Goal: Task Accomplishment & Management: Use online tool/utility

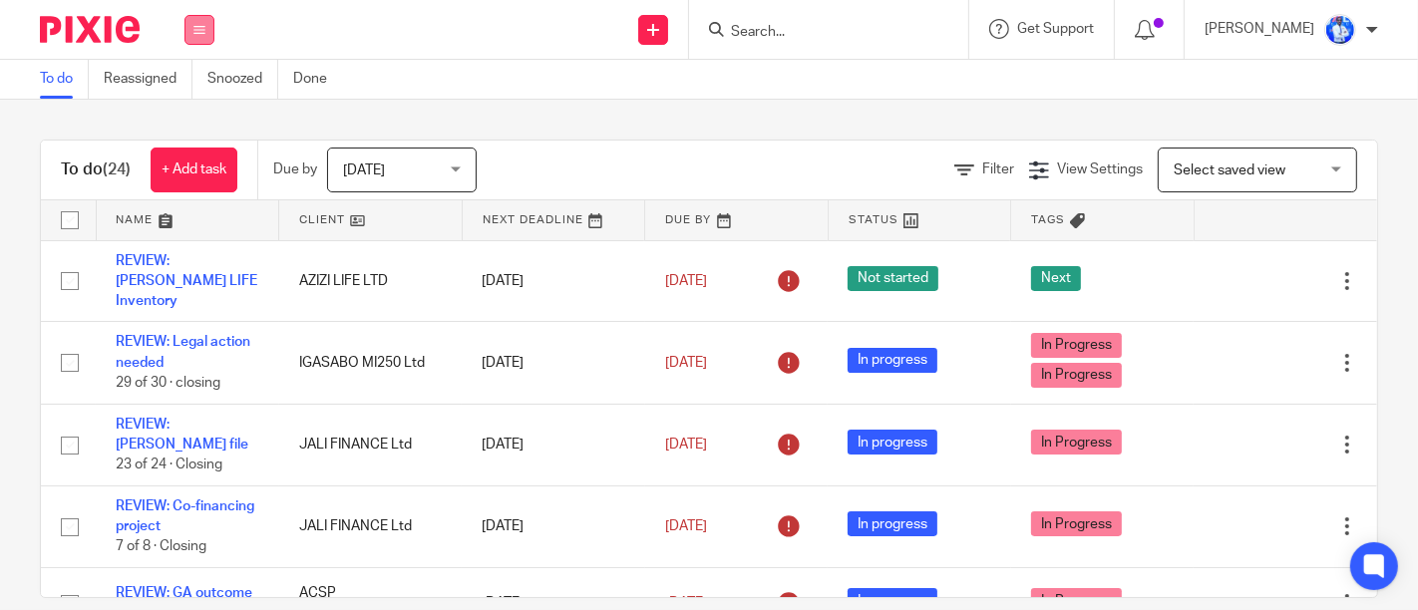
click at [199, 41] on button at bounding box center [199, 30] width 30 height 30
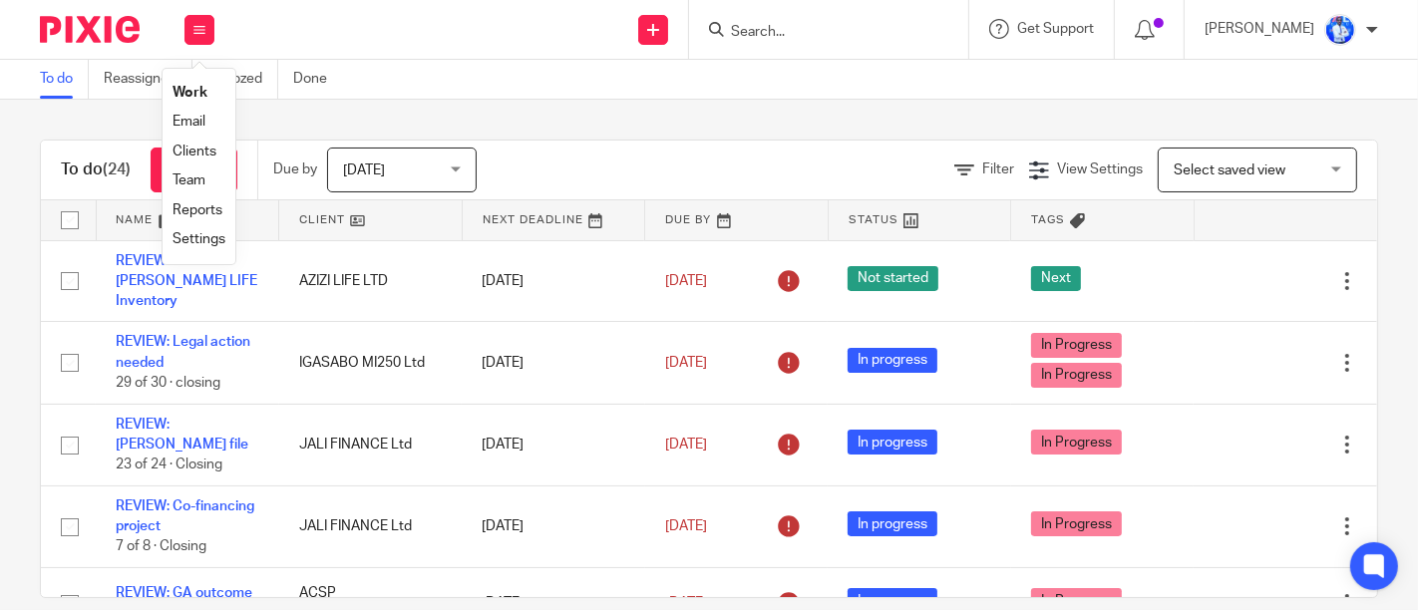
click at [190, 125] on link "Email" at bounding box center [189, 122] width 33 height 14
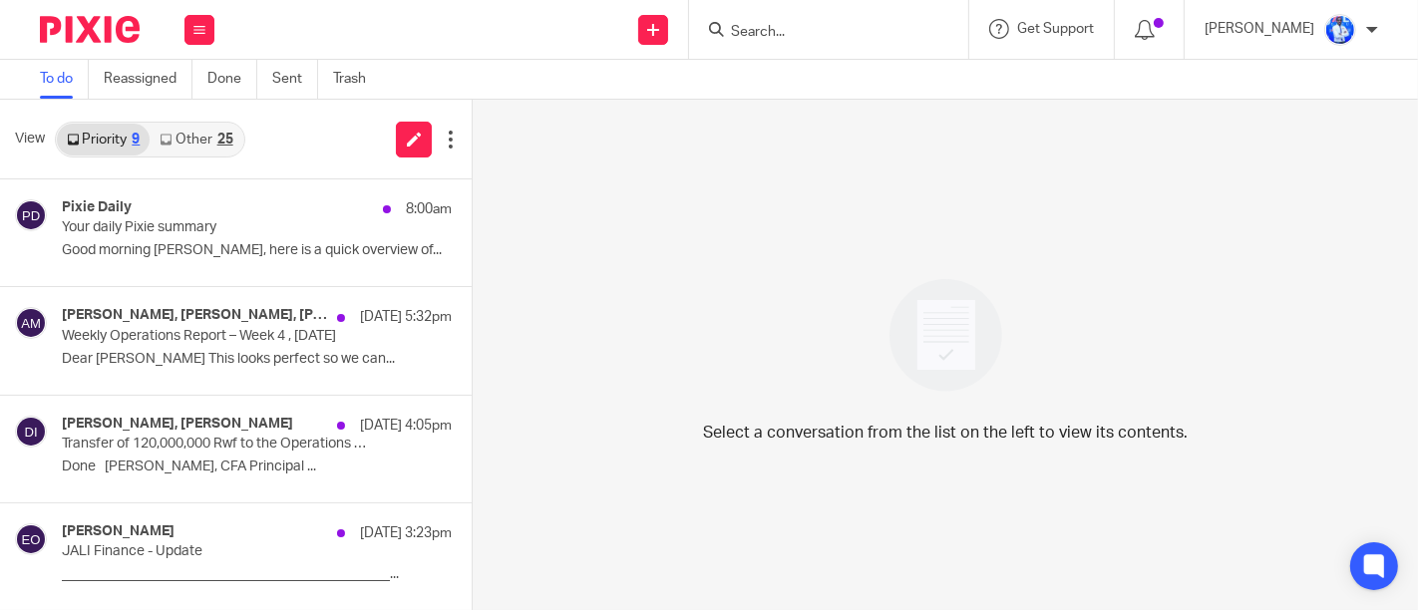
click at [208, 135] on link "Other 25" at bounding box center [196, 140] width 93 height 32
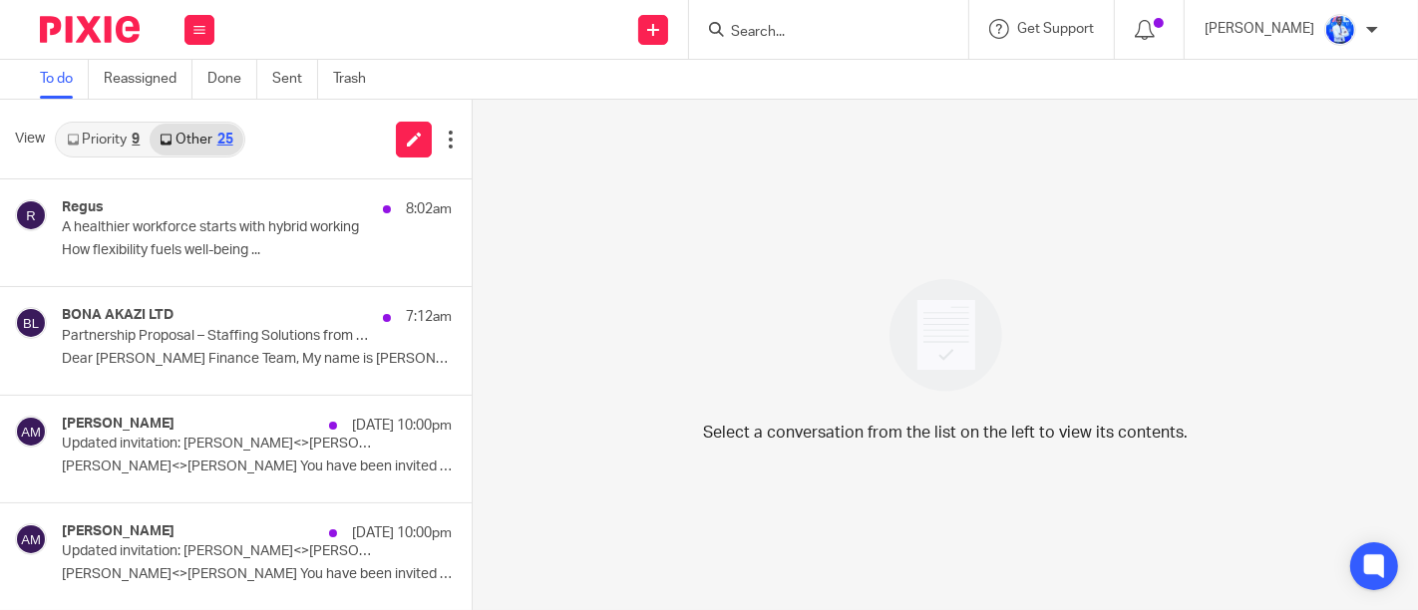
click at [791, 425] on p "Select a conversation from the list on the left to view its contents." at bounding box center [945, 433] width 485 height 24
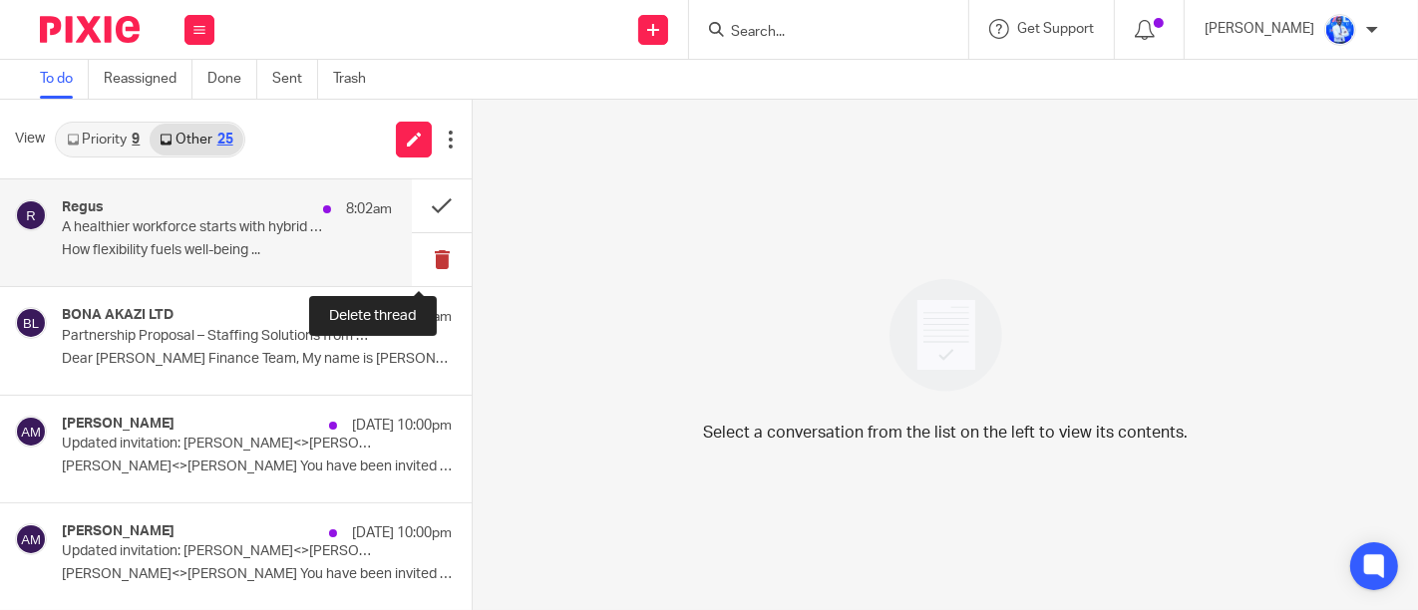
click at [416, 271] on button at bounding box center [442, 259] width 60 height 53
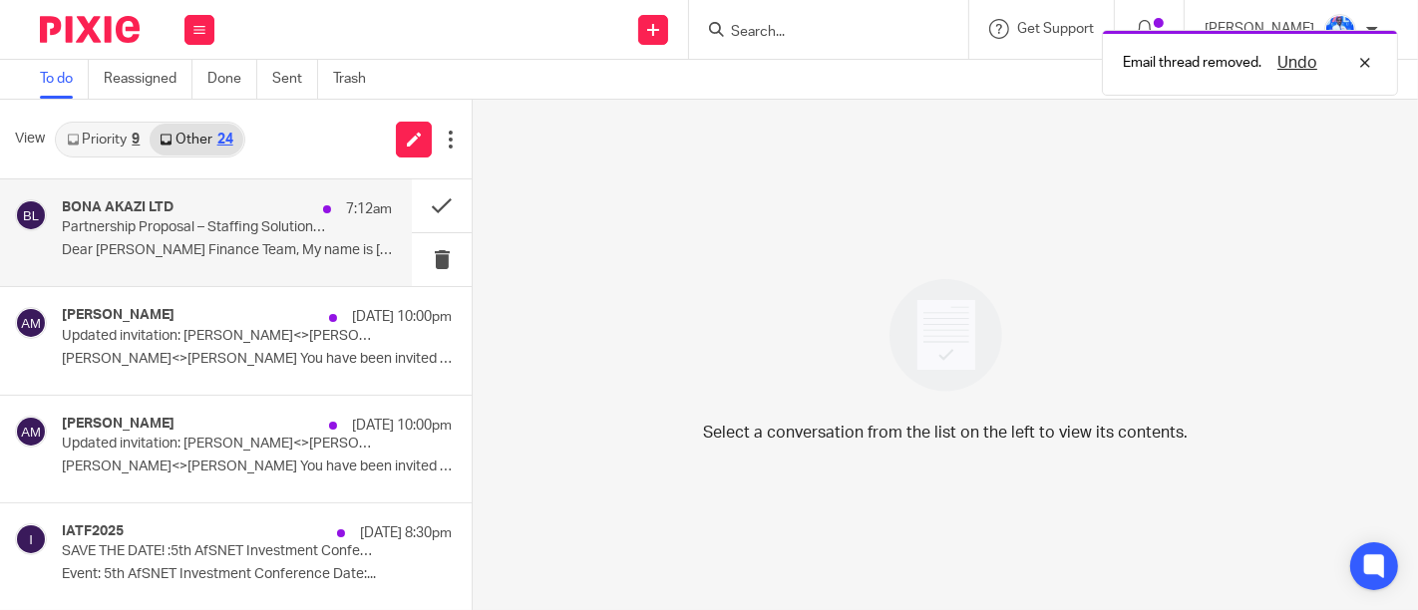
click at [335, 237] on div "BONA AKAZI LTD 7:12am Partnership Proposal – Staffing Solutions from Bona Akazi…" at bounding box center [227, 232] width 330 height 67
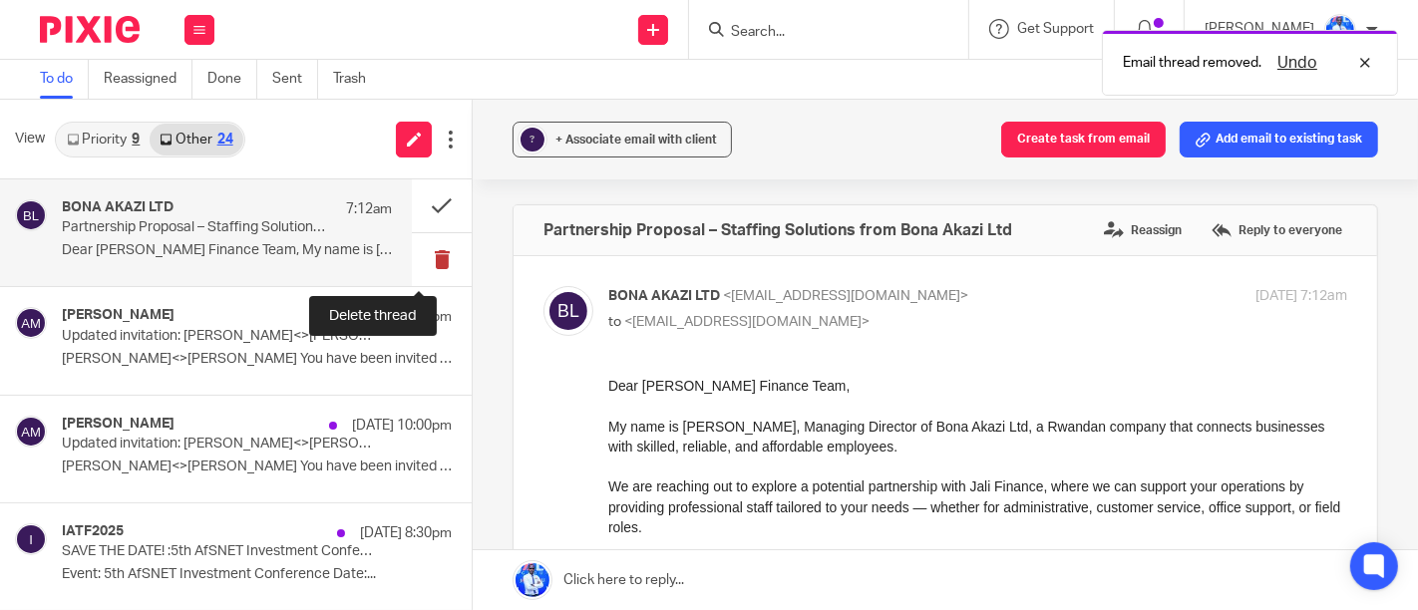
click at [430, 262] on button at bounding box center [442, 259] width 60 height 53
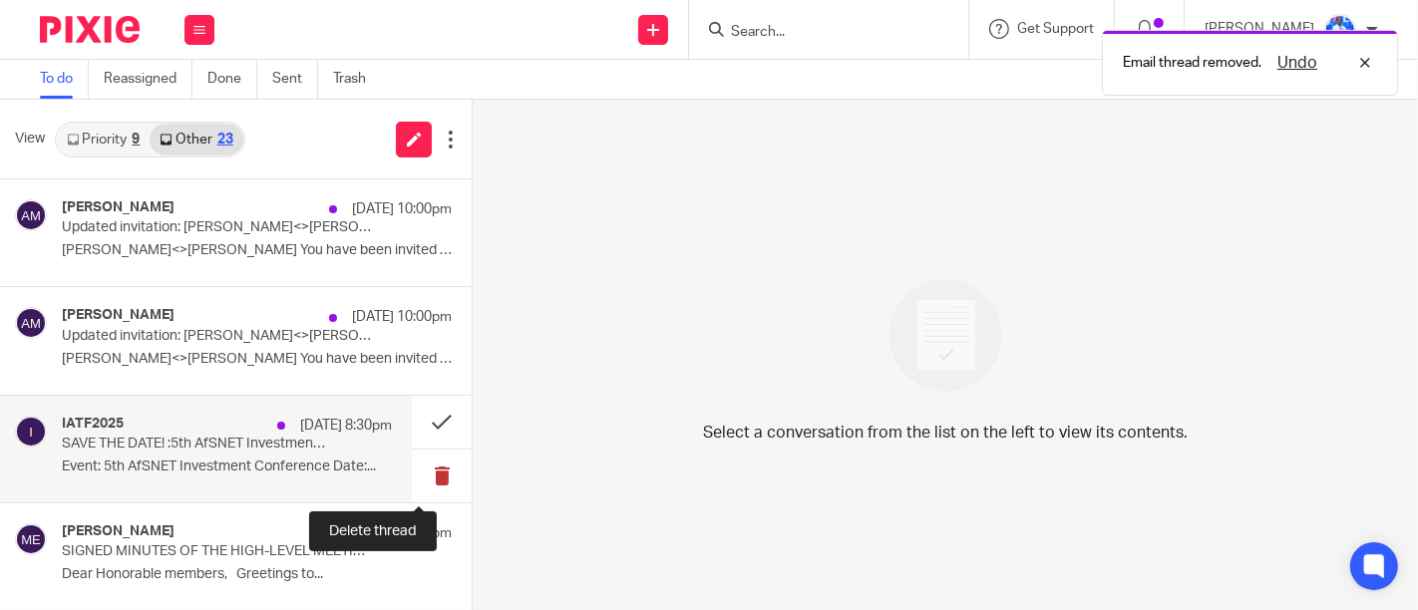
click at [412, 476] on button at bounding box center [442, 476] width 60 height 53
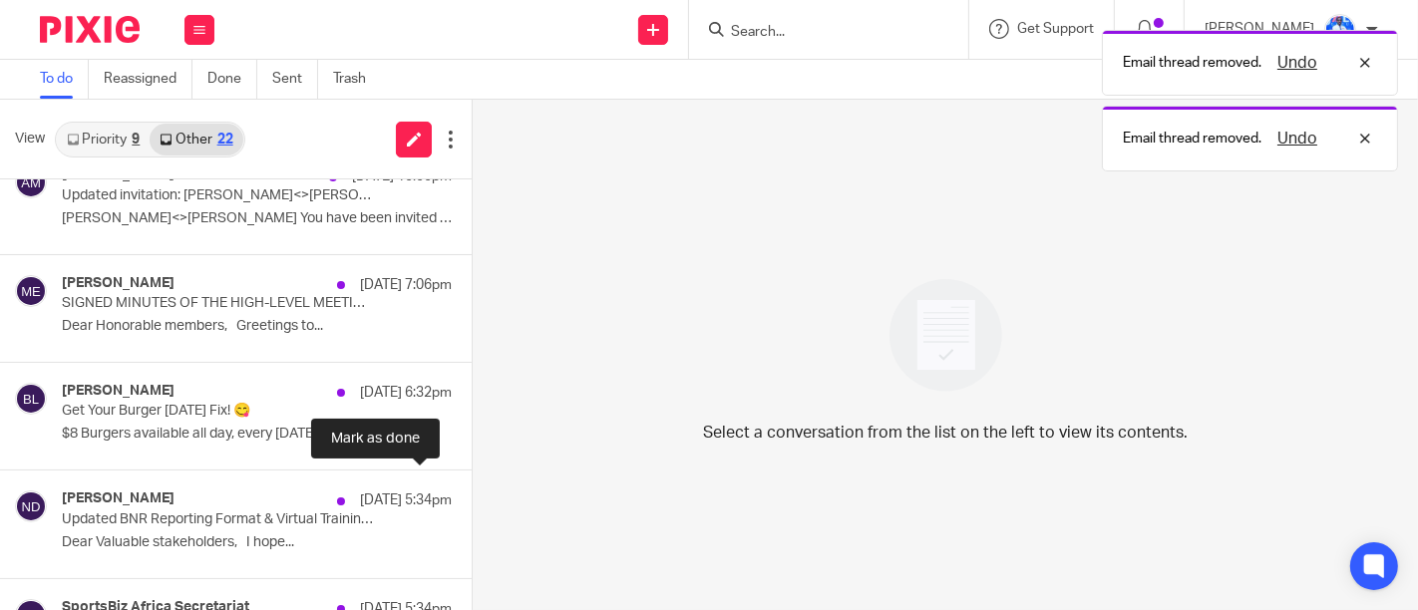
scroll to position [142, 0]
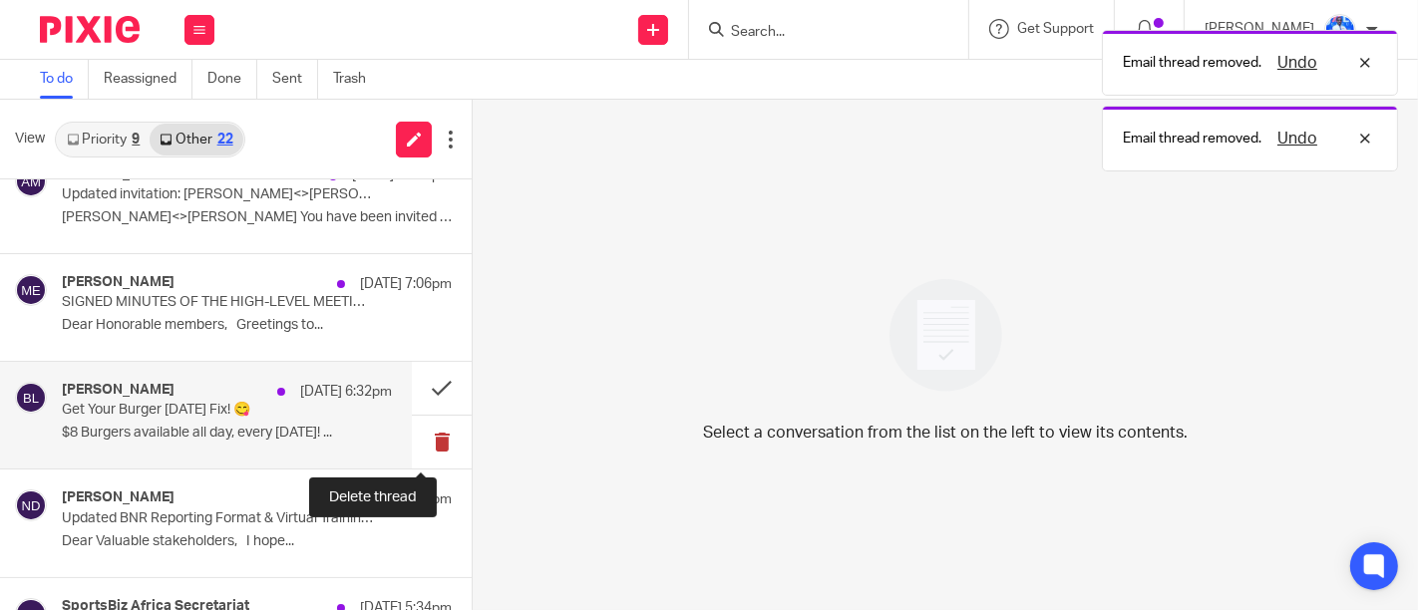
click at [427, 440] on button at bounding box center [442, 442] width 60 height 53
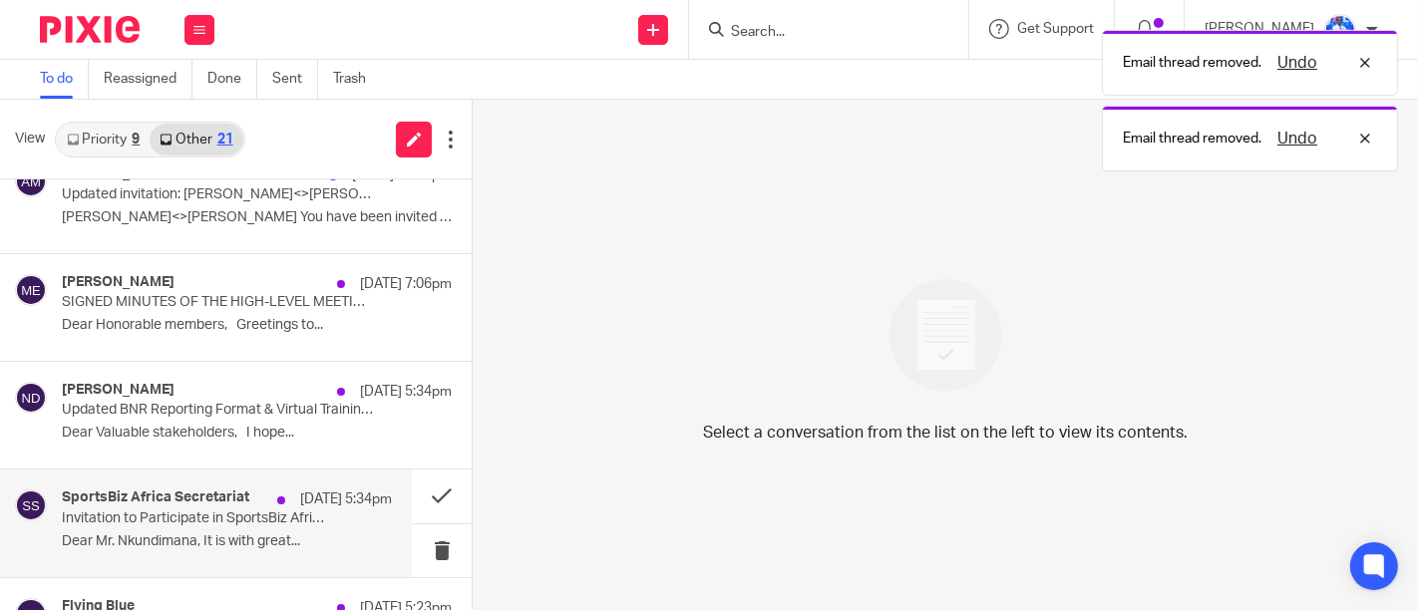
click at [346, 535] on p "Dear Mr. Nkundimana, It is with great..." at bounding box center [227, 541] width 330 height 17
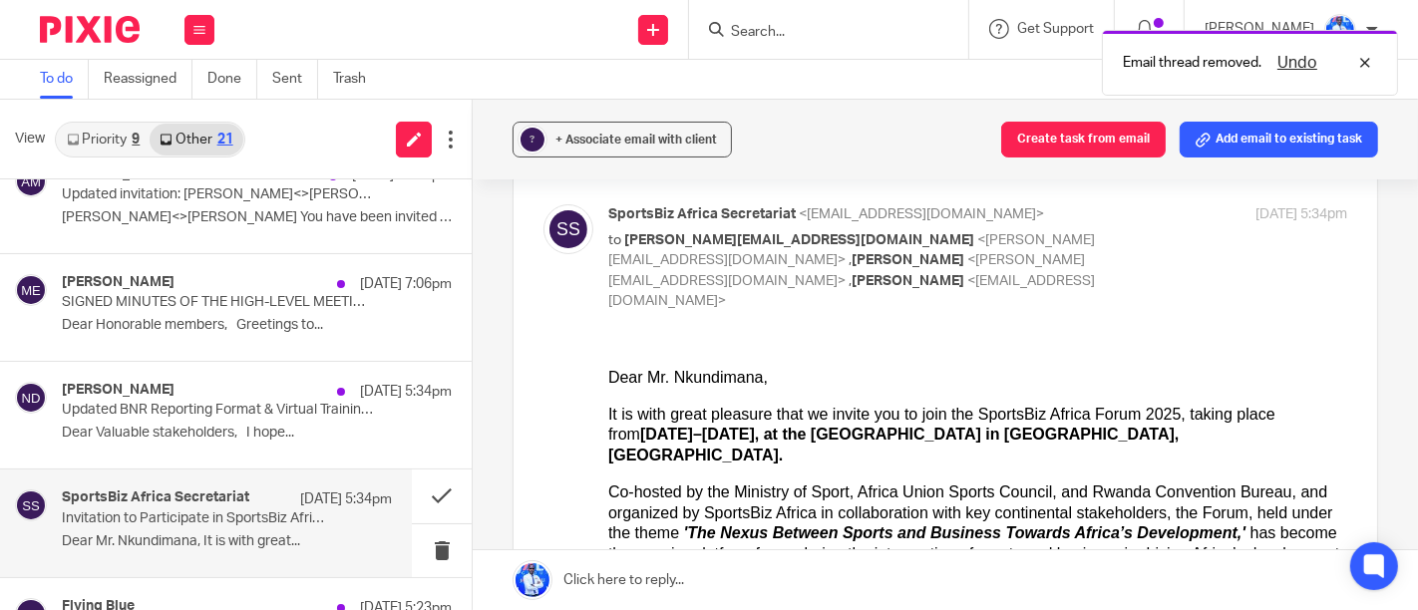
scroll to position [81, 0]
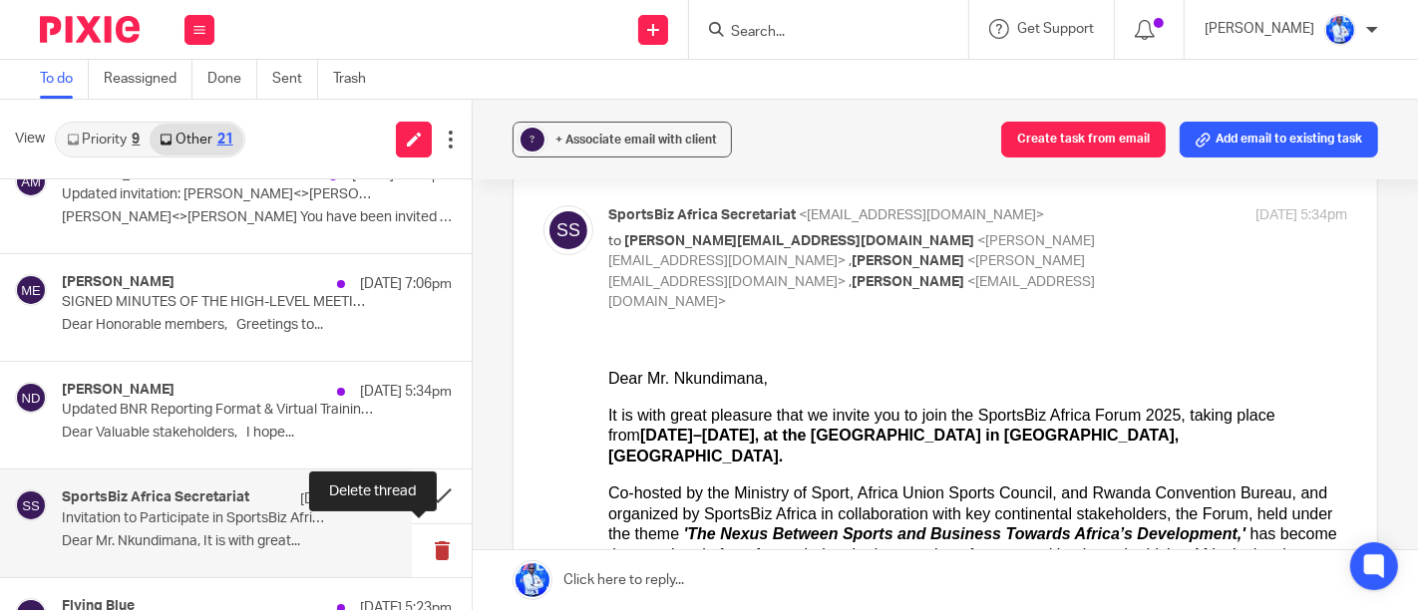
click at [412, 542] on button at bounding box center [442, 551] width 60 height 53
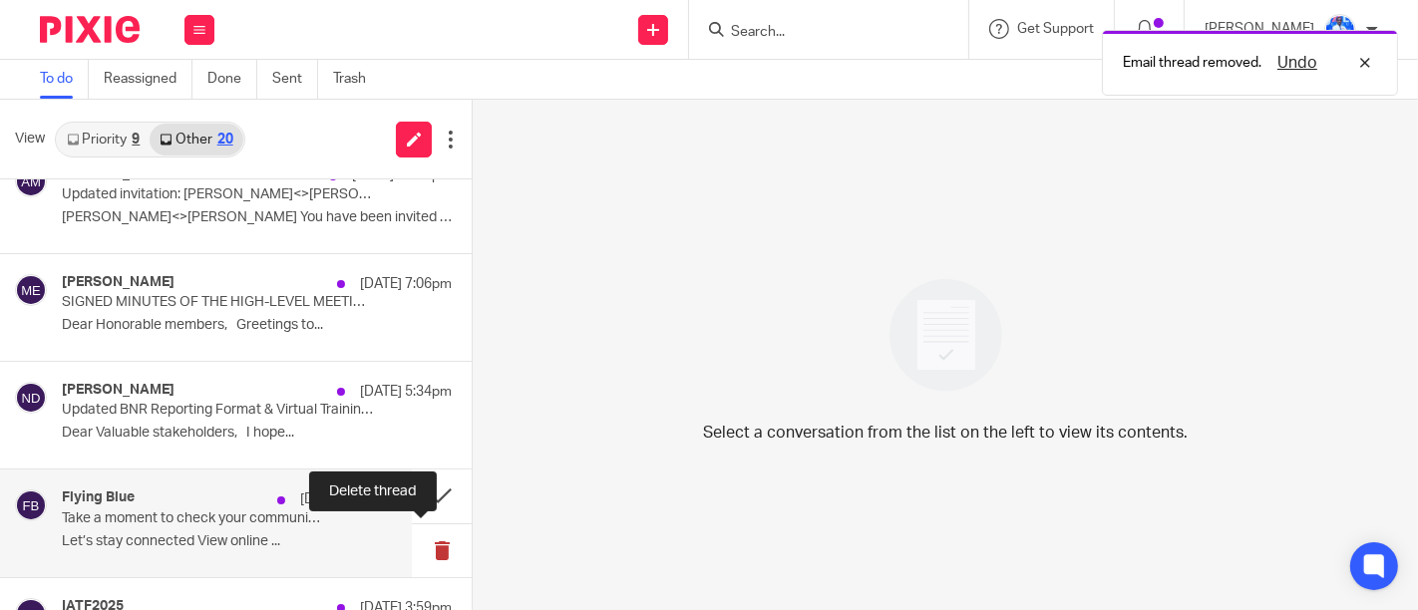
click at [412, 542] on button at bounding box center [442, 551] width 60 height 53
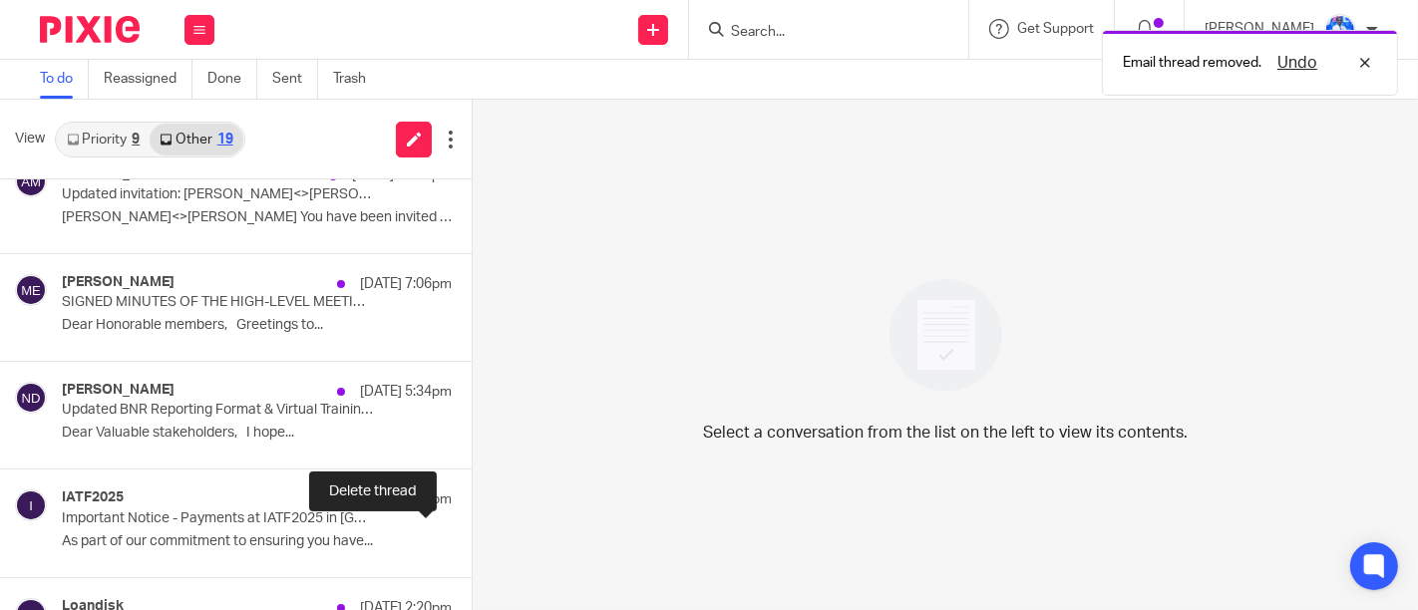
click at [472, 542] on button at bounding box center [480, 551] width 16 height 53
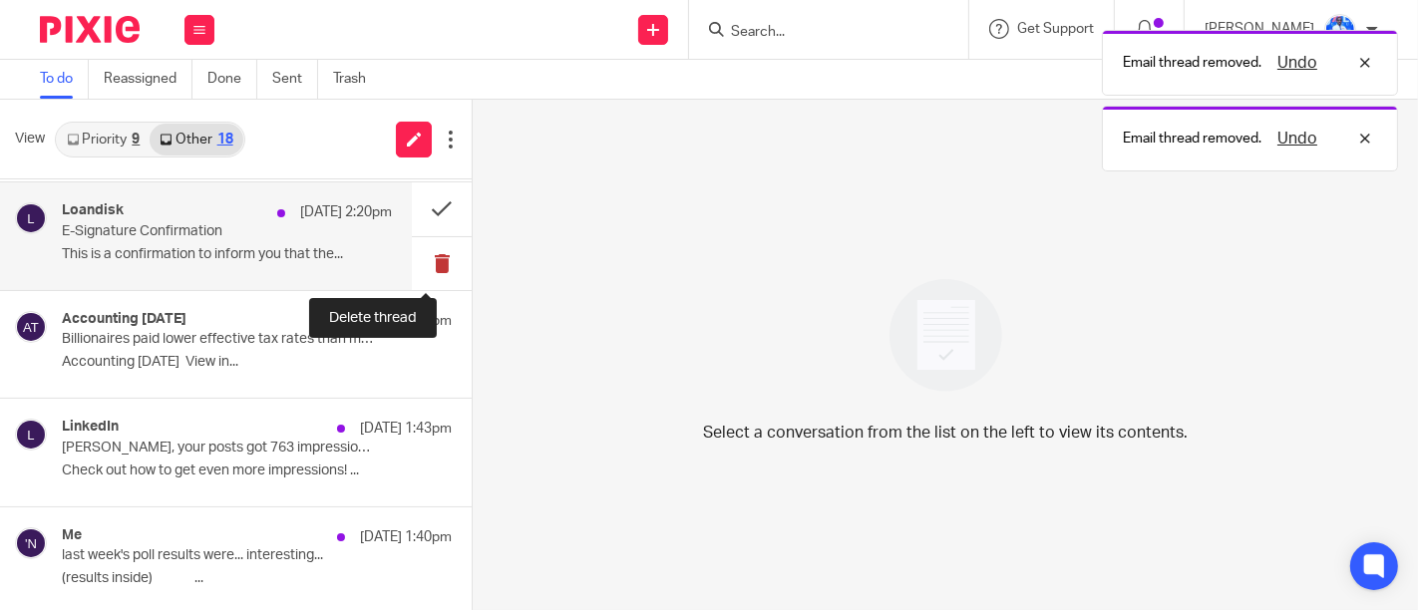
scroll to position [430, 0]
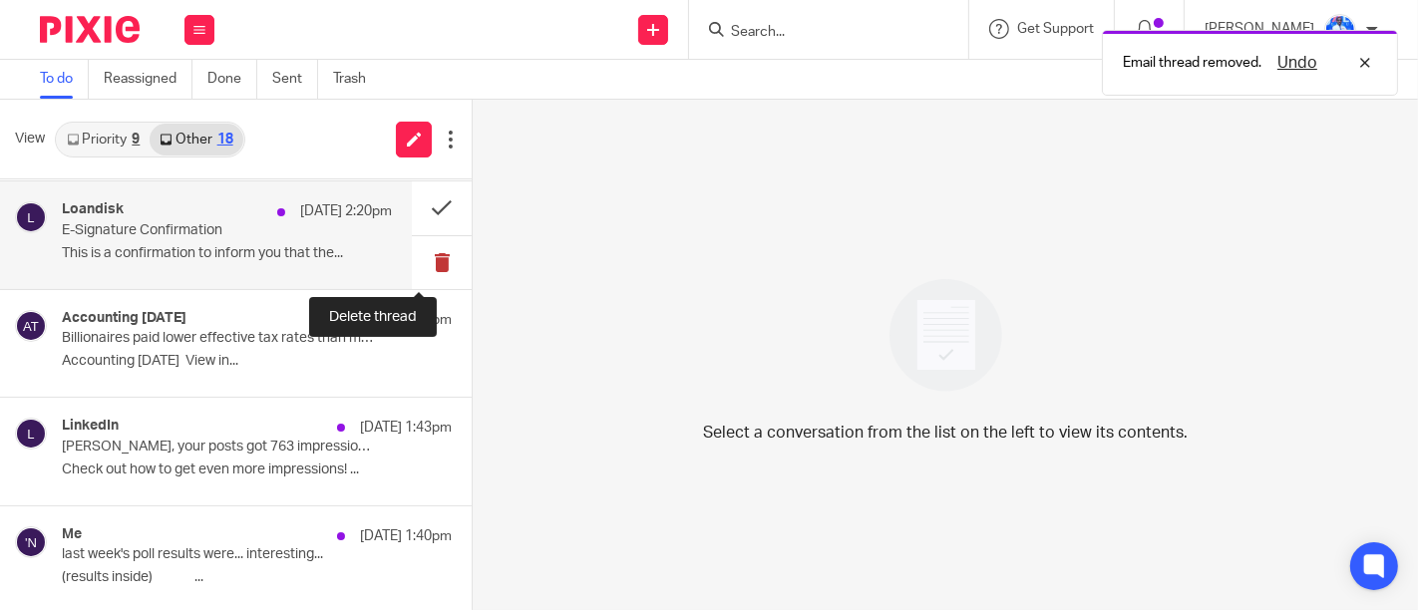
click at [428, 266] on button at bounding box center [442, 262] width 60 height 53
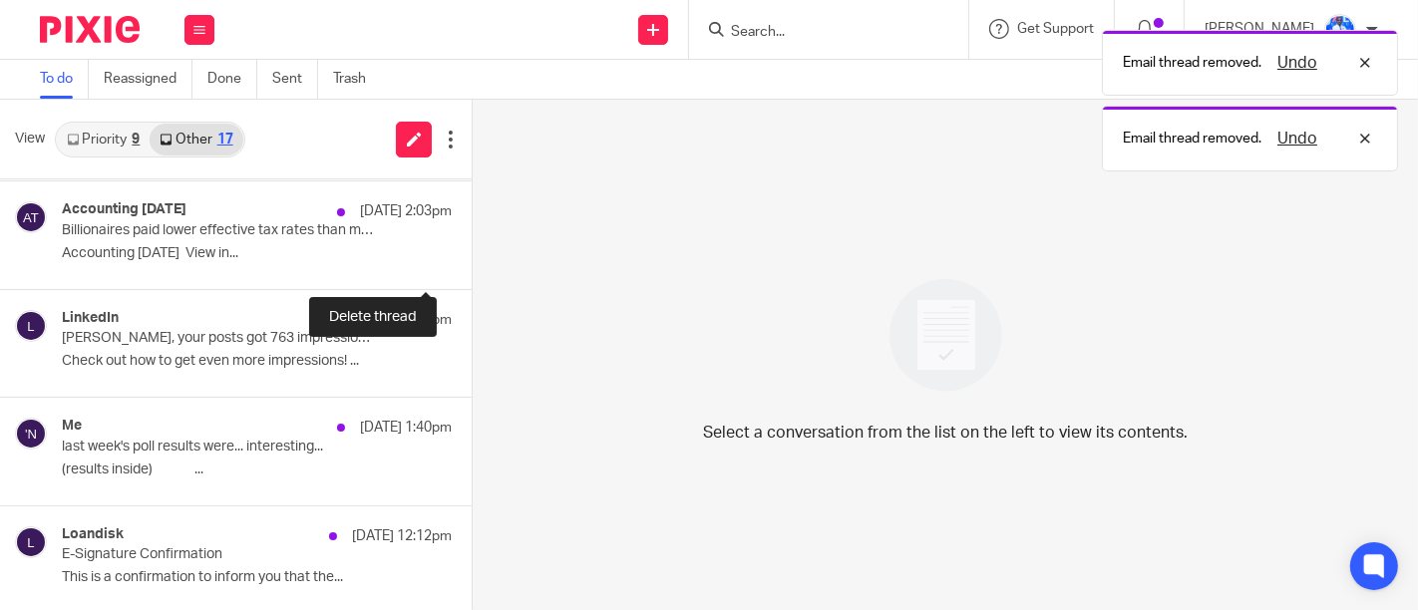
click at [472, 266] on button at bounding box center [480, 262] width 16 height 53
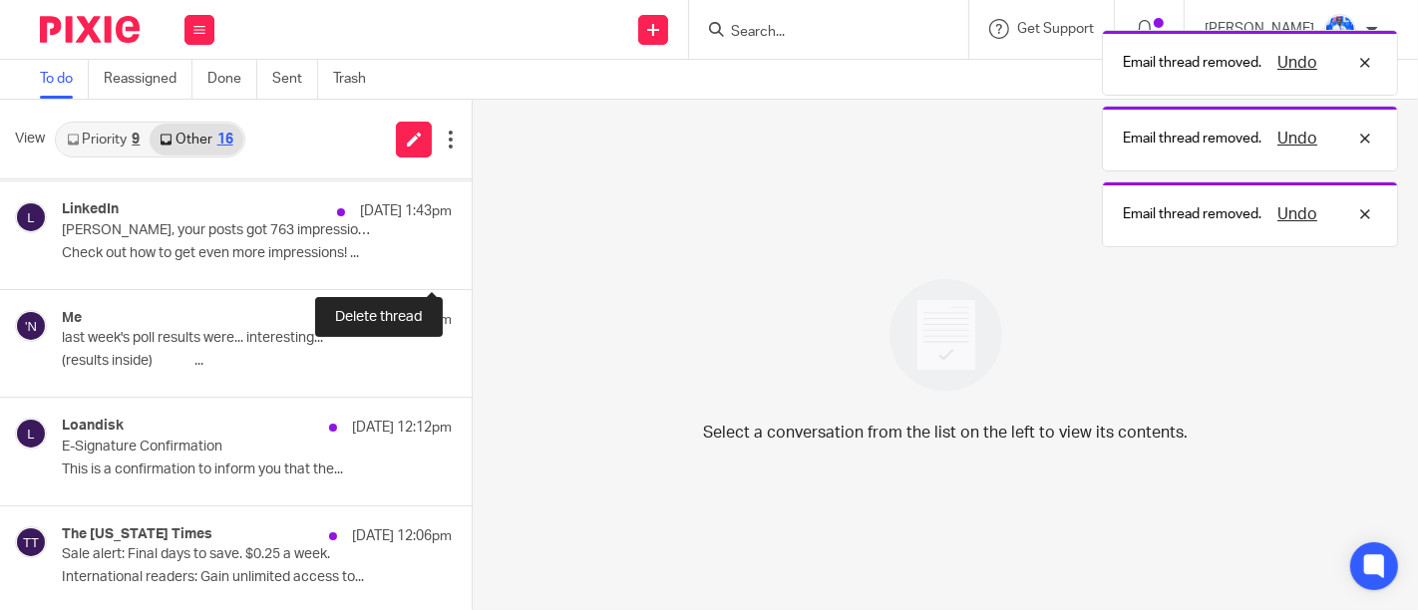
click at [472, 266] on button at bounding box center [480, 262] width 16 height 53
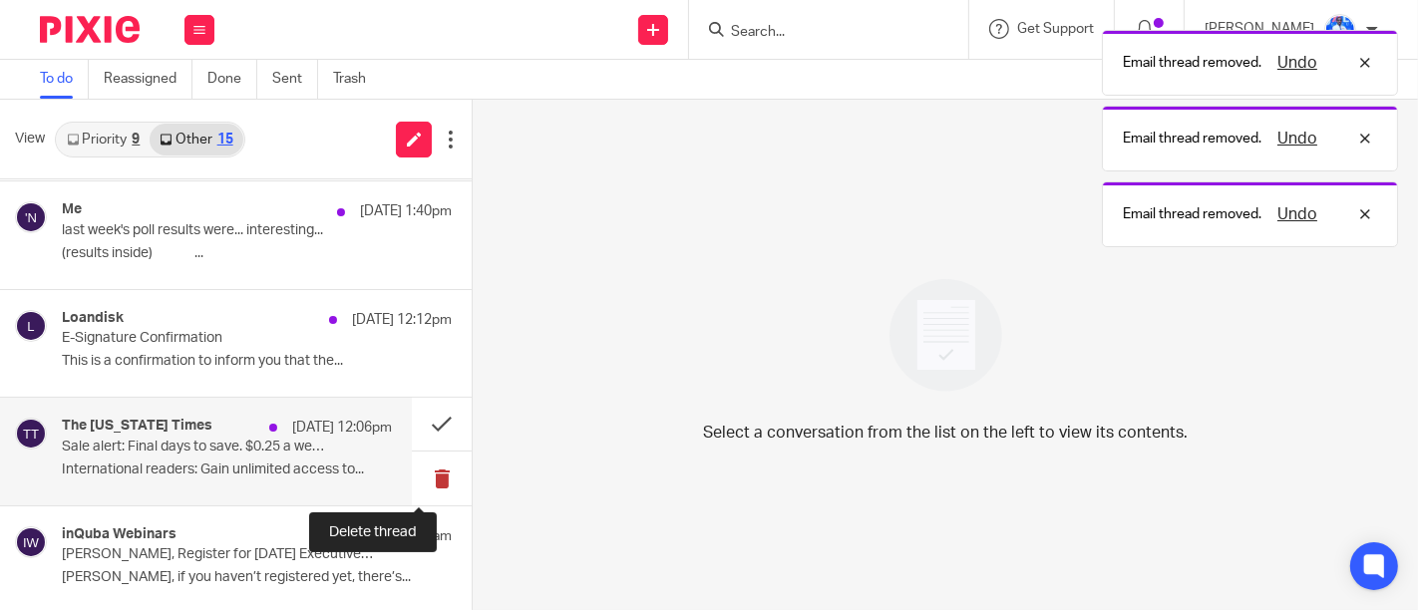
click at [418, 480] on button at bounding box center [442, 478] width 60 height 53
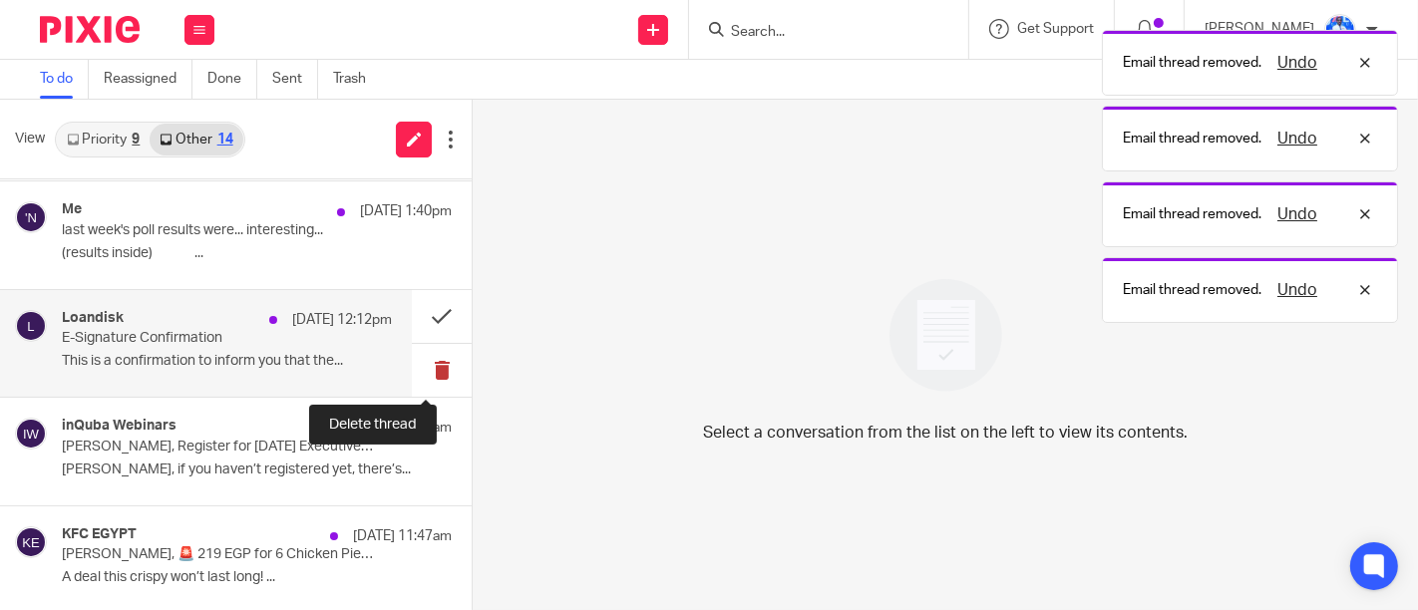
click at [422, 370] on button at bounding box center [442, 370] width 60 height 53
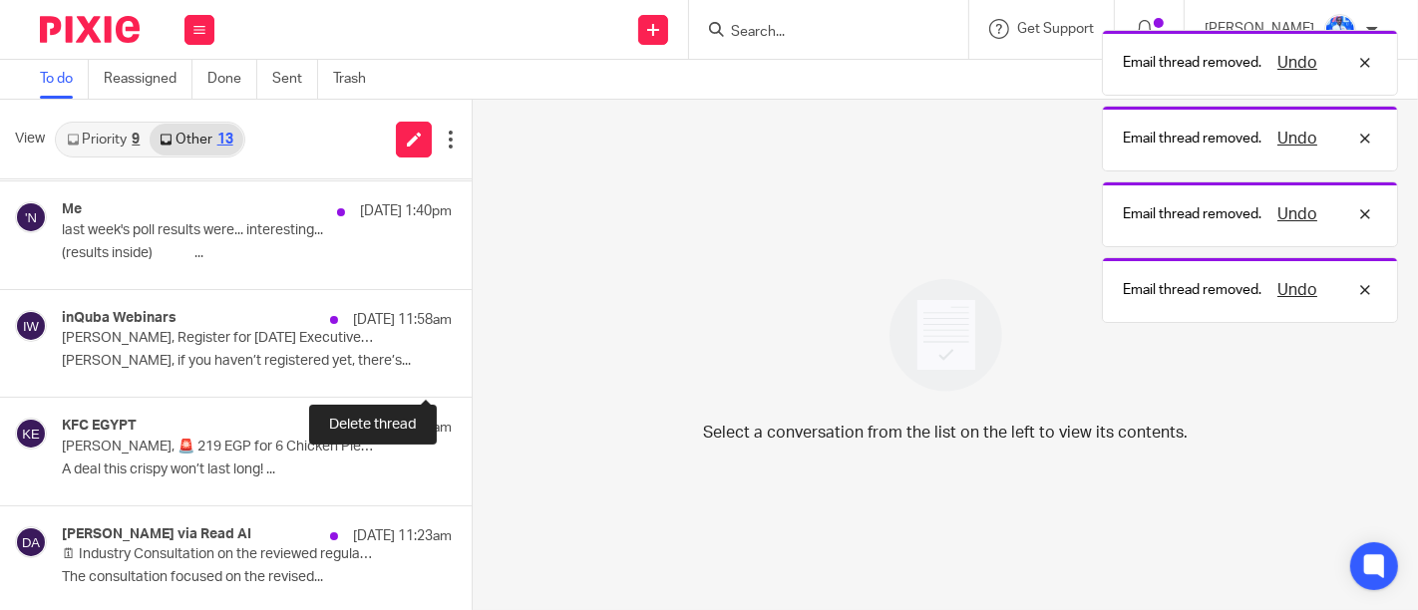
click at [472, 370] on button at bounding box center [480, 370] width 16 height 53
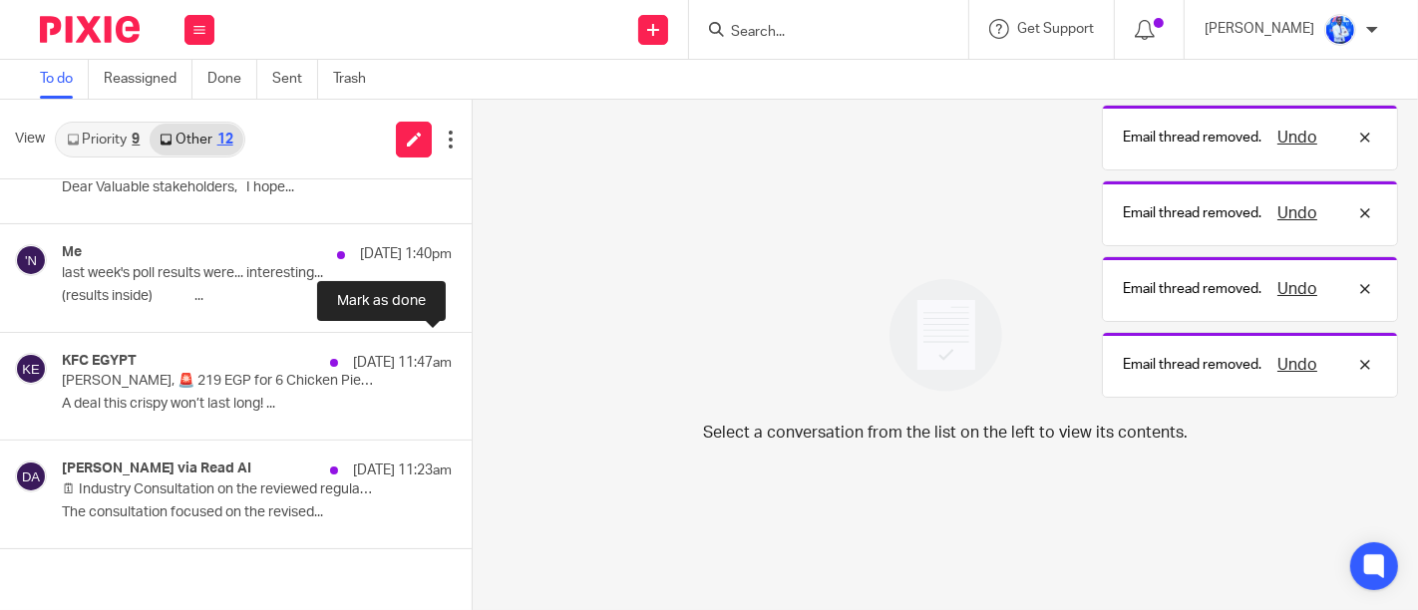
scroll to position [322, 0]
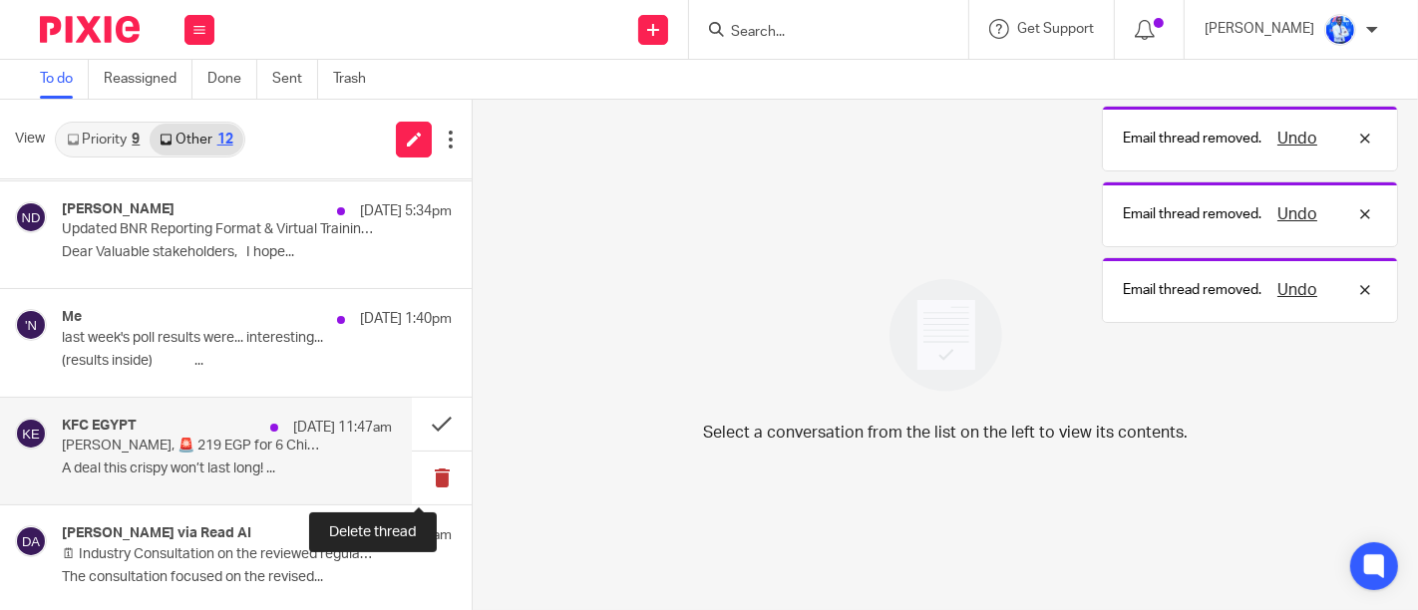
click at [414, 486] on button at bounding box center [442, 478] width 60 height 53
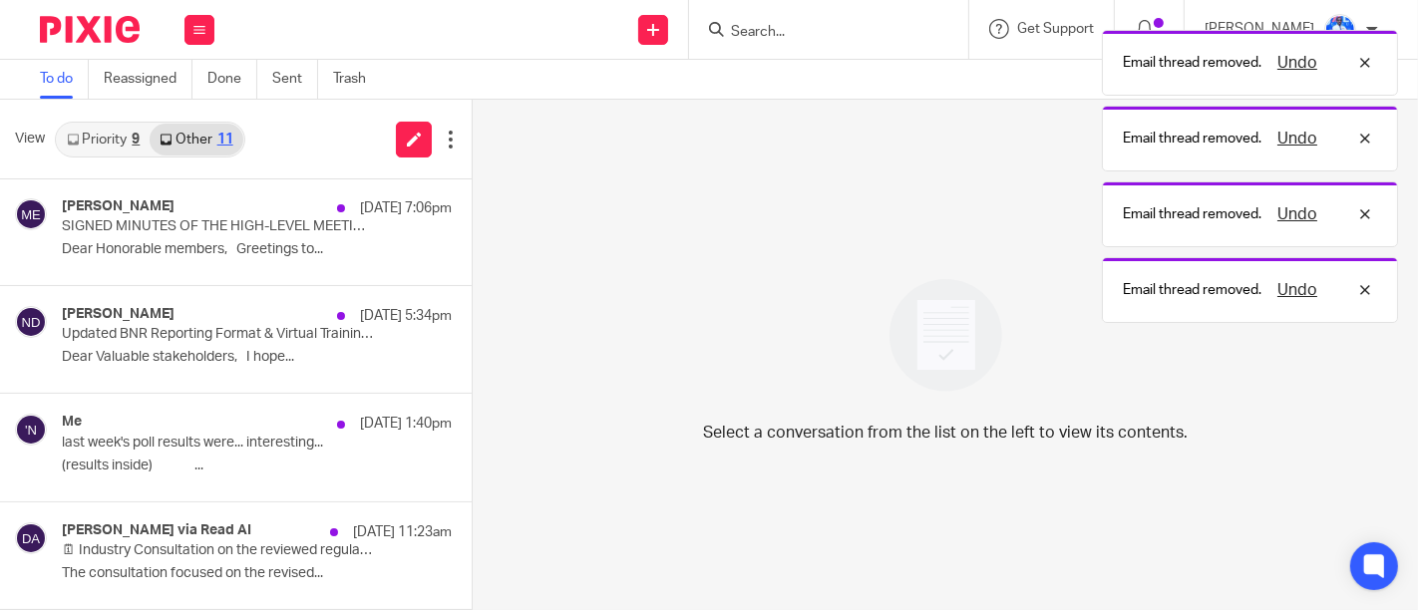
scroll to position [215, 0]
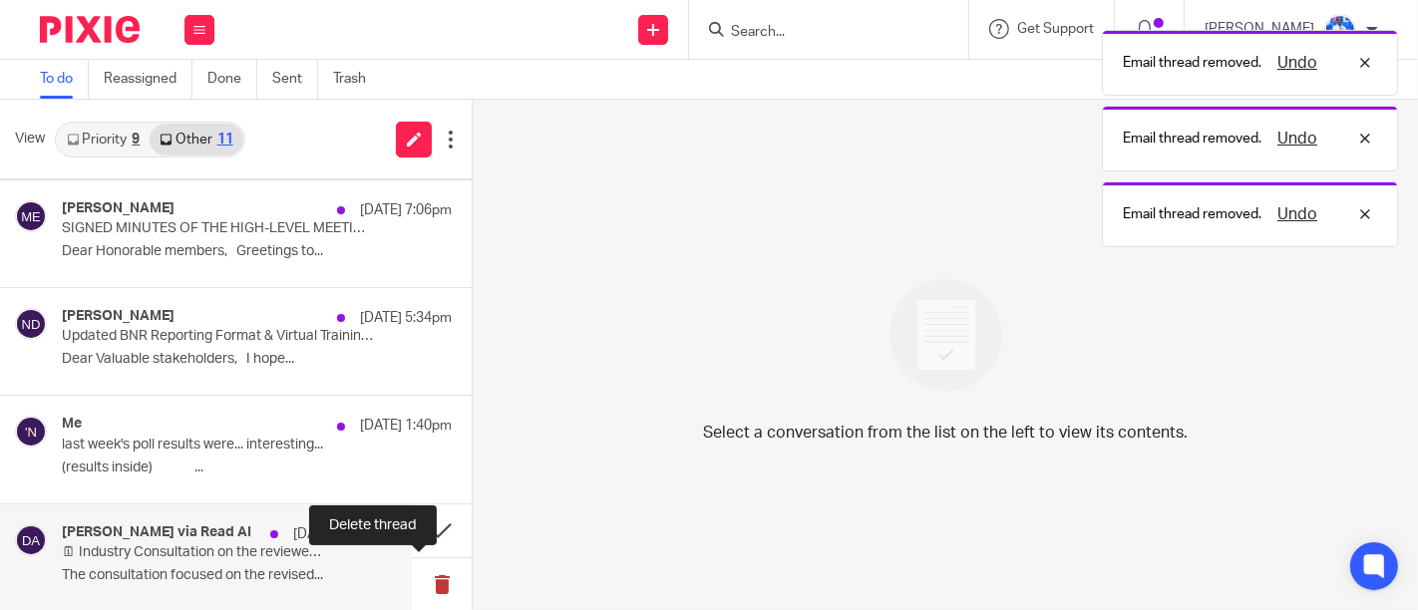
click at [415, 581] on button at bounding box center [442, 584] width 60 height 53
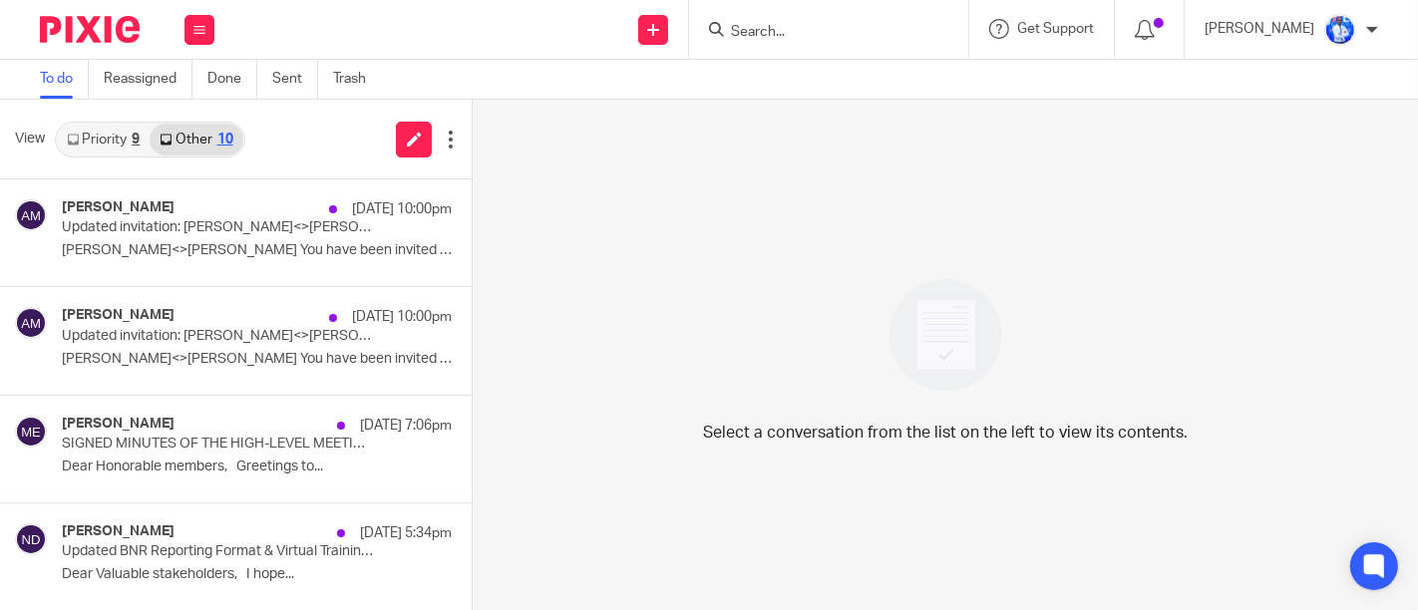
click at [204, 138] on link "Other 10" at bounding box center [196, 140] width 93 height 32
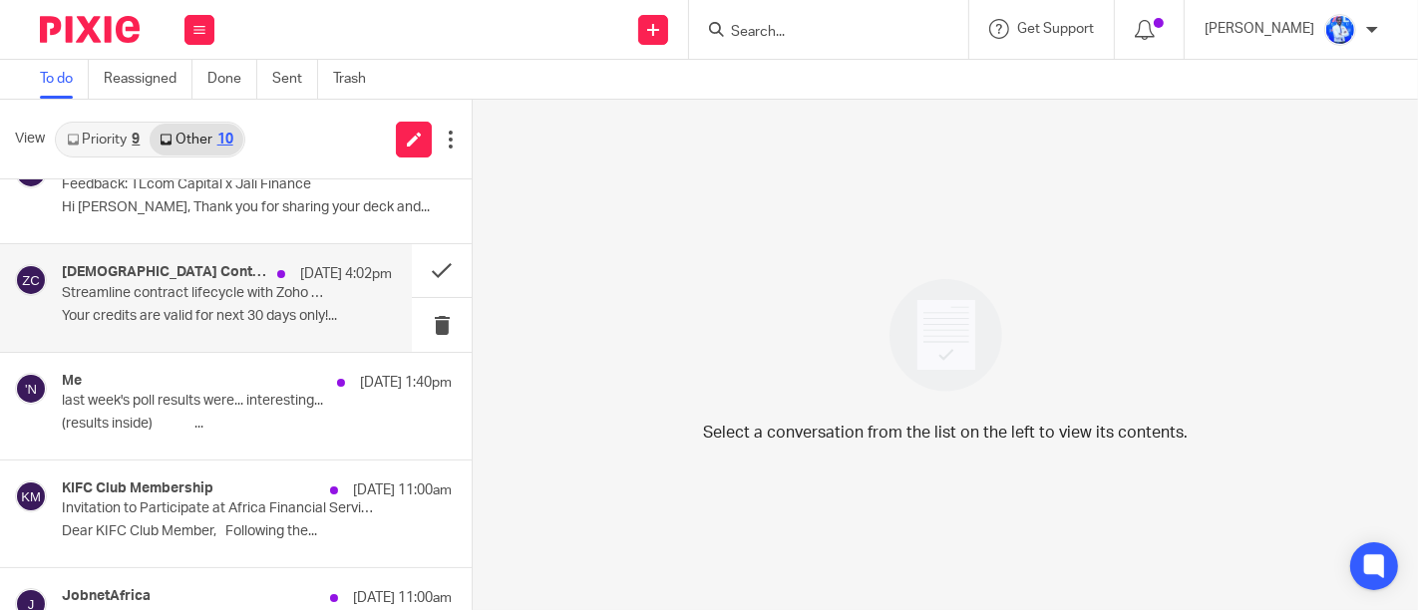
scroll to position [579, 0]
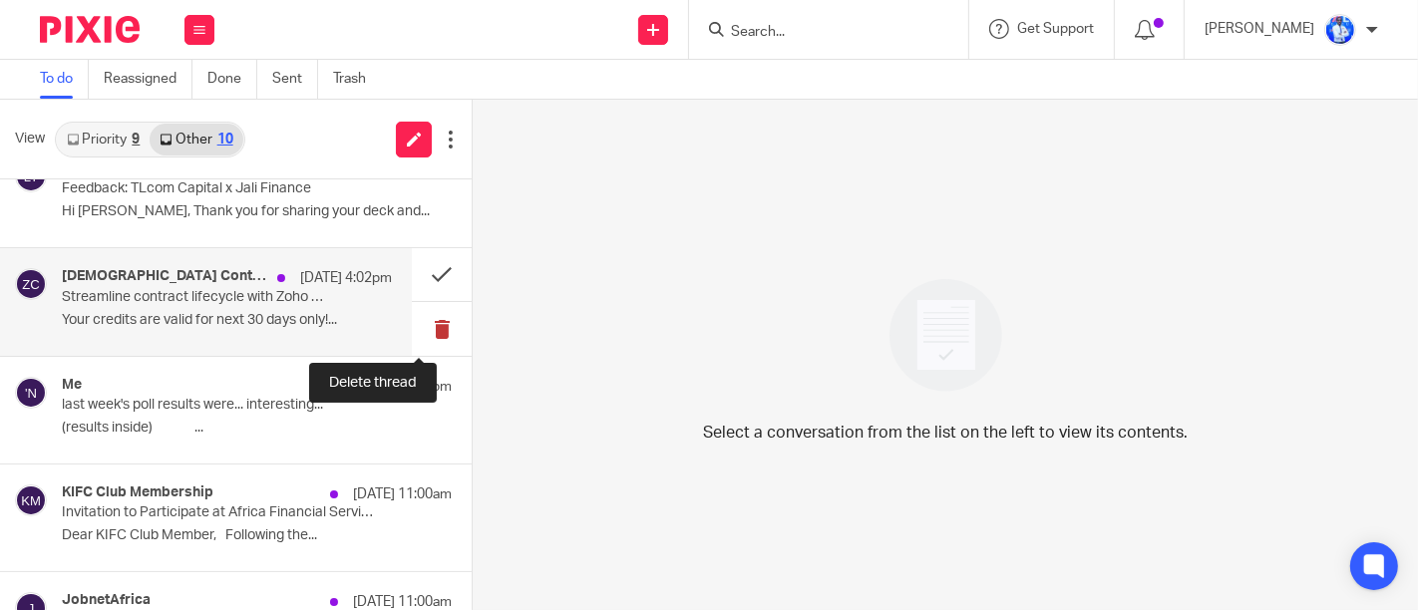
click at [420, 331] on button at bounding box center [442, 328] width 60 height 53
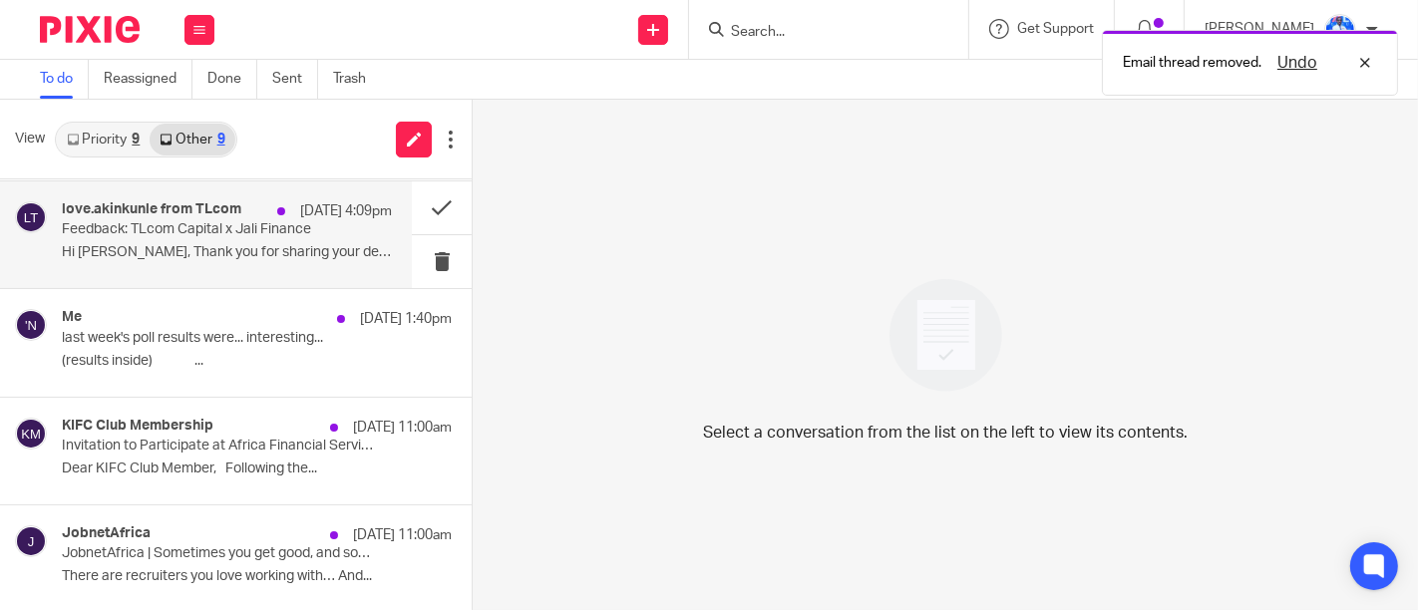
click at [301, 268] on div "love.akinkunle from TLcom 26 Aug 4:09pm Feedback: TLcom Capital x Jali Finance …" at bounding box center [206, 234] width 412 height 107
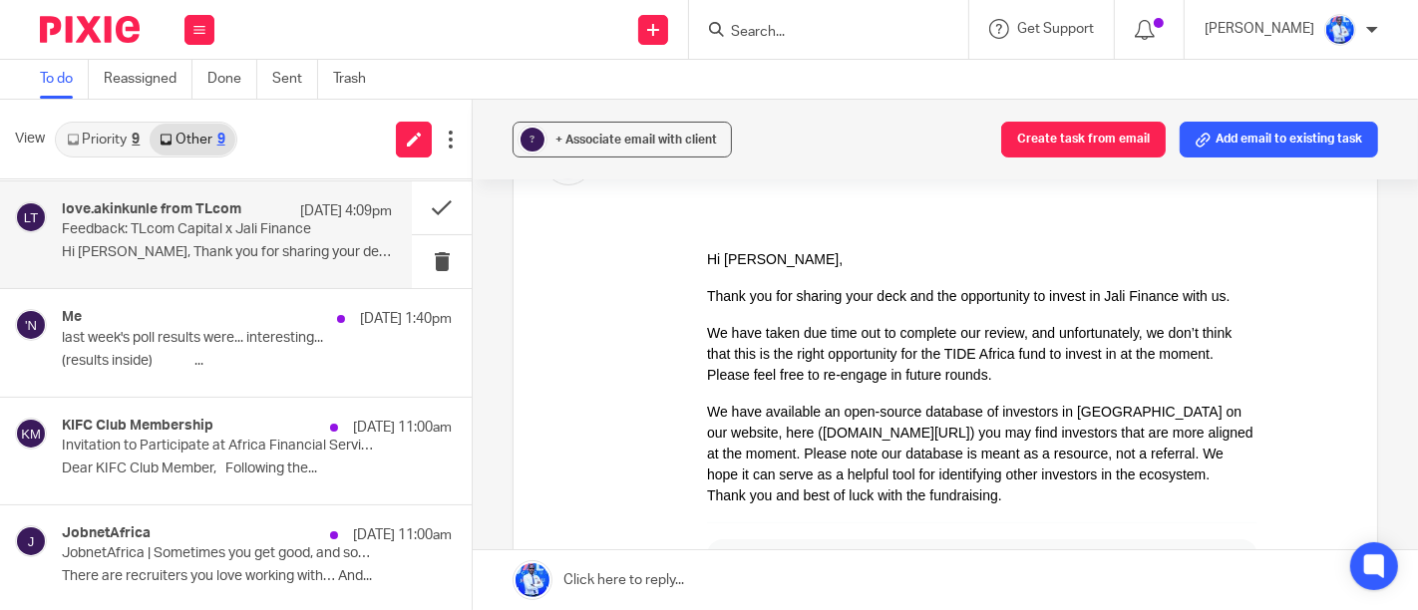
scroll to position [153, 0]
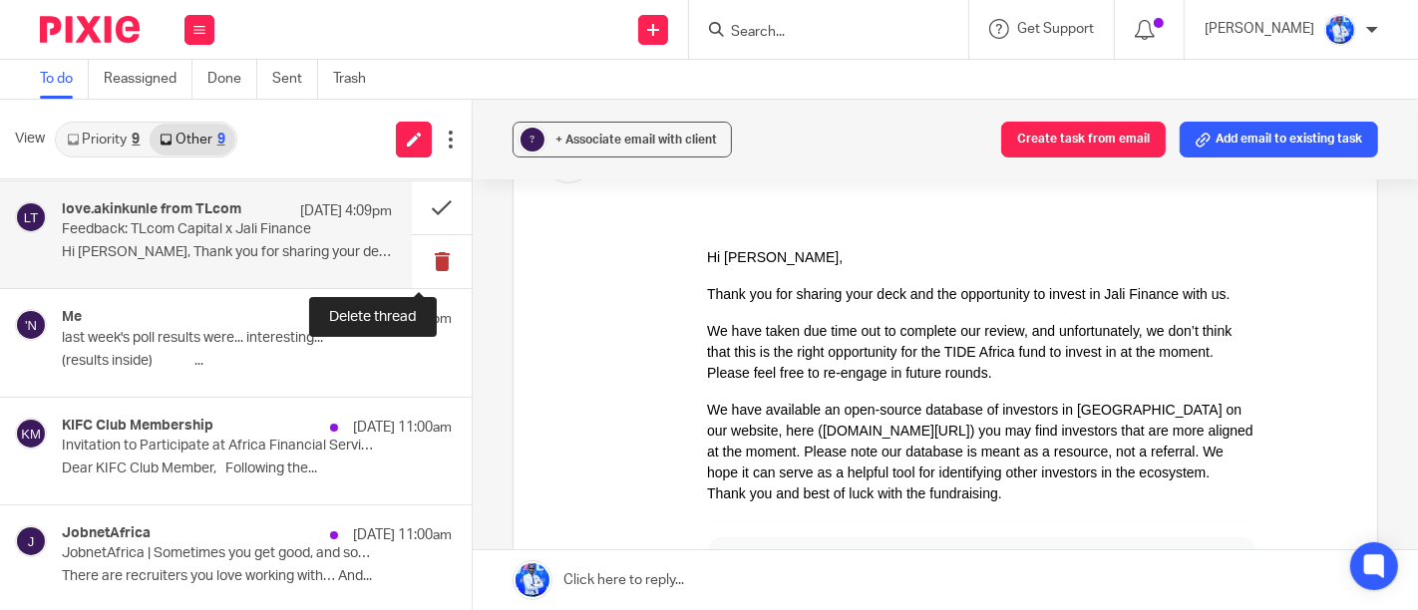
click at [412, 260] on button at bounding box center [442, 261] width 60 height 53
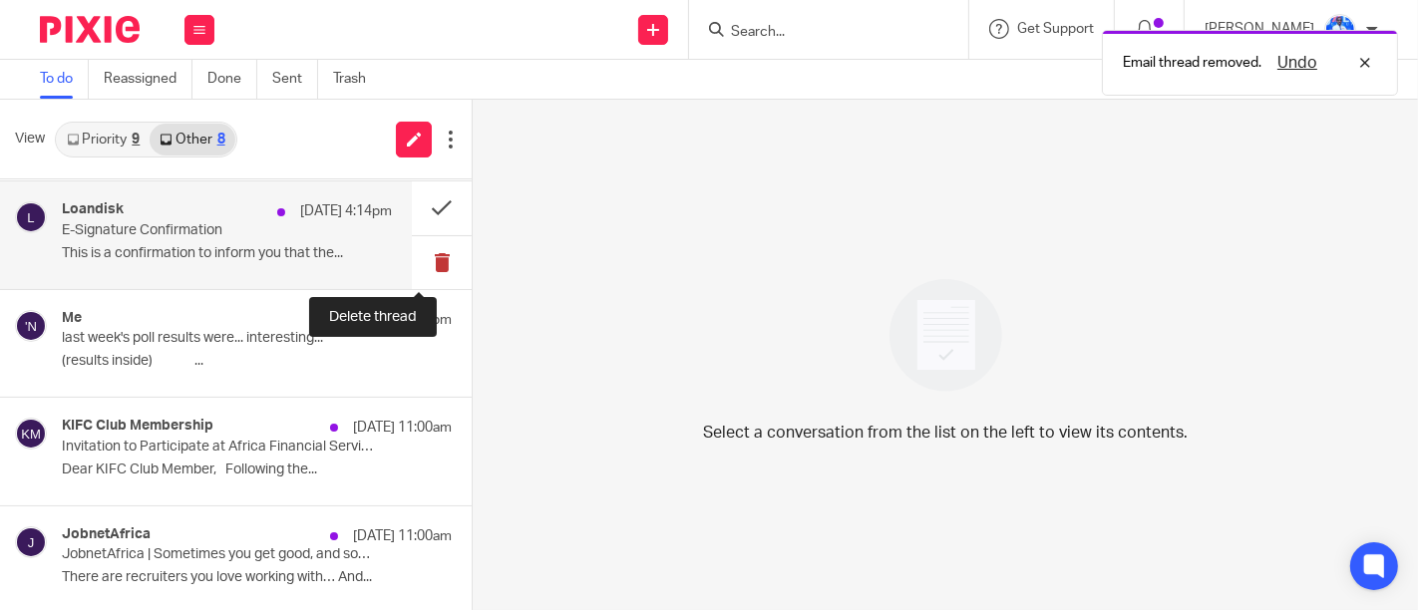
click at [430, 263] on button at bounding box center [442, 262] width 60 height 53
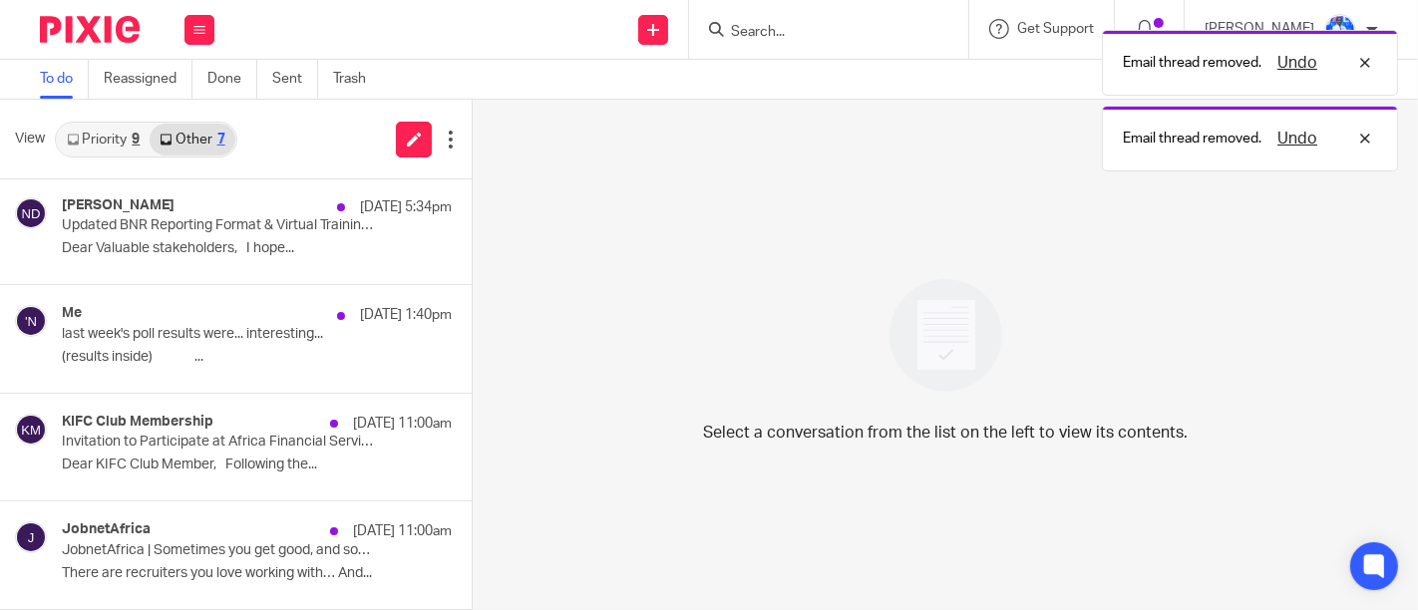
scroll to position [322, 0]
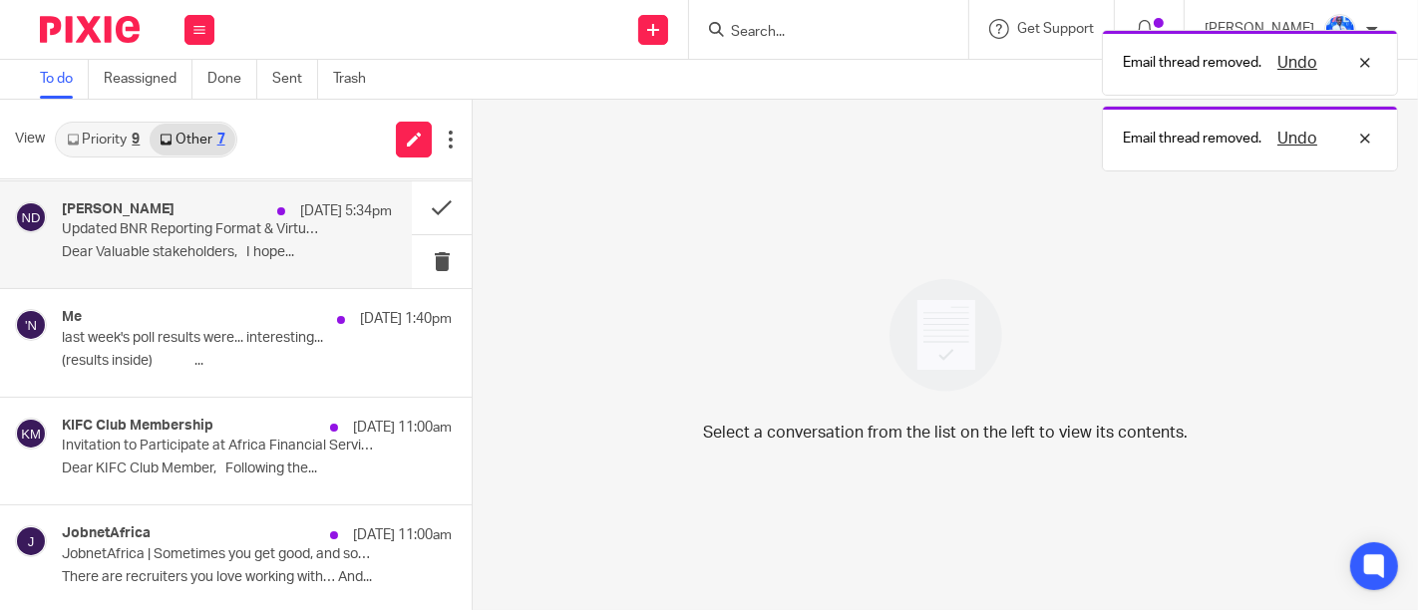
click at [347, 244] on p "Dear Valuable stakeholders, I hope..." at bounding box center [227, 252] width 330 height 17
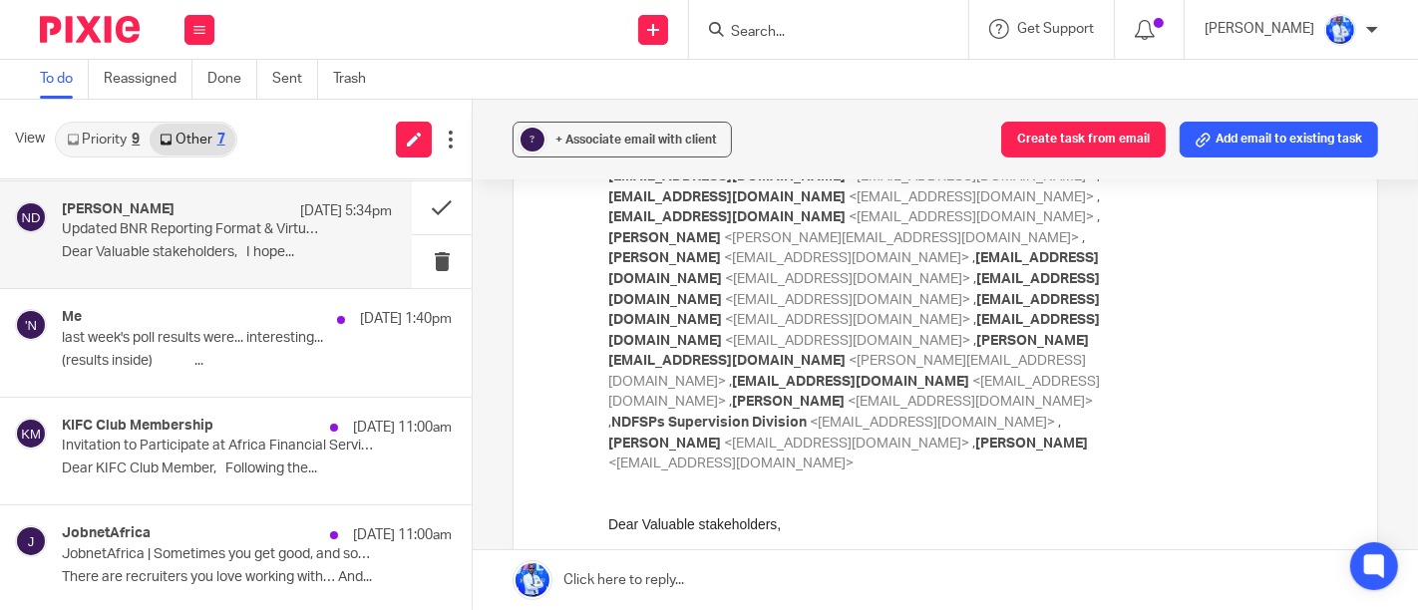
scroll to position [2501, 0]
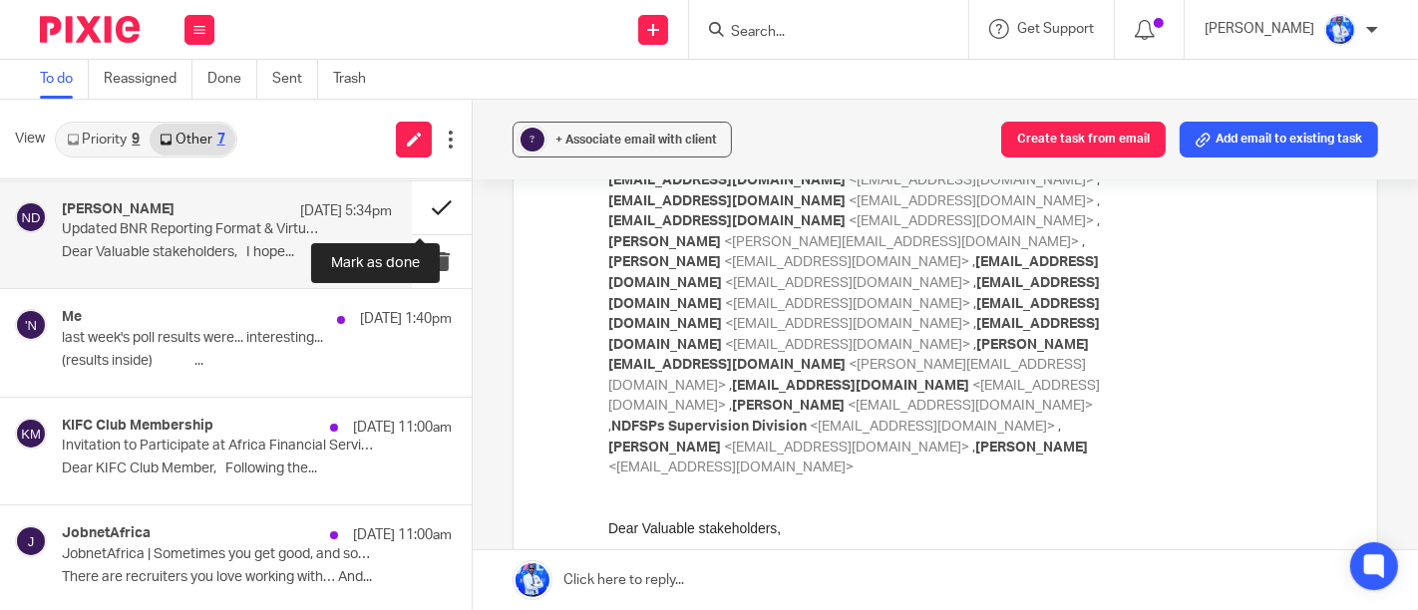
click at [417, 205] on button at bounding box center [442, 207] width 60 height 53
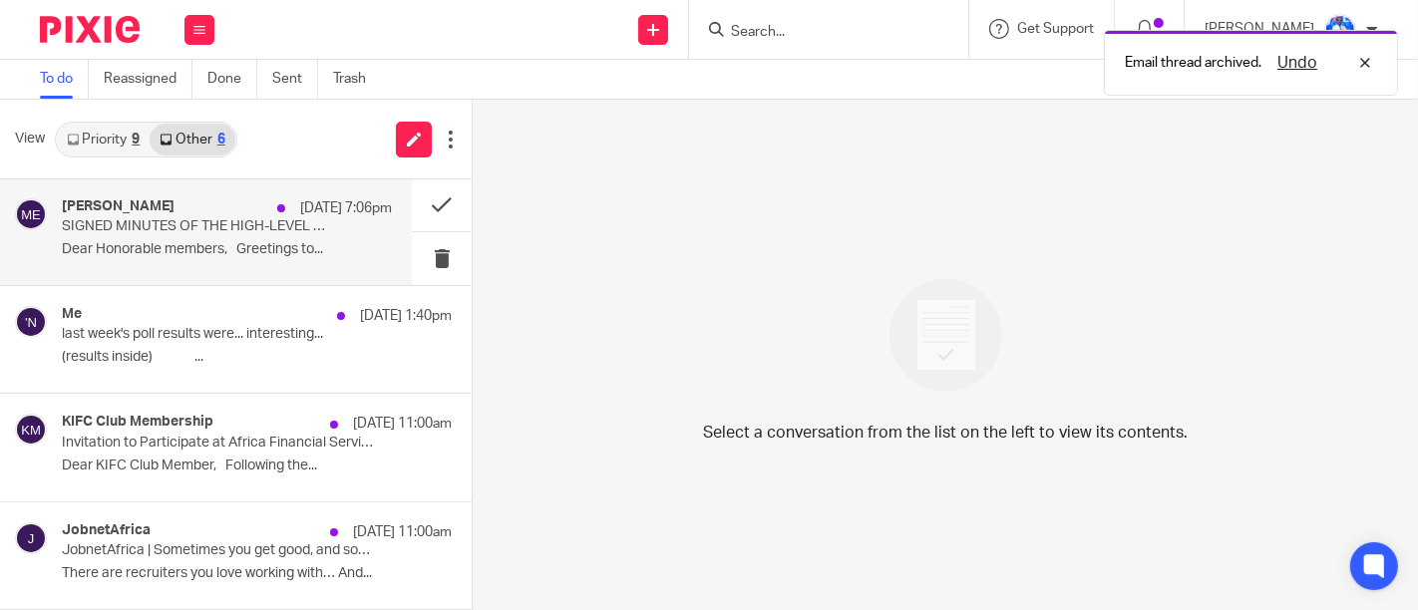
scroll to position [215, 0]
click at [256, 243] on p "Dear Honorable members, Greetings to..." at bounding box center [227, 251] width 330 height 17
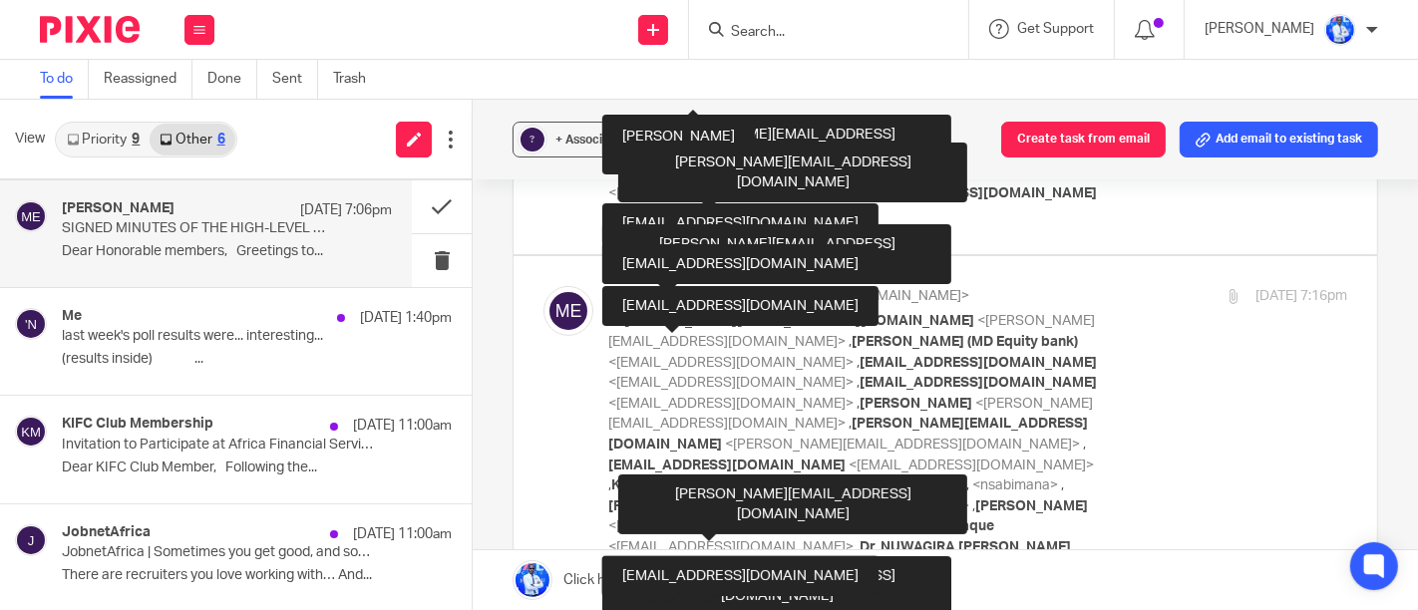
scroll to position [557, 0]
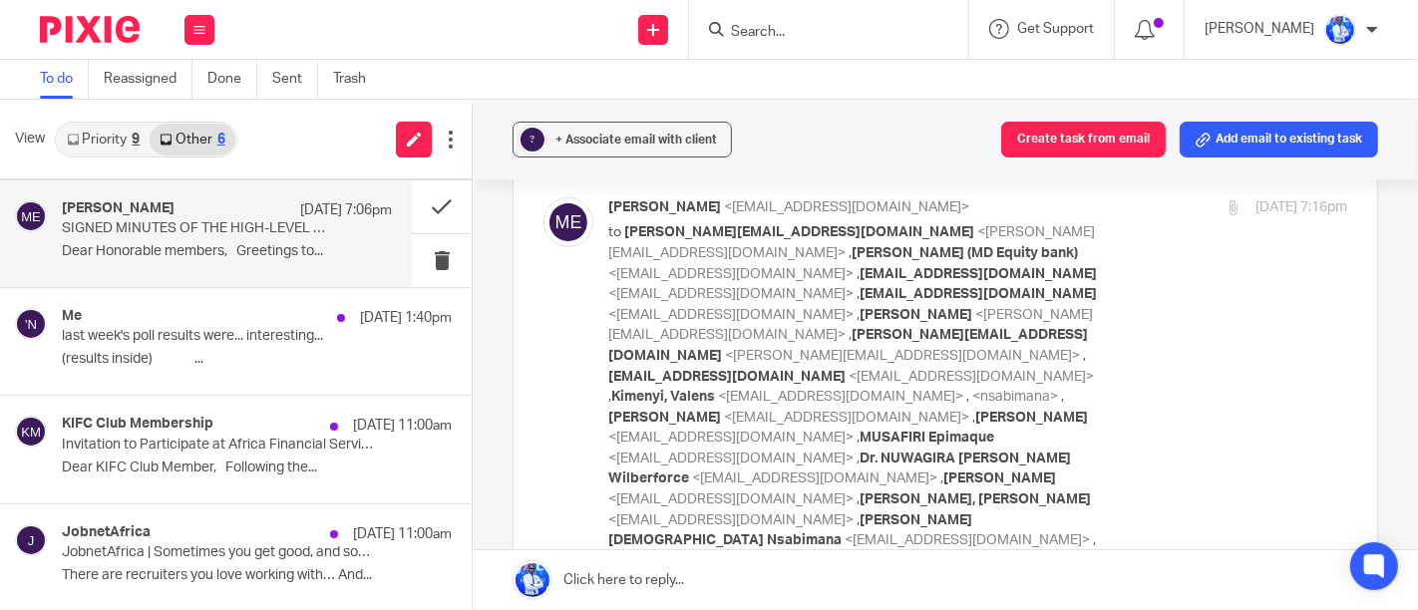
click at [1061, 363] on label at bounding box center [946, 385] width 864 height 434
click at [543, 197] on input "checkbox" at bounding box center [542, 196] width 1 height 1
checkbox input "true"
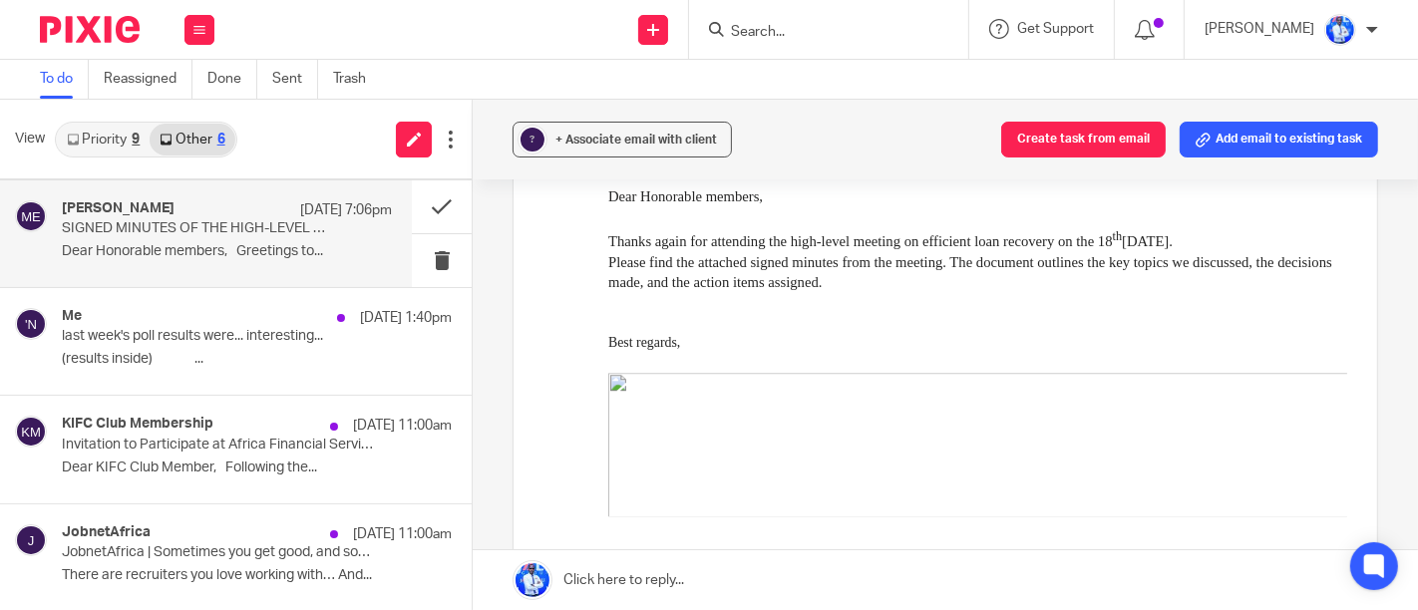
scroll to position [4954, 0]
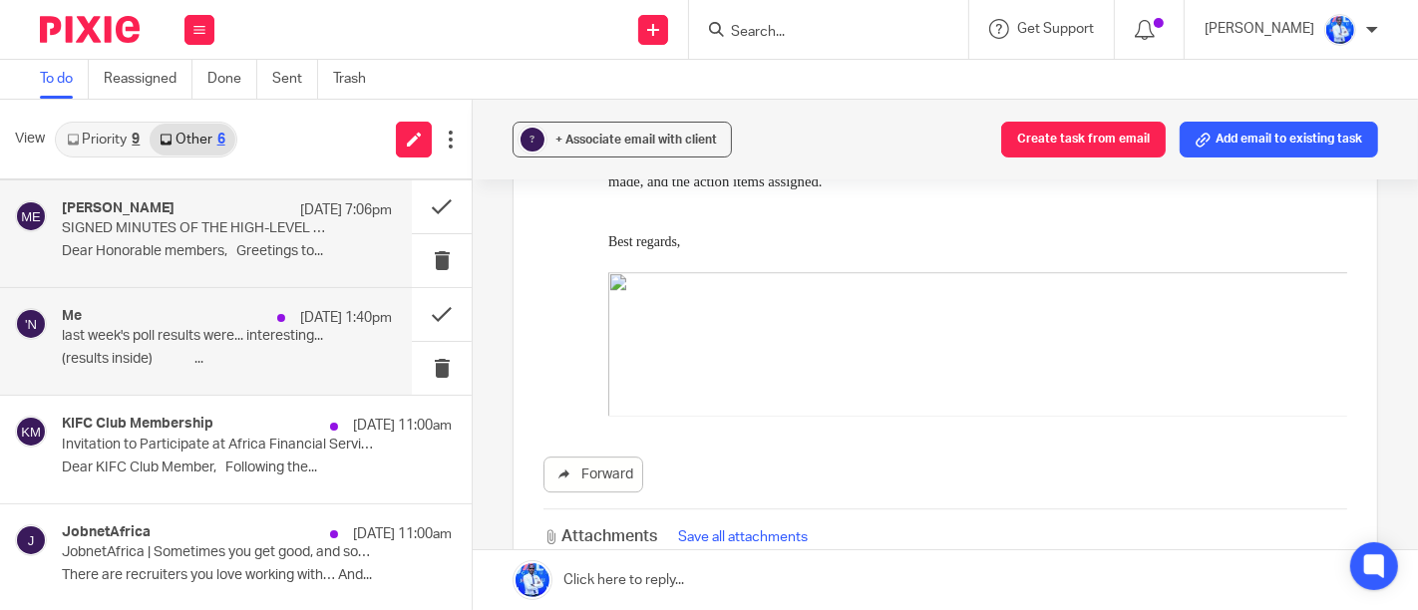
click at [370, 351] on div "Me 26 Aug 1:40pm last week's poll results were... interesting... (results insid…" at bounding box center [206, 341] width 412 height 107
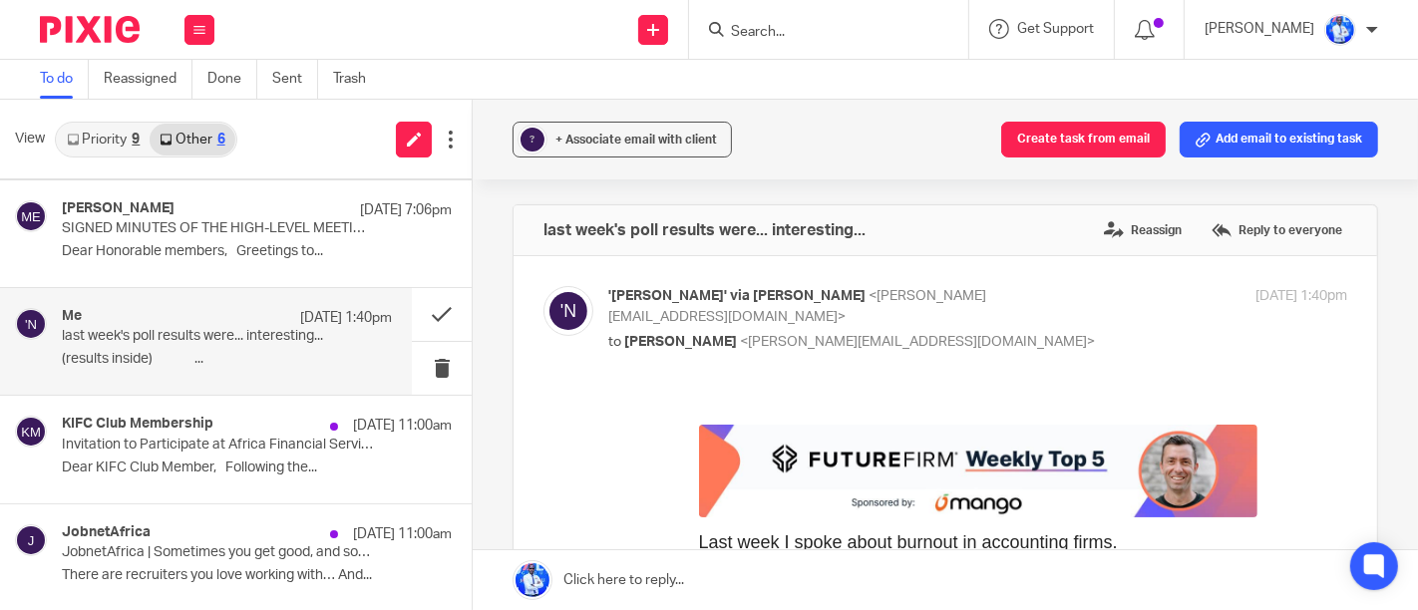
scroll to position [0, 0]
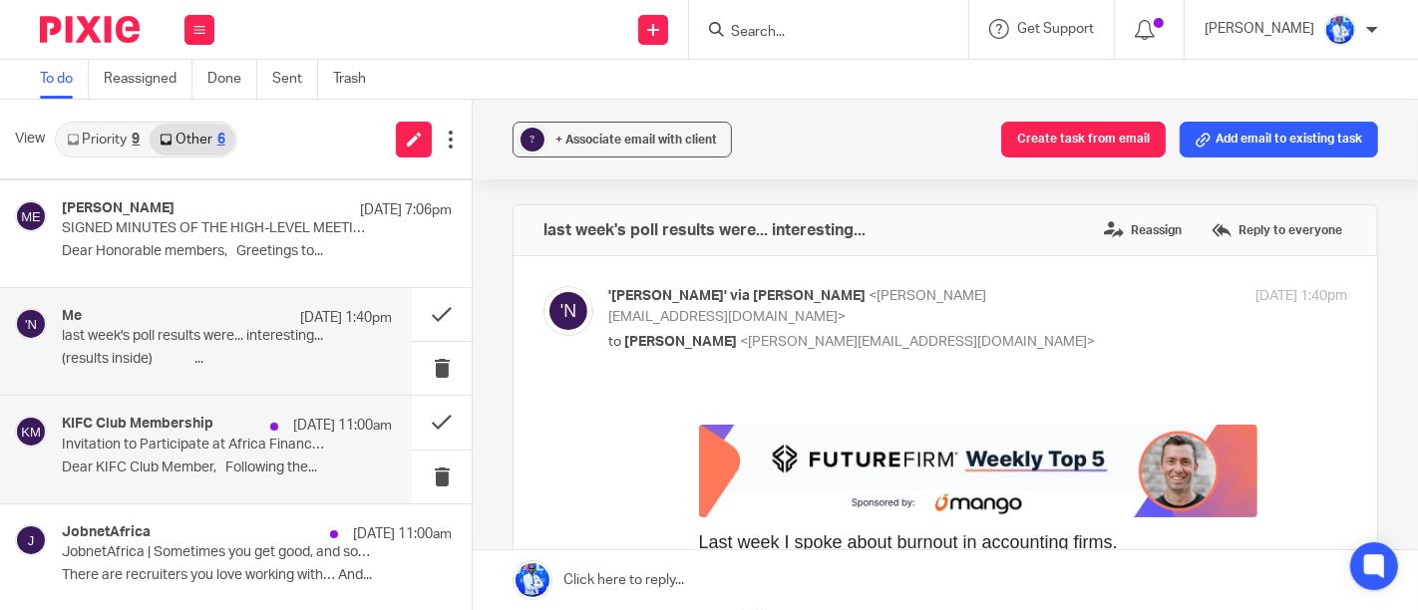
click at [227, 471] on p "Dear KIFC Club Member, Following the..." at bounding box center [227, 468] width 330 height 17
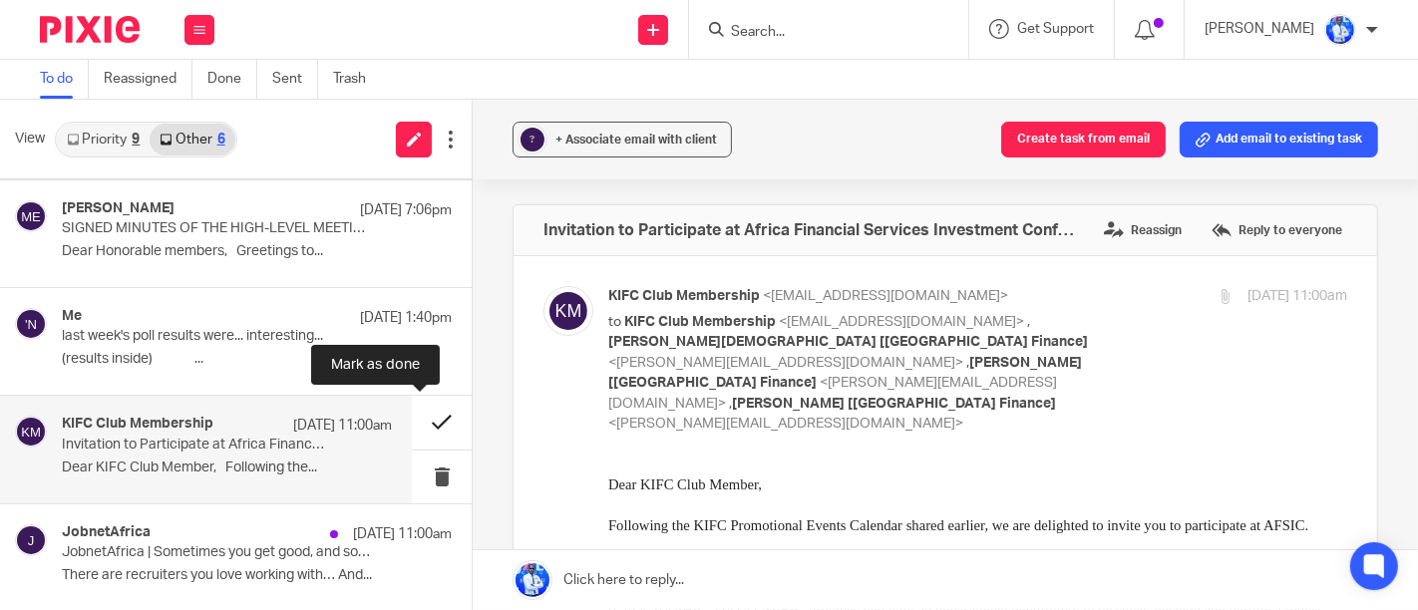
click at [427, 411] on button at bounding box center [442, 422] width 60 height 53
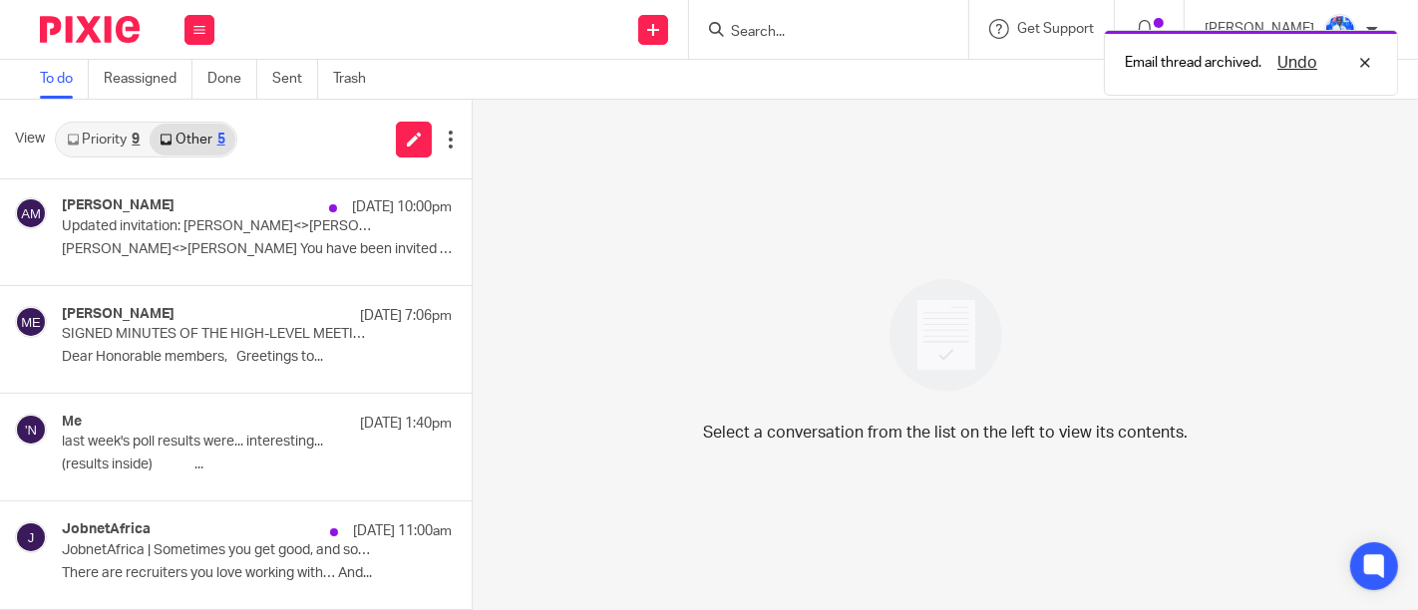
scroll to position [108, 0]
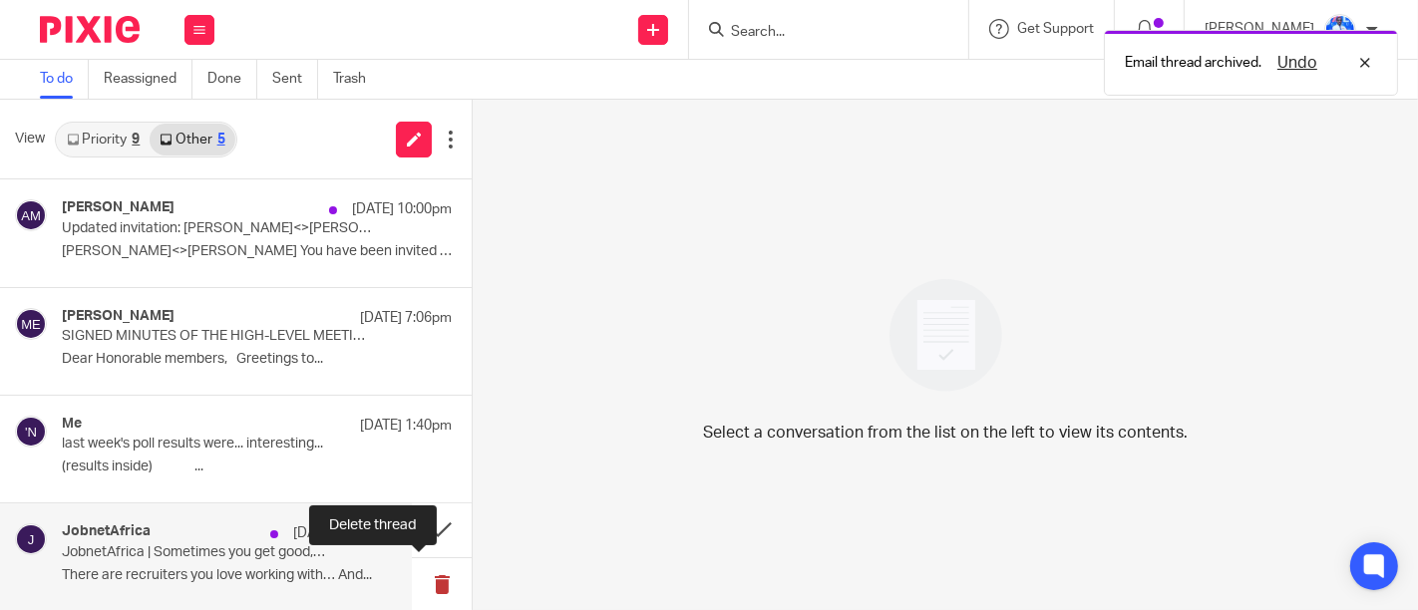
click at [412, 581] on button at bounding box center [442, 584] width 60 height 53
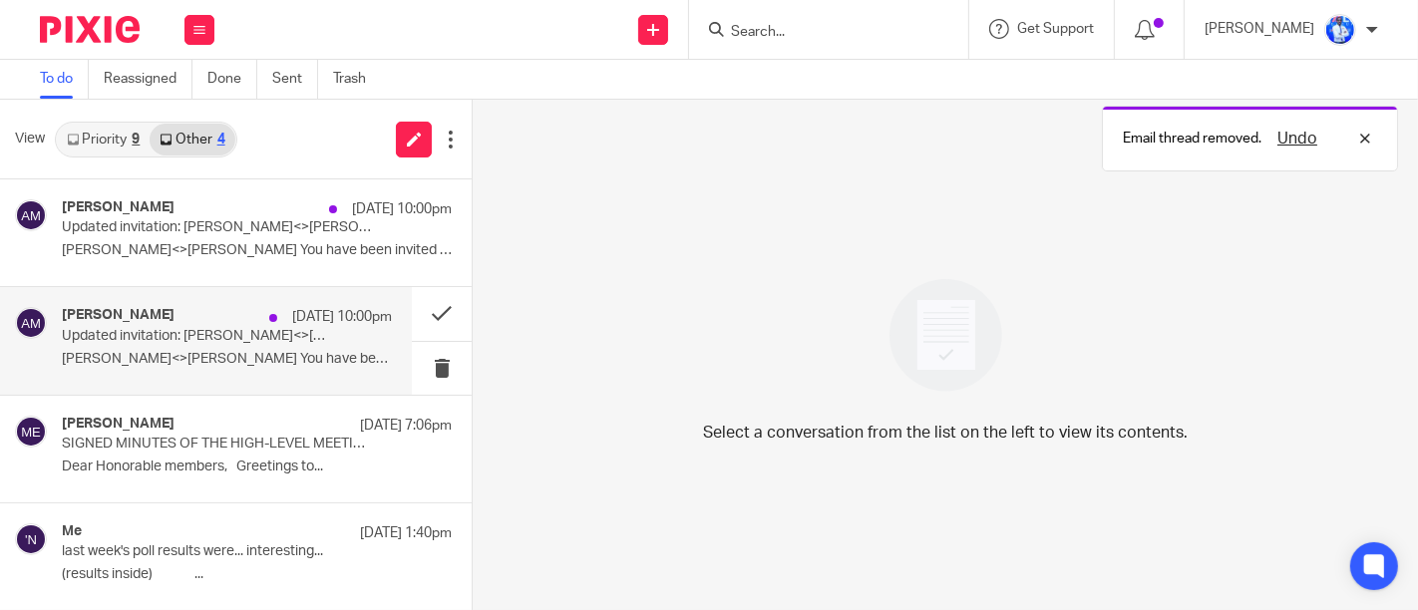
click at [232, 374] on div "Amon Munyaneza 26 Aug 10:00pm Updated invitation: Amon<>Felix @ Fri Aug 29, 202…" at bounding box center [227, 340] width 330 height 67
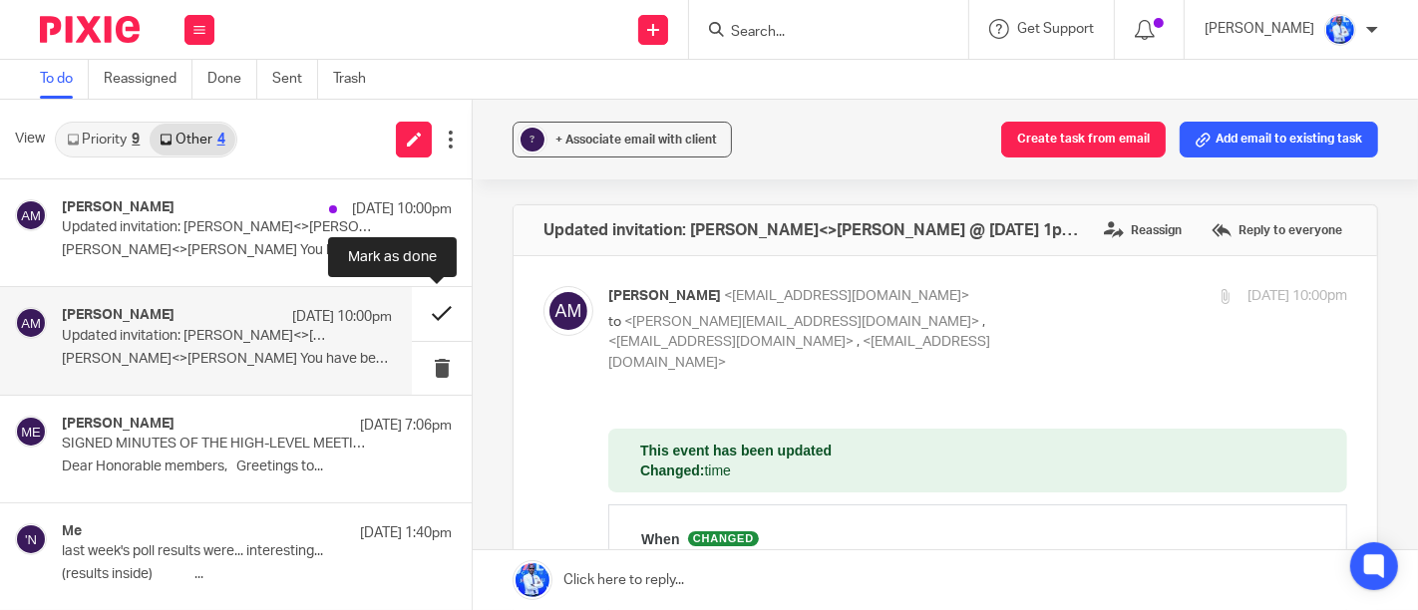
click at [432, 316] on button at bounding box center [442, 313] width 60 height 53
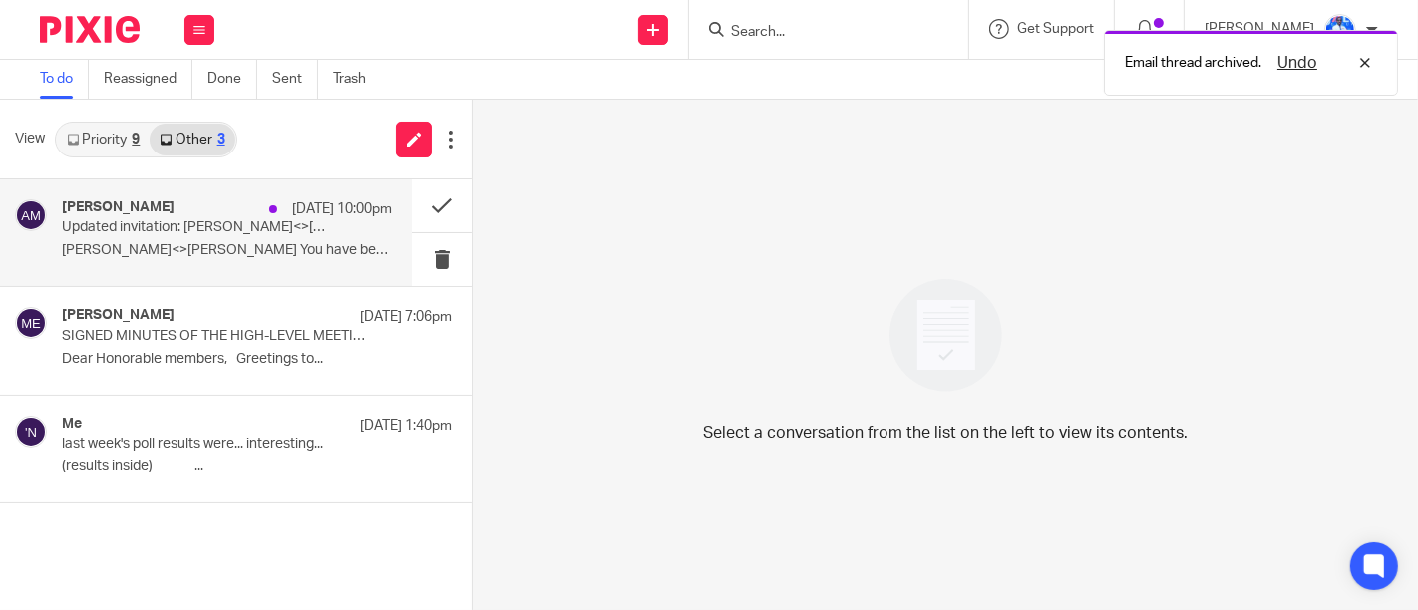
click at [279, 253] on p "Amon<>Felix You have been invited by Amon..." at bounding box center [227, 250] width 330 height 17
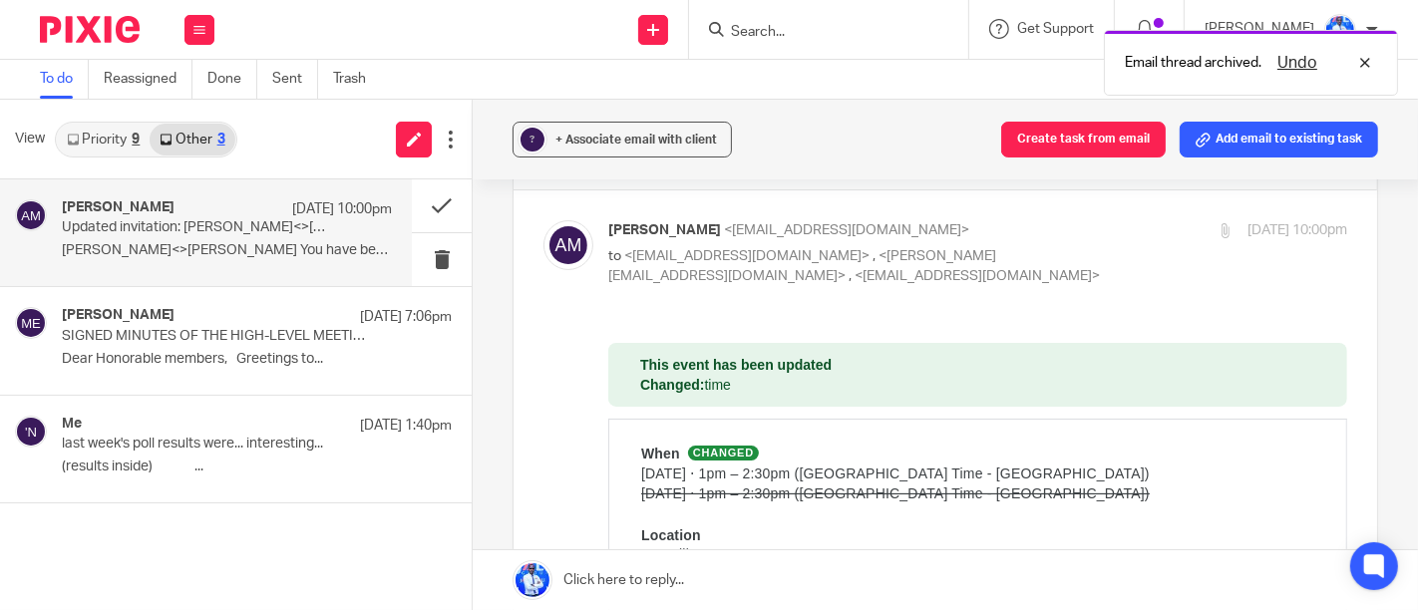
scroll to position [64, 0]
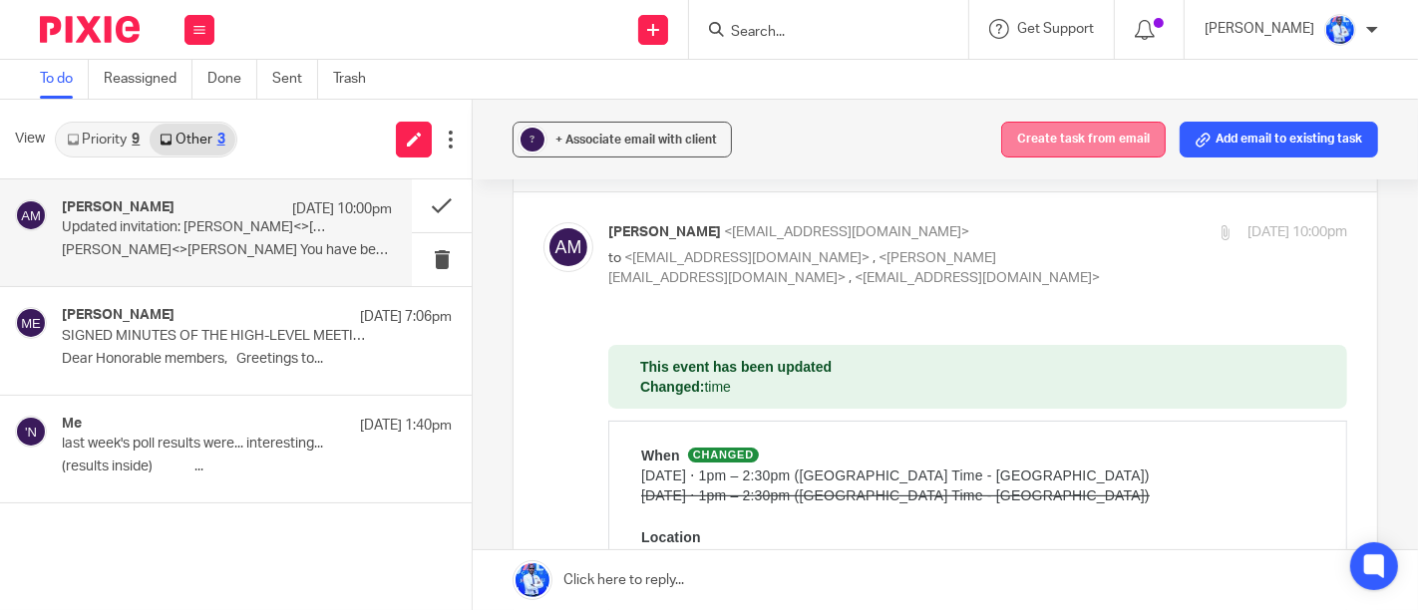
click at [1039, 134] on button "Create task from email" at bounding box center [1083, 140] width 165 height 36
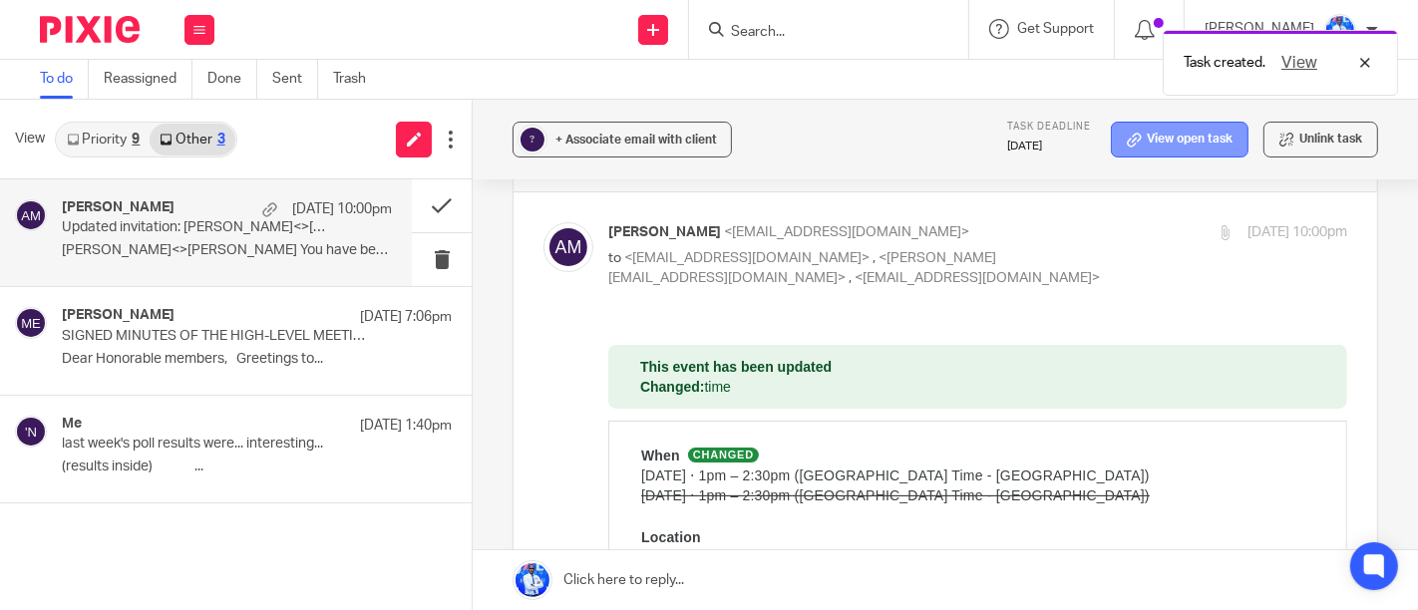
scroll to position [0, 0]
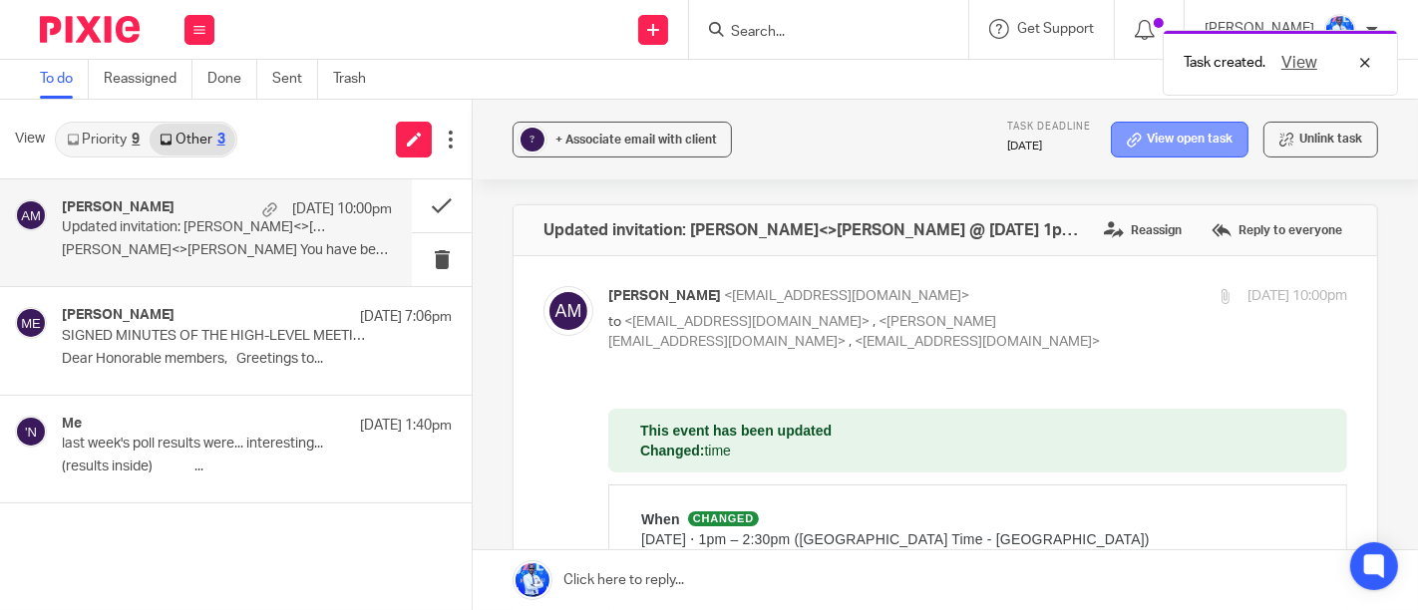
click at [1139, 132] on link "View open task" at bounding box center [1180, 140] width 138 height 36
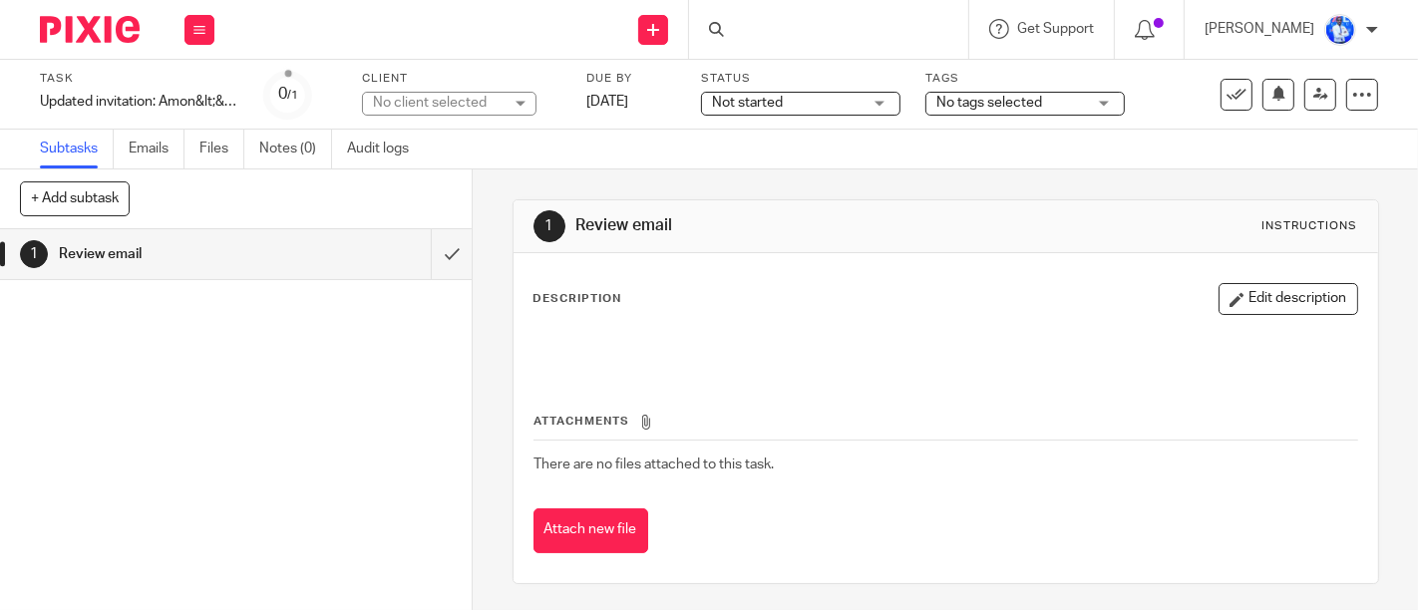
click at [189, 89] on div "Task Updated invitation: Amon&lt;&gt;Felix @ Fri Aug 29, 2025 1pm - 2:30pm (CAT…" at bounding box center [139, 95] width 199 height 48
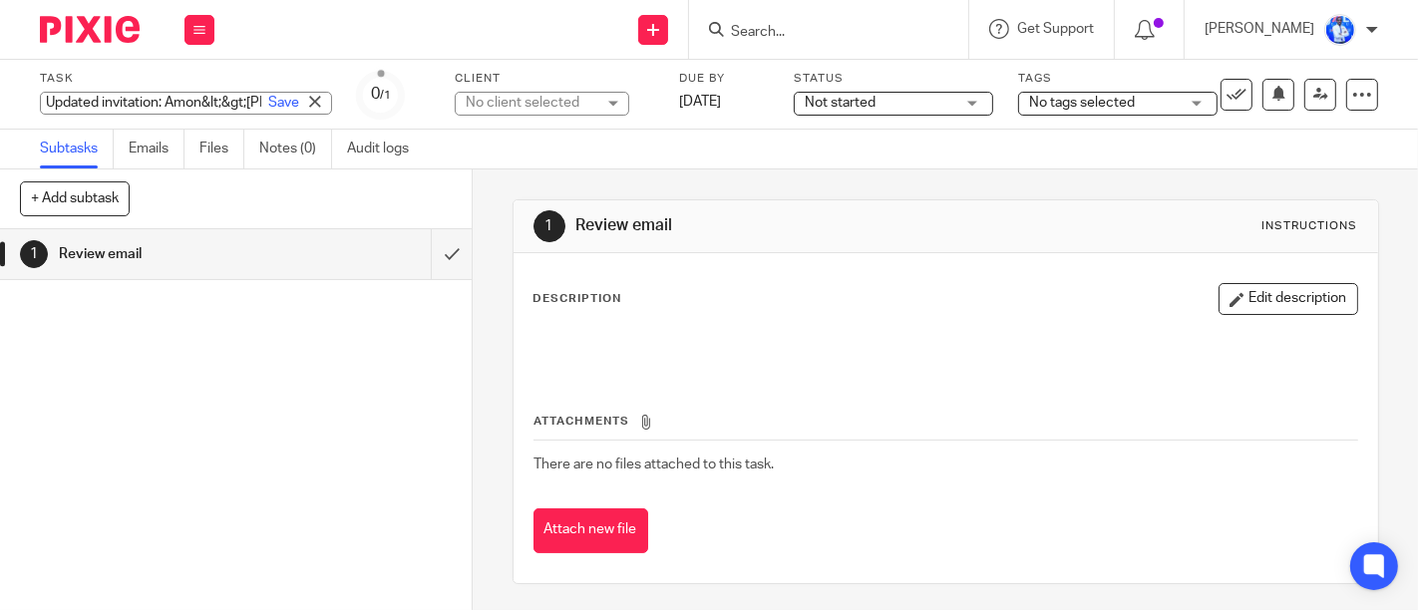
click at [193, 101] on div "Updated invitation: Amon&lt;&gt;Felix @ Fri Aug 29, 2025 1pm - 2:30pm (CAT) (ja…" at bounding box center [186, 103] width 292 height 23
type input "MEETING: Amon"
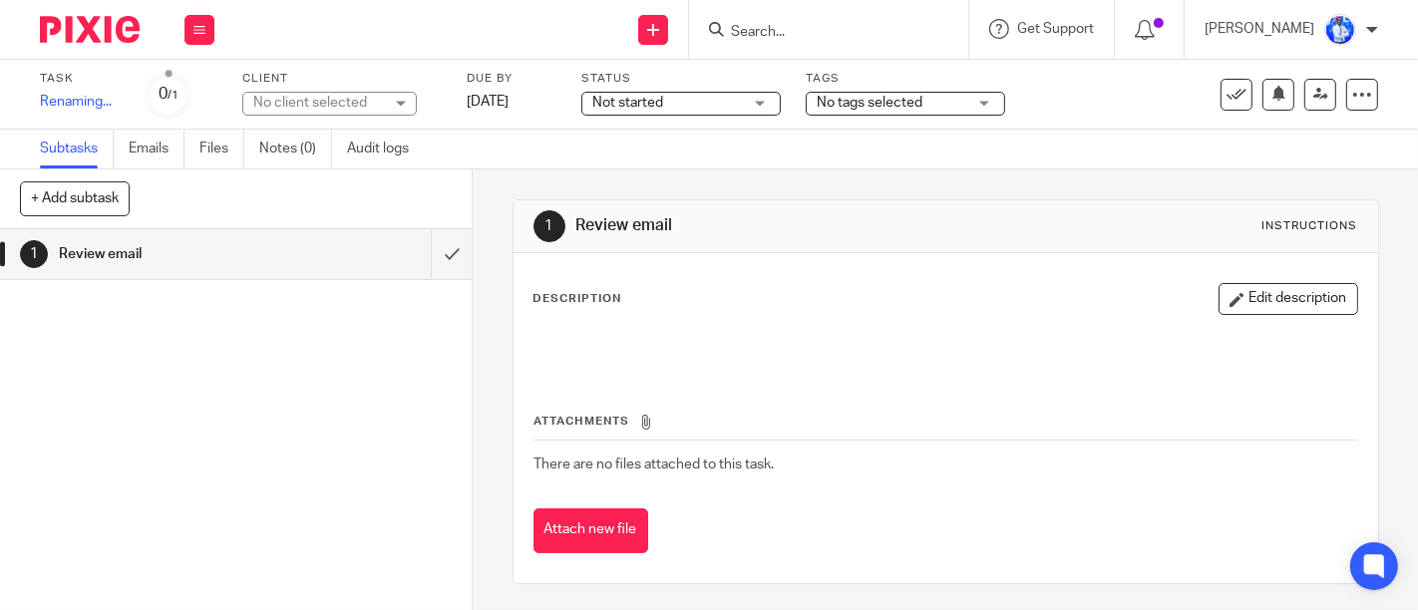
click at [429, 98] on div "No client selected No client selected 10X AFRICA Ltd AANISH TRADING LTD ABATERA…" at bounding box center [341, 104] width 199 height 24
drag, startPoint x: 429, startPoint y: 98, endPoint x: 481, endPoint y: 107, distance: 52.6
click at [481, 107] on div "Task MEETING: Amon Save Renaming... 0 /1 Client No client selected No client se…" at bounding box center [597, 95] width 1115 height 48
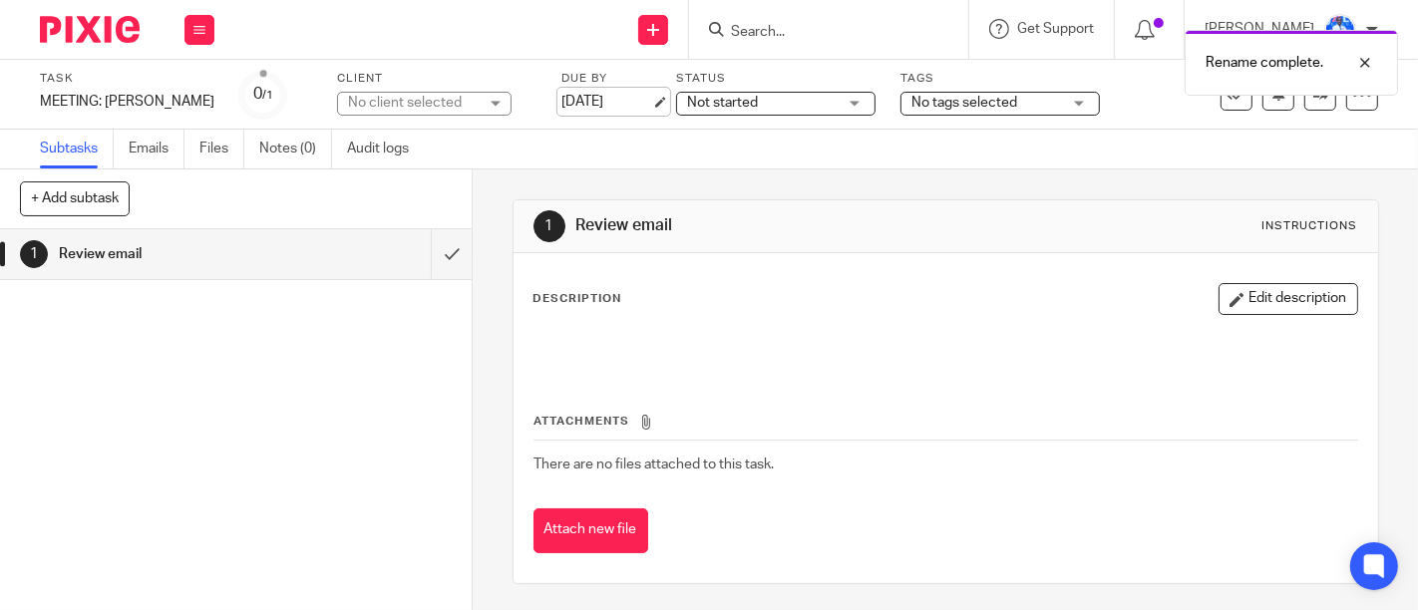
click at [561, 107] on link "[DATE]" at bounding box center [606, 102] width 90 height 21
click at [381, 97] on div "No client selected" at bounding box center [413, 103] width 130 height 20
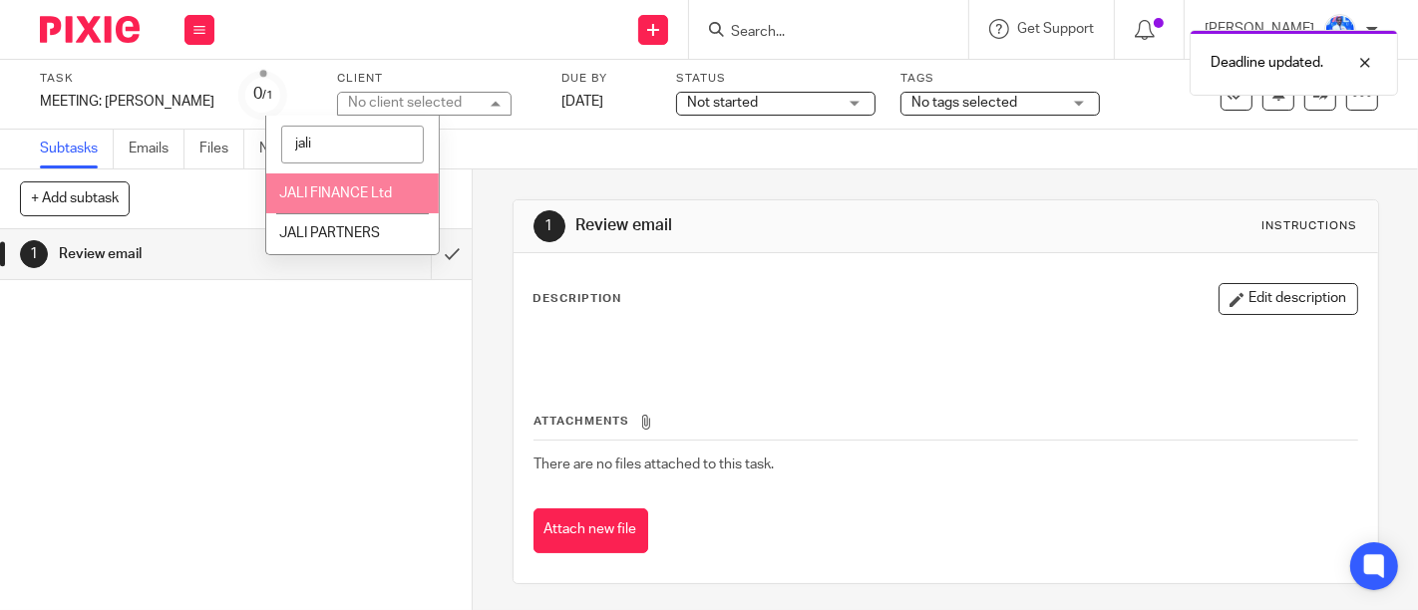
type input "jali"
click at [344, 197] on span "JALI FINANCE Ltd" at bounding box center [335, 193] width 113 height 14
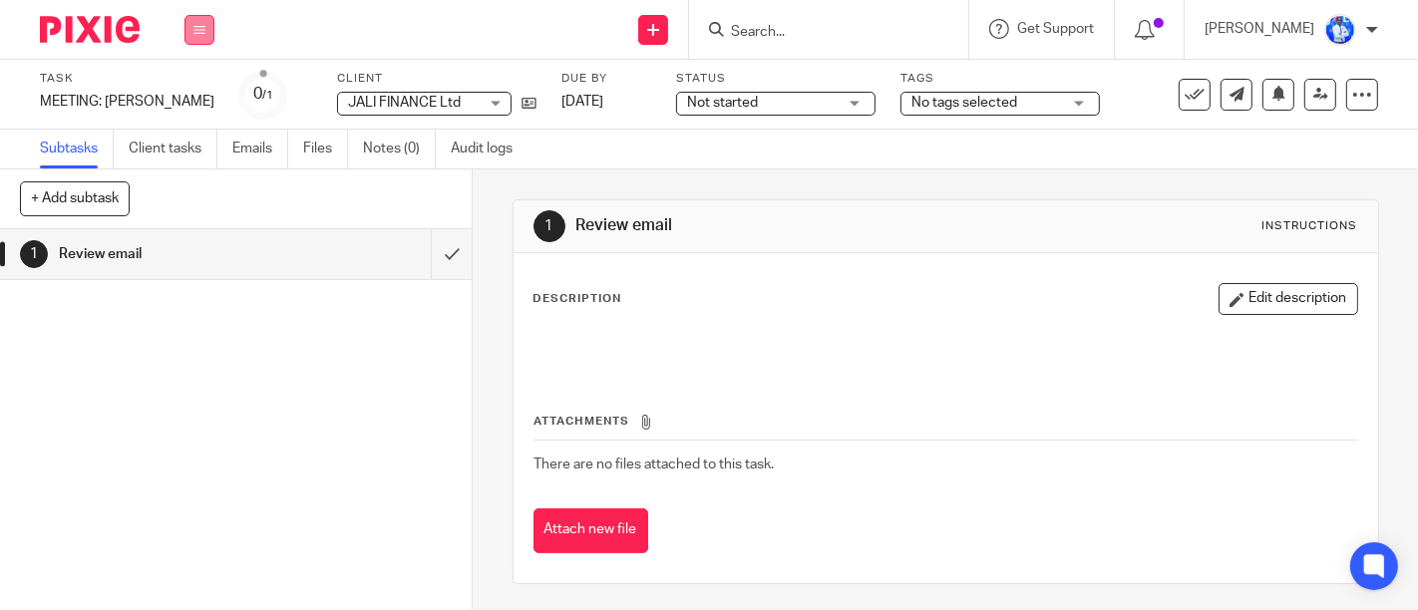
click at [195, 26] on icon at bounding box center [199, 30] width 12 height 12
click at [190, 122] on link "Email" at bounding box center [189, 122] width 33 height 14
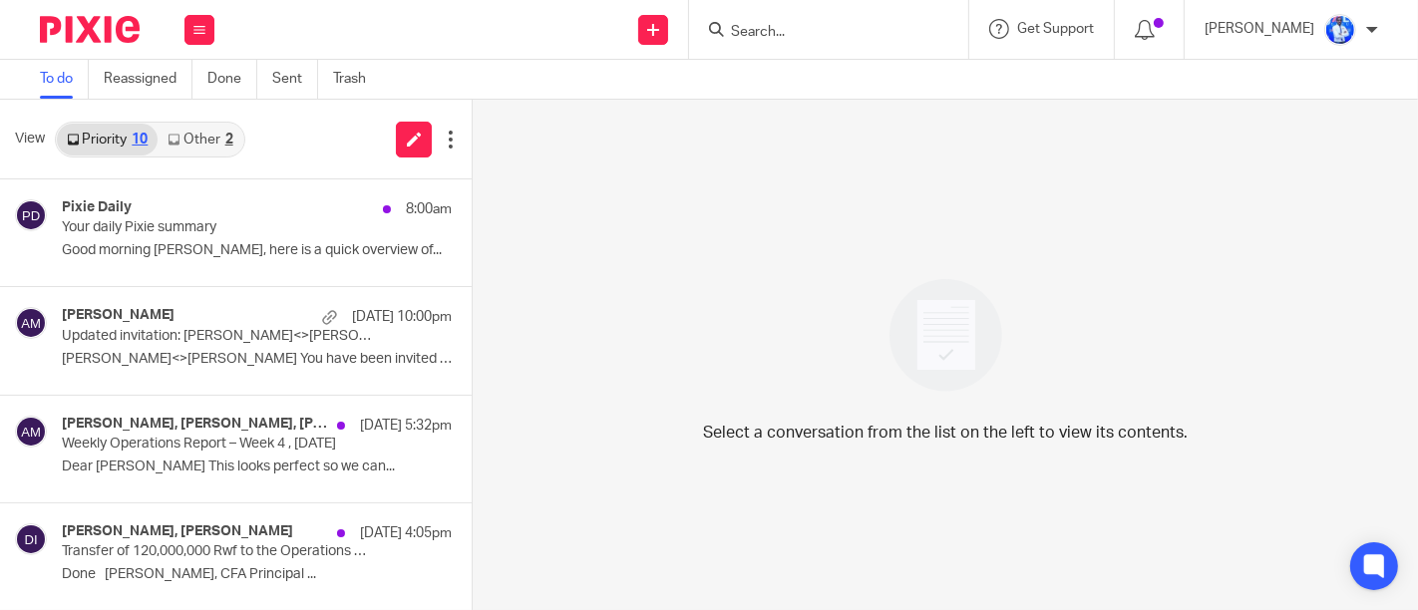
click at [213, 134] on link "Other 2" at bounding box center [200, 140] width 85 height 32
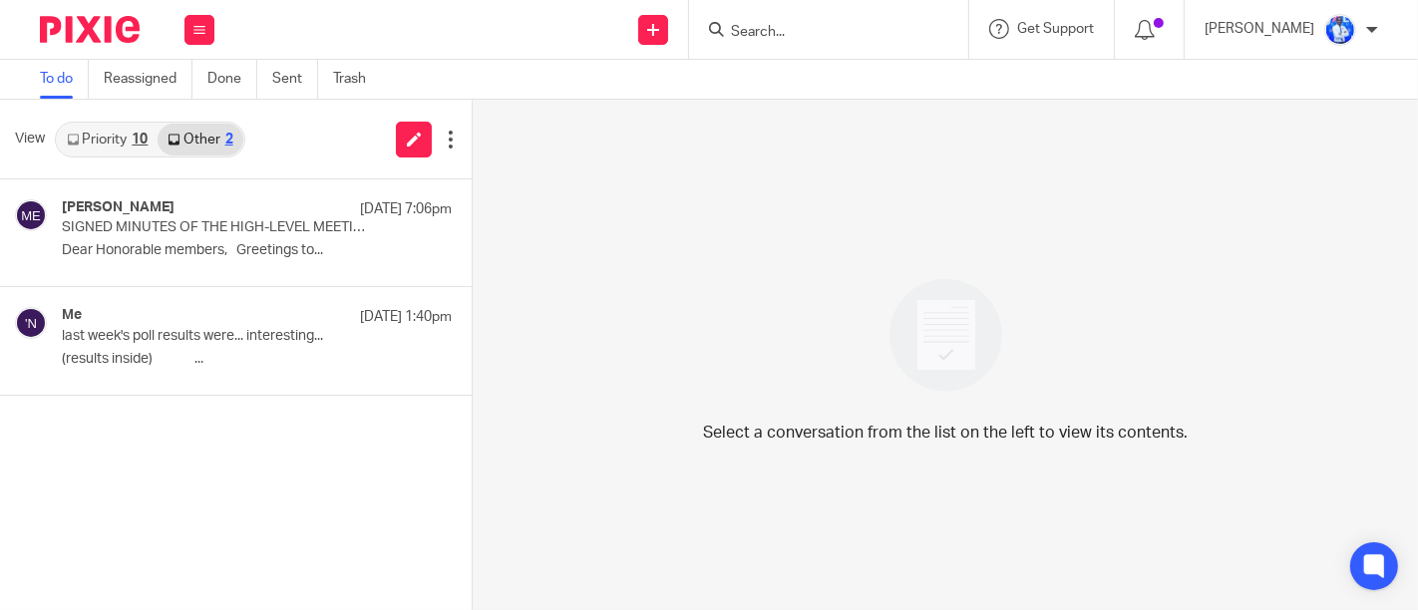
click at [122, 144] on link "Priority 10" at bounding box center [107, 140] width 101 height 32
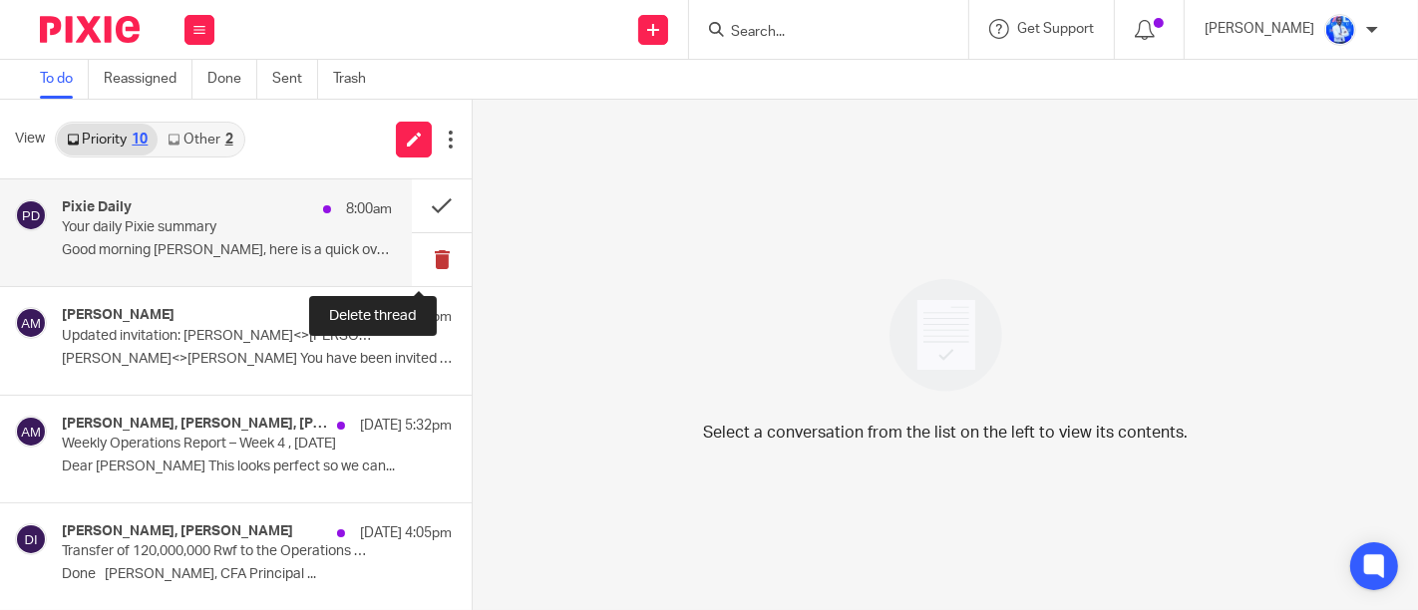
click at [412, 254] on button at bounding box center [442, 259] width 60 height 53
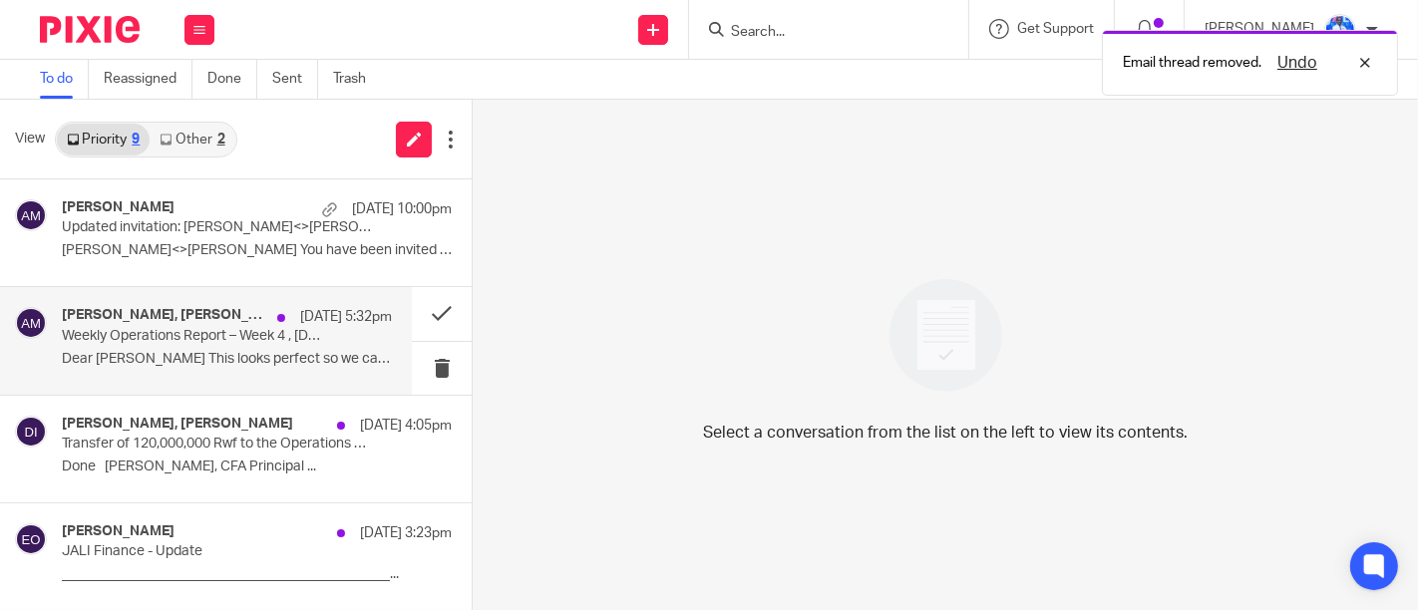
click at [230, 351] on p "Dear Denyse This looks perfect so we can..." at bounding box center [227, 359] width 330 height 17
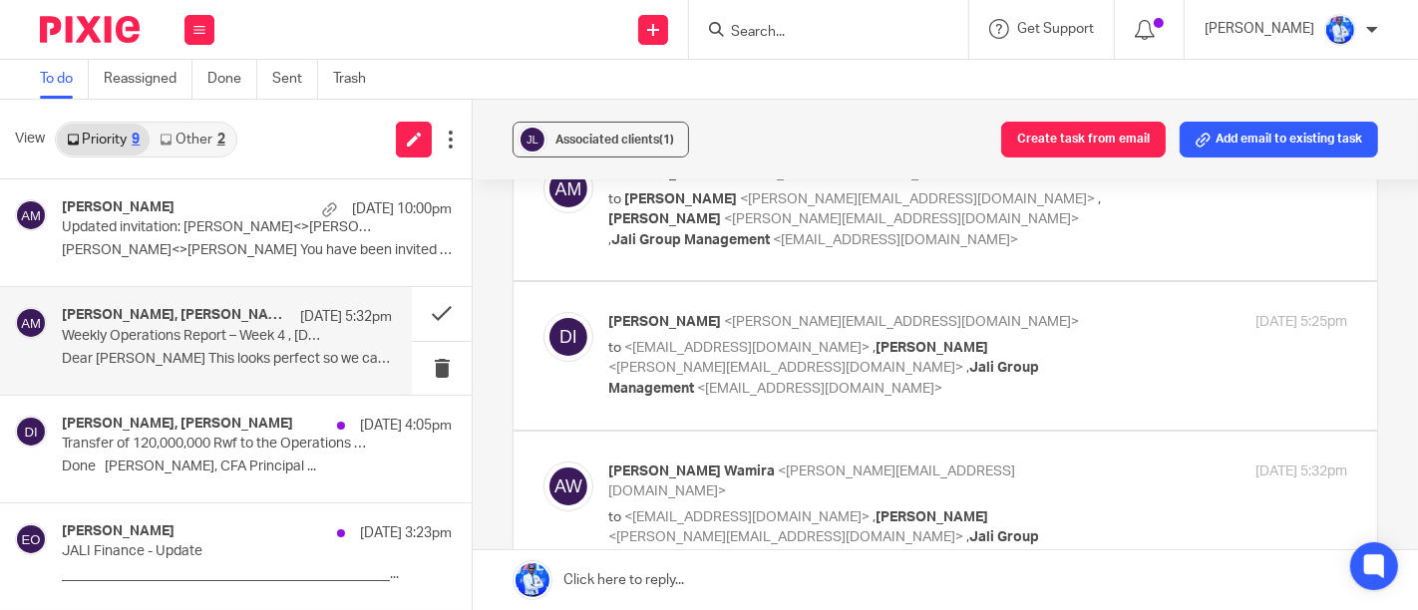
scroll to position [124, 0]
click at [738, 414] on label at bounding box center [946, 354] width 864 height 147
click at [543, 311] on input "checkbox" at bounding box center [542, 310] width 1 height 1
checkbox input "true"
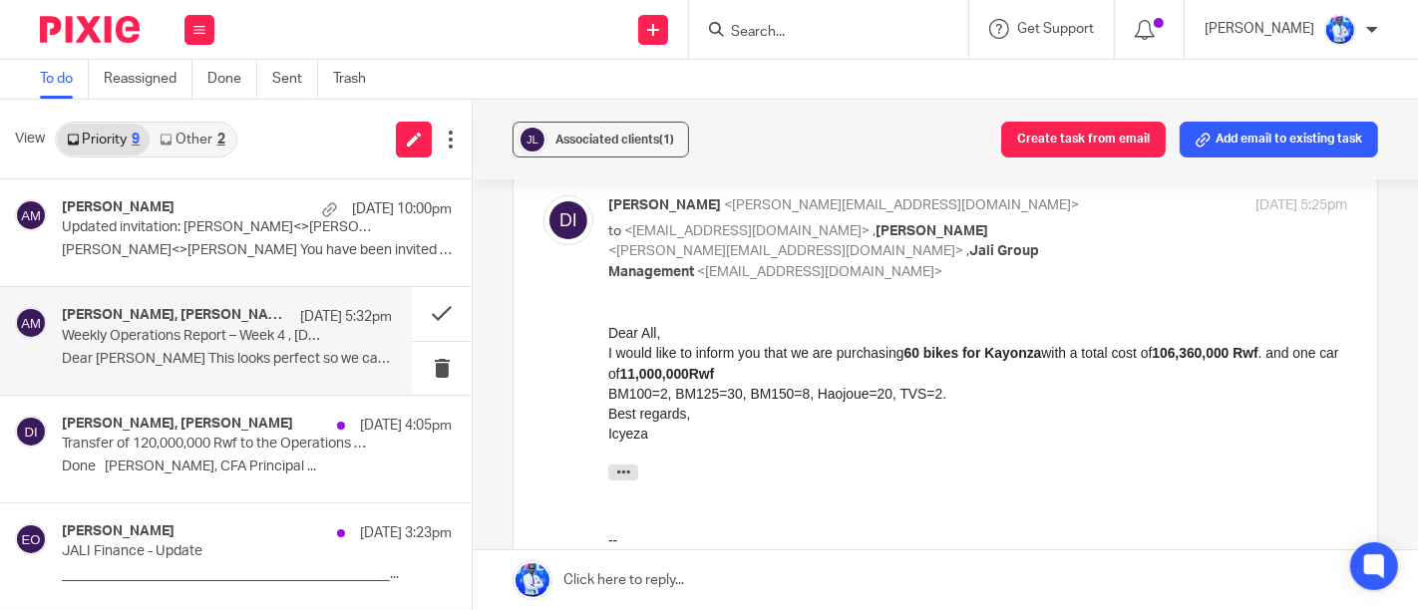
scroll to position [239, 0]
click at [415, 321] on button at bounding box center [442, 313] width 60 height 53
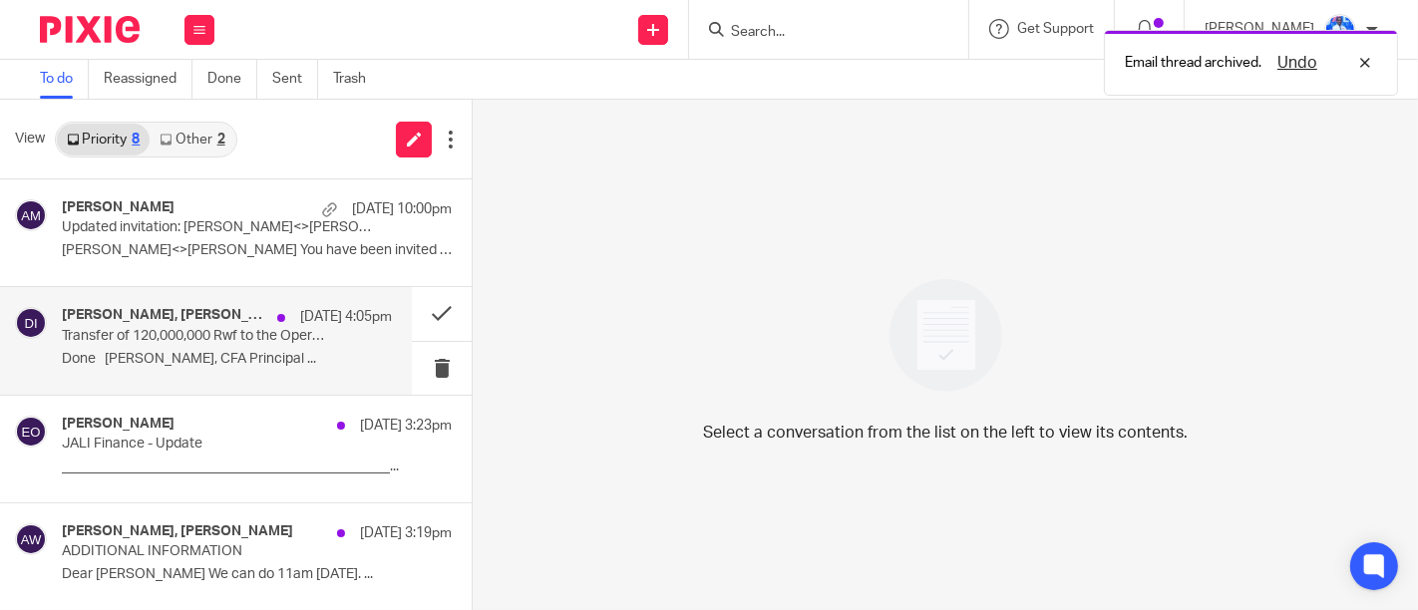
click at [259, 355] on p "Done Curt Fintel, CFA Principal ..." at bounding box center [227, 359] width 330 height 17
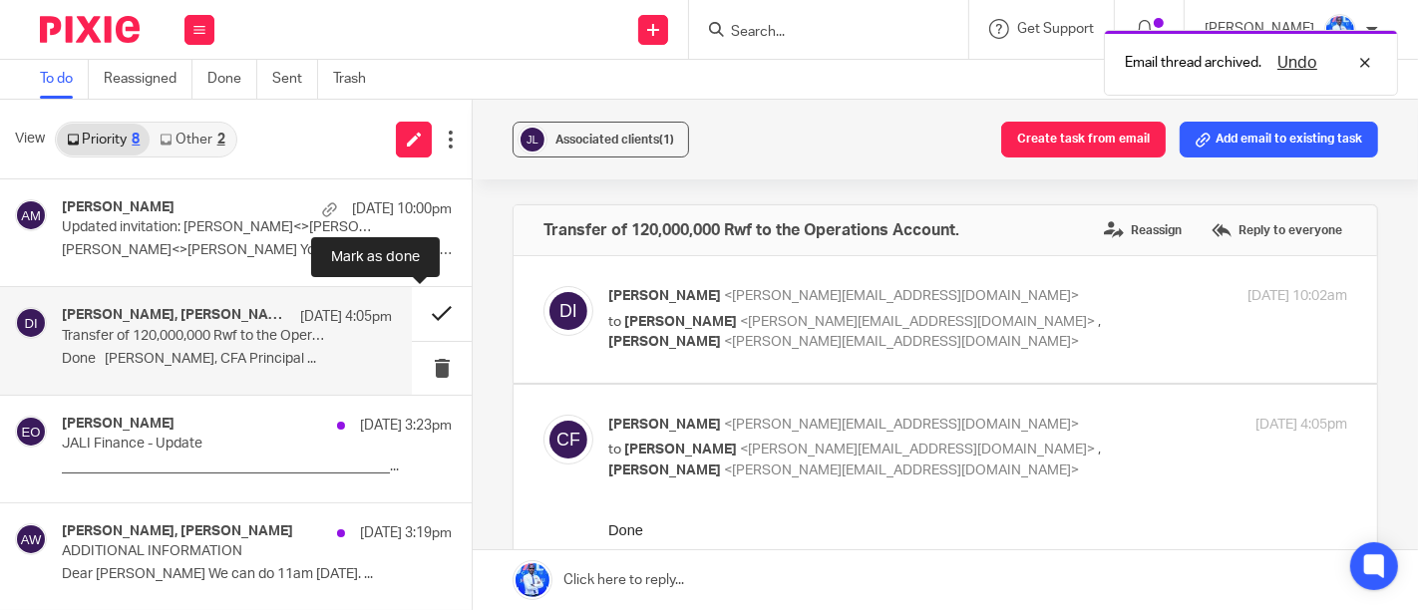
scroll to position [0, 0]
click at [430, 305] on button at bounding box center [442, 313] width 60 height 53
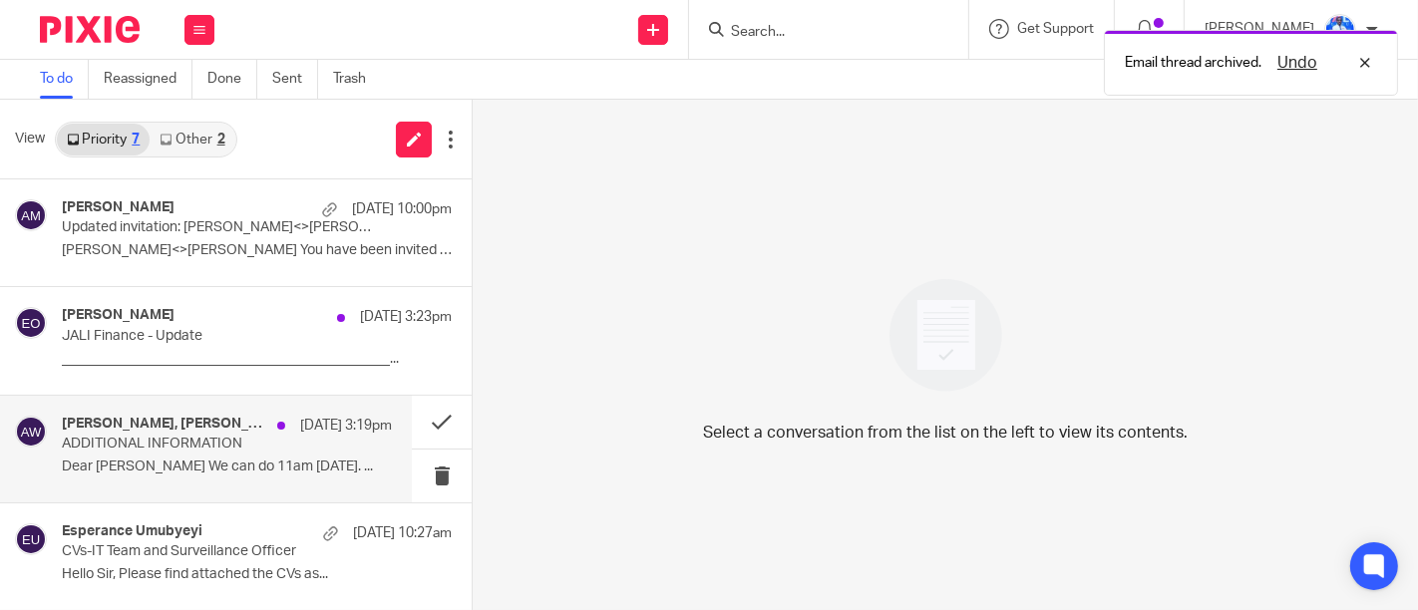
click at [249, 449] on p "ADDITIONAL INFORMATION" at bounding box center [194, 444] width 264 height 17
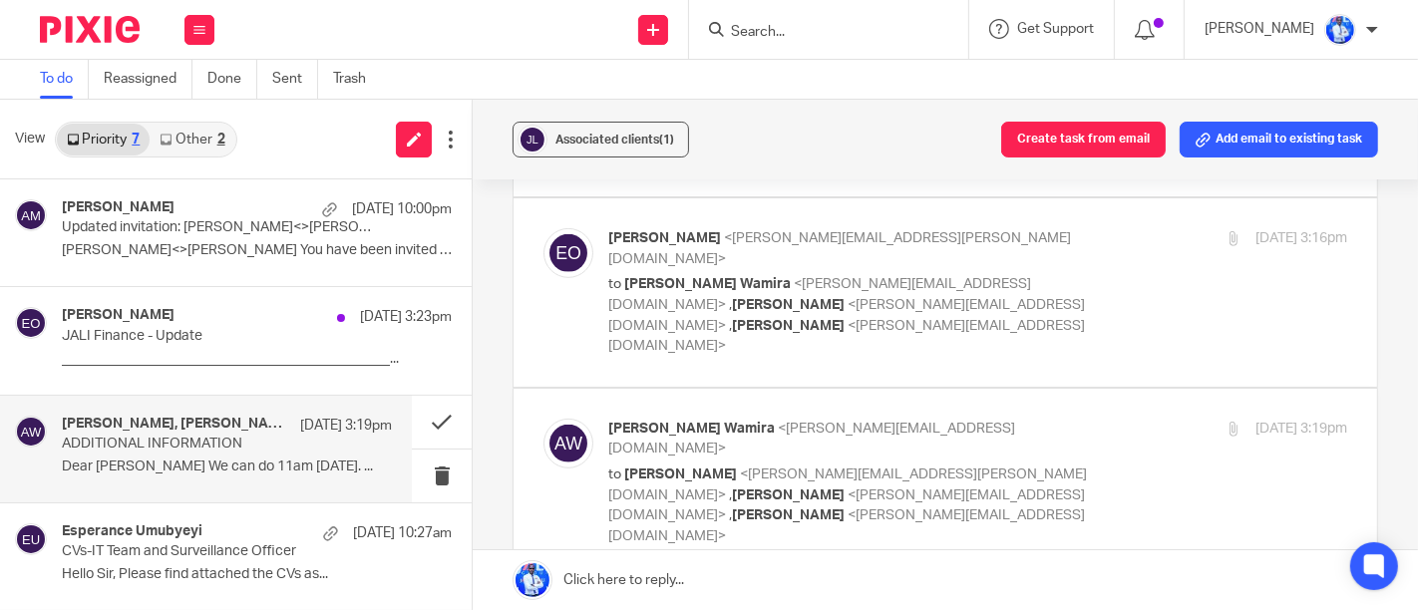
scroll to position [795, 0]
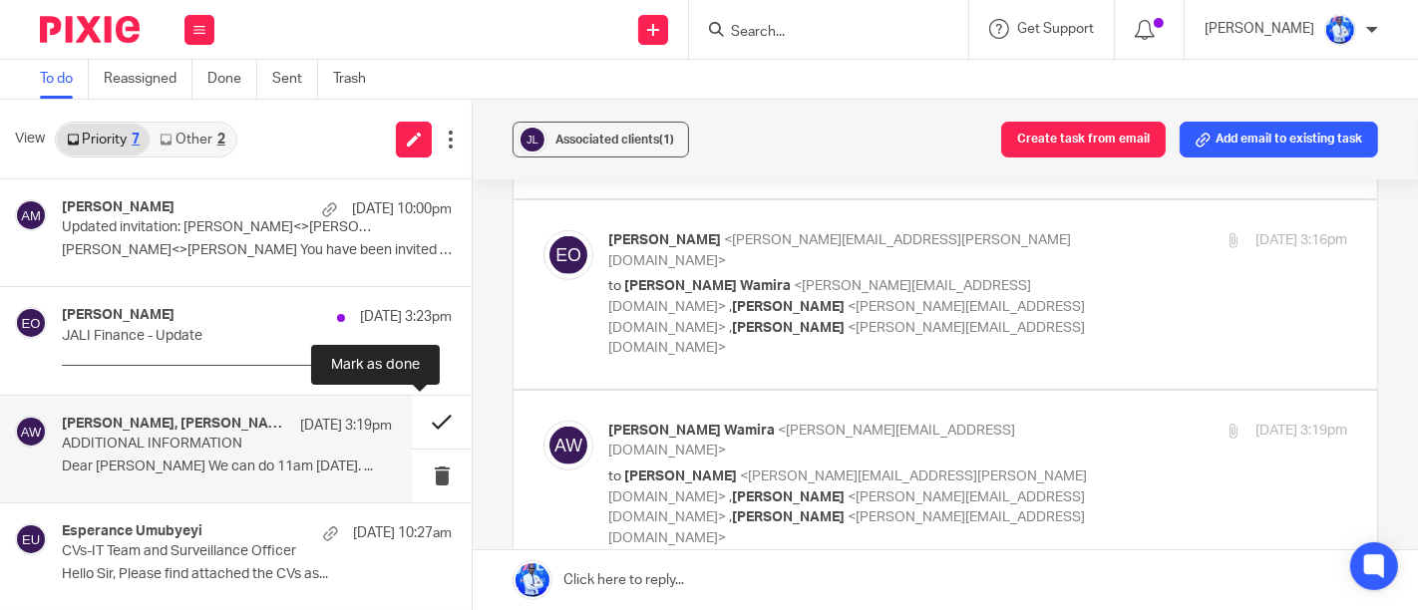
click at [422, 435] on button at bounding box center [442, 422] width 60 height 53
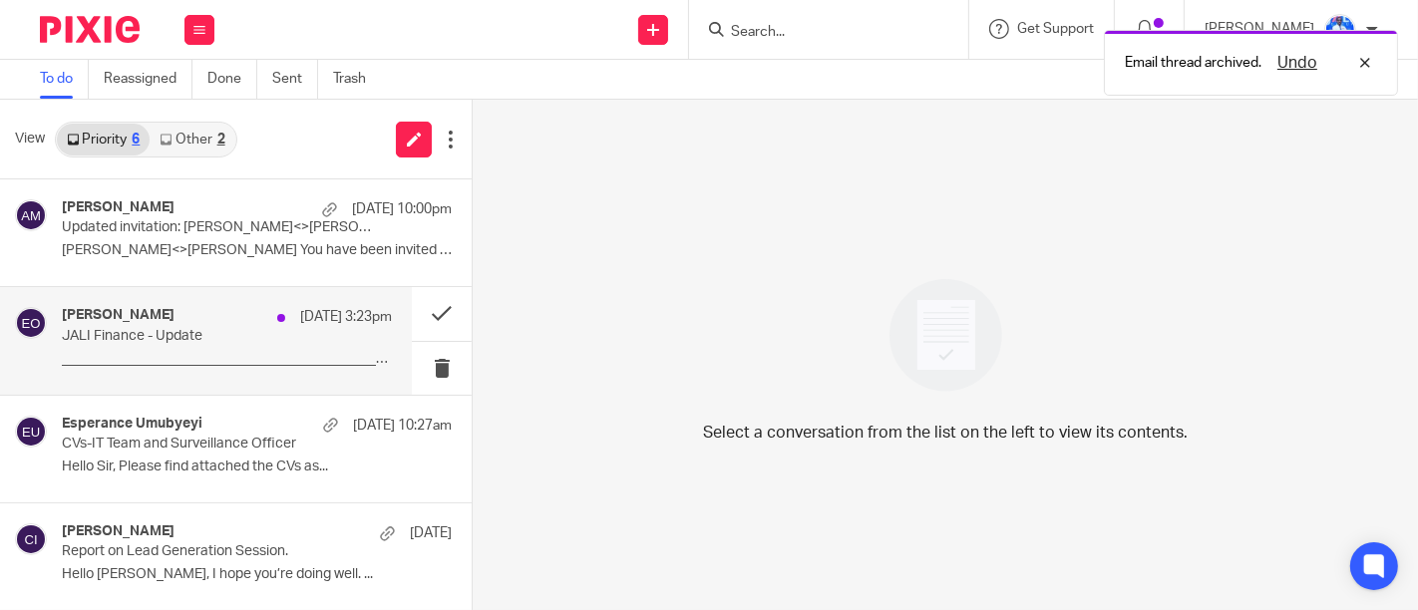
click at [220, 330] on p "JALI Finance - Update" at bounding box center [194, 336] width 264 height 17
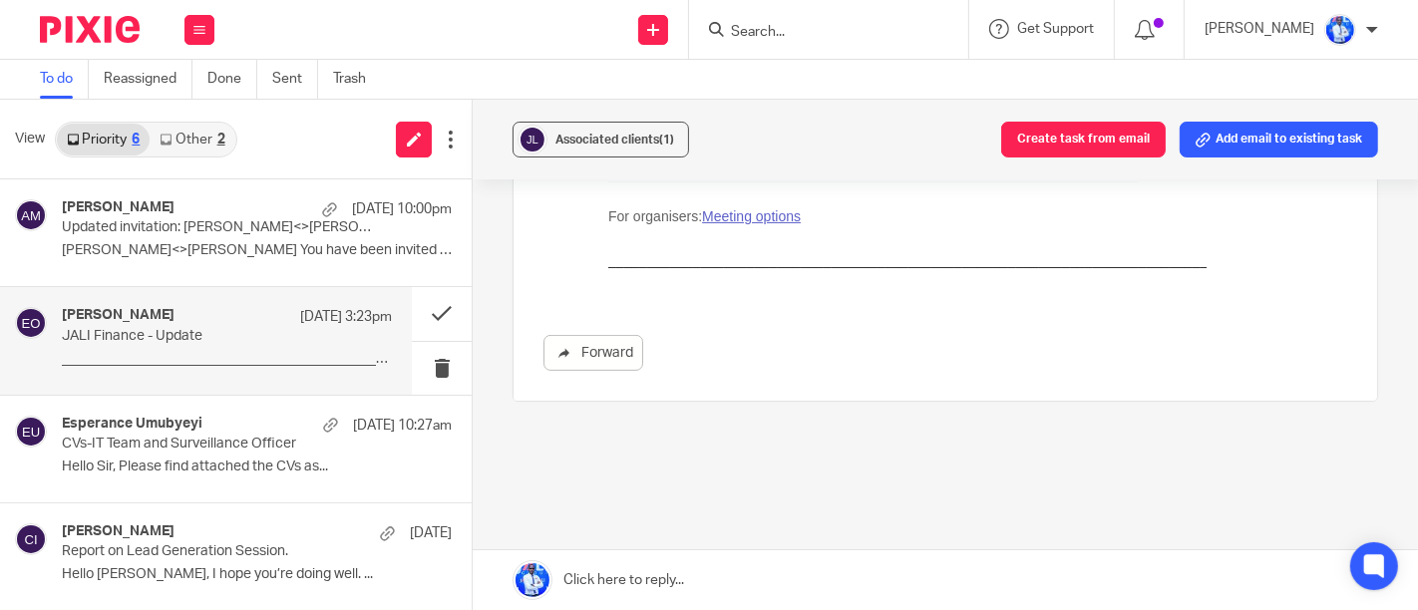
scroll to position [450, 0]
click at [418, 314] on button at bounding box center [442, 313] width 60 height 53
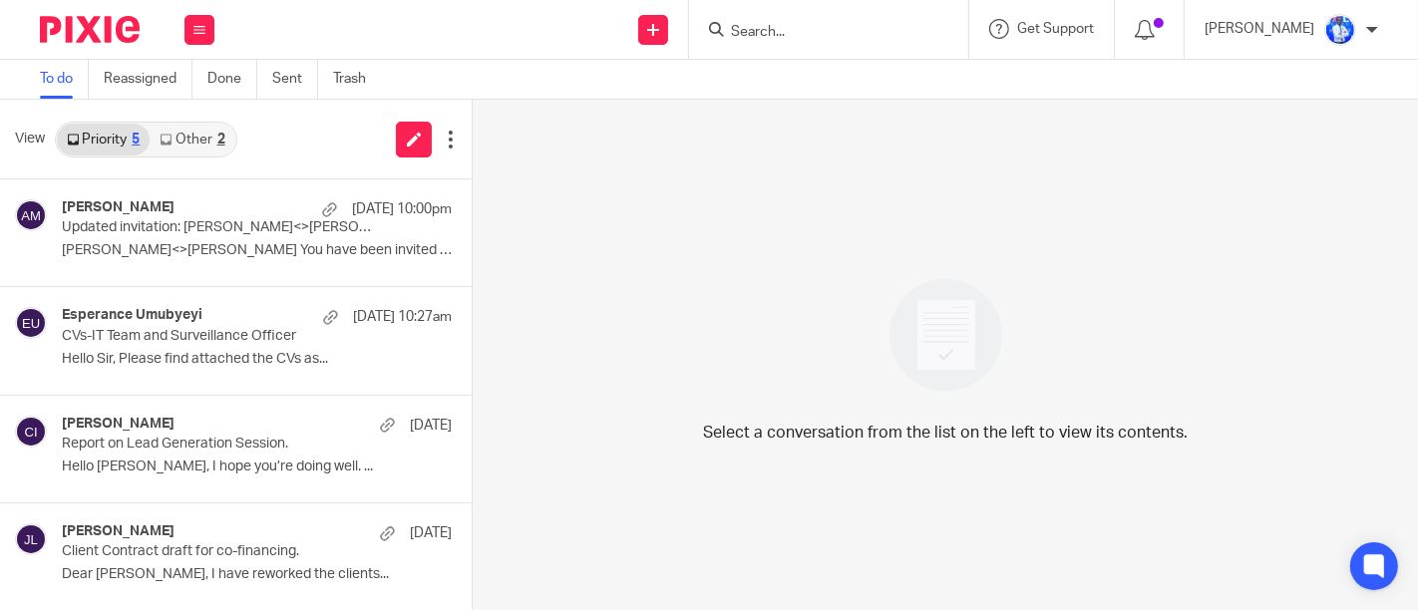
scroll to position [108, 0]
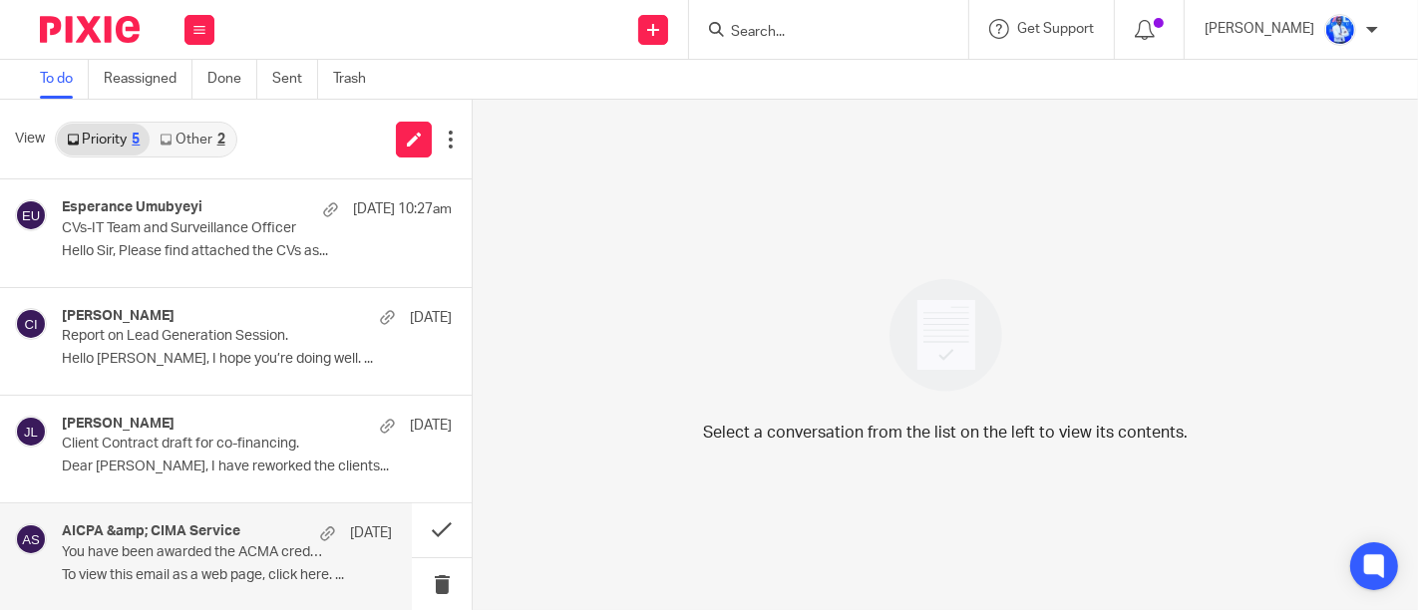
click at [226, 556] on p "You have been awarded the ACMA credential and the CGMA designation!" at bounding box center [194, 552] width 264 height 17
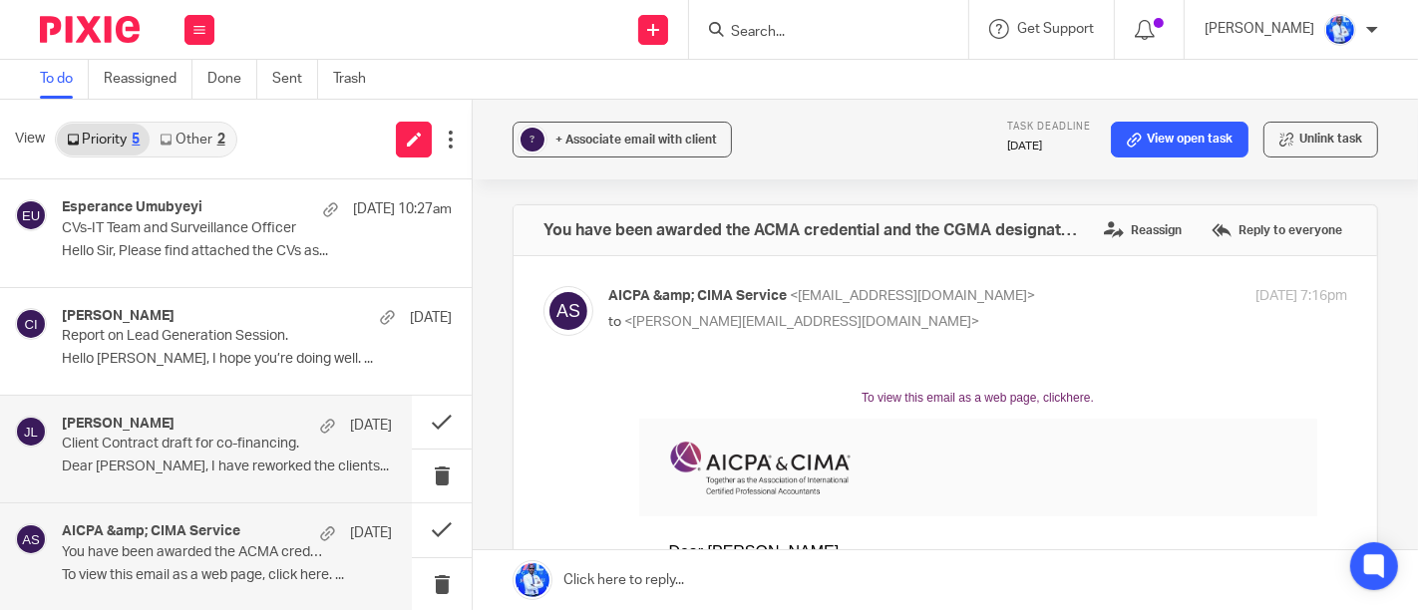
scroll to position [0, 0]
click at [233, 460] on p "Dear Mr.Felix, I have reworked the clients..." at bounding box center [227, 467] width 330 height 17
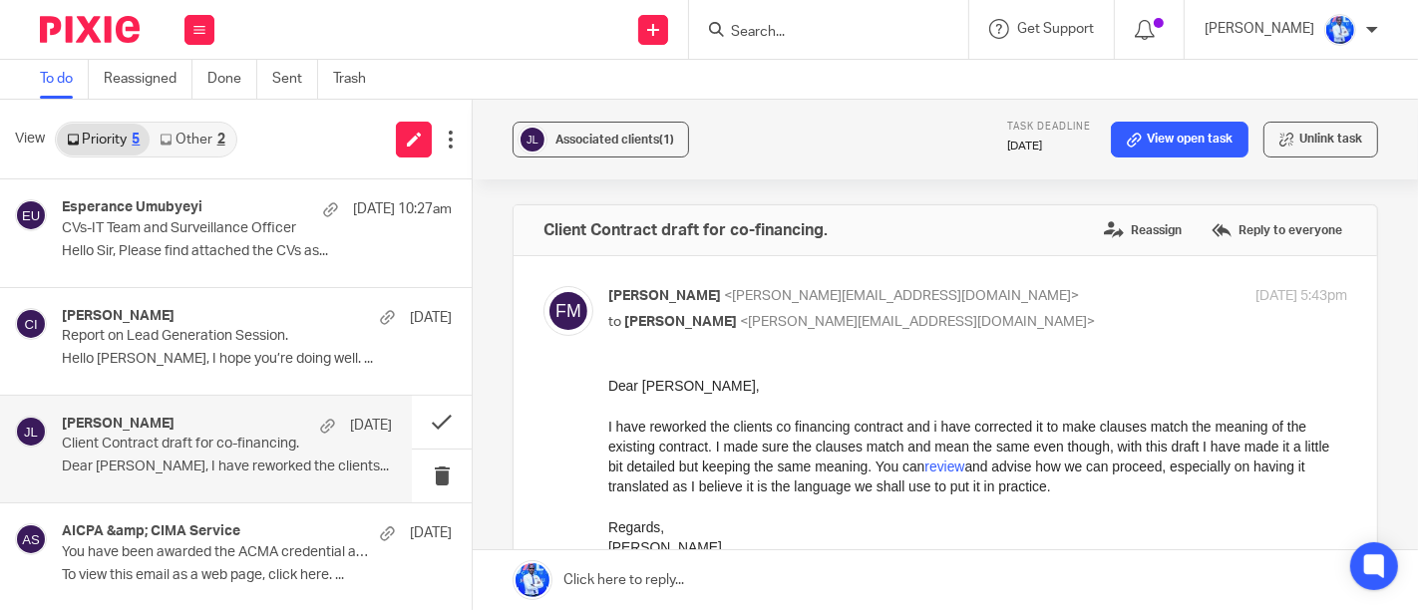
click at [233, 460] on p "Dear Mr.Felix, I have reworked the clients..." at bounding box center [227, 467] width 330 height 17
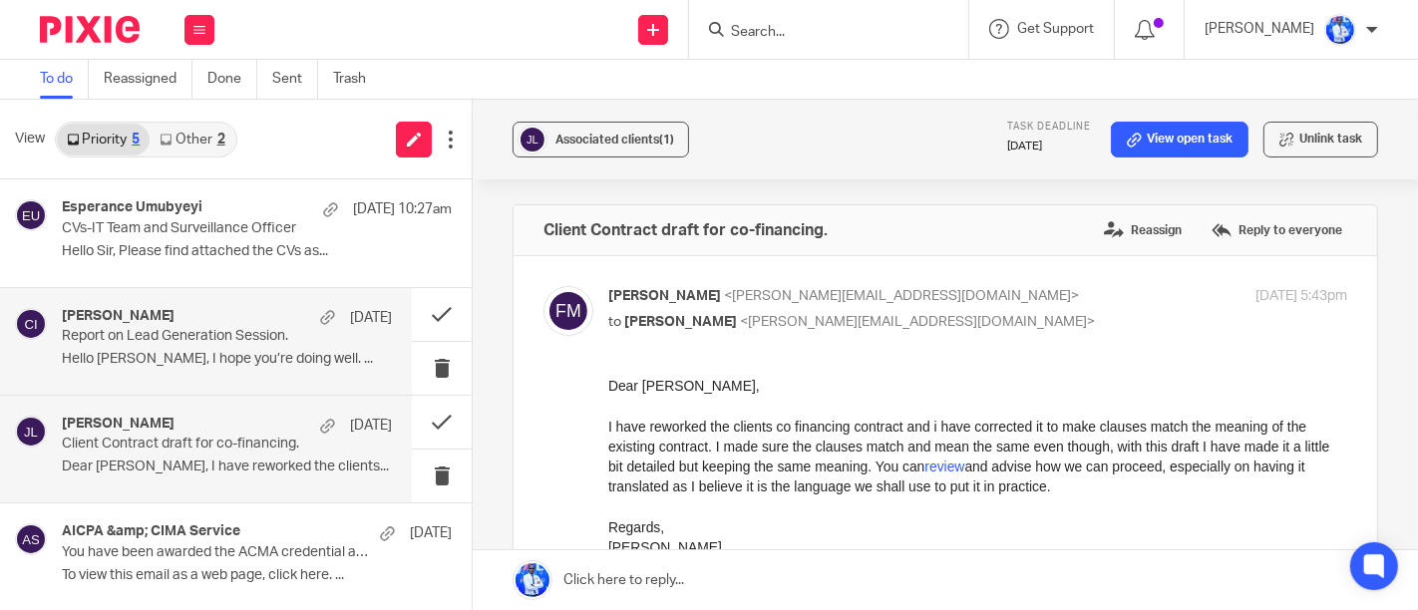
click at [192, 355] on p "Hello Felix, I hope you’re doing well. ..." at bounding box center [227, 359] width 330 height 17
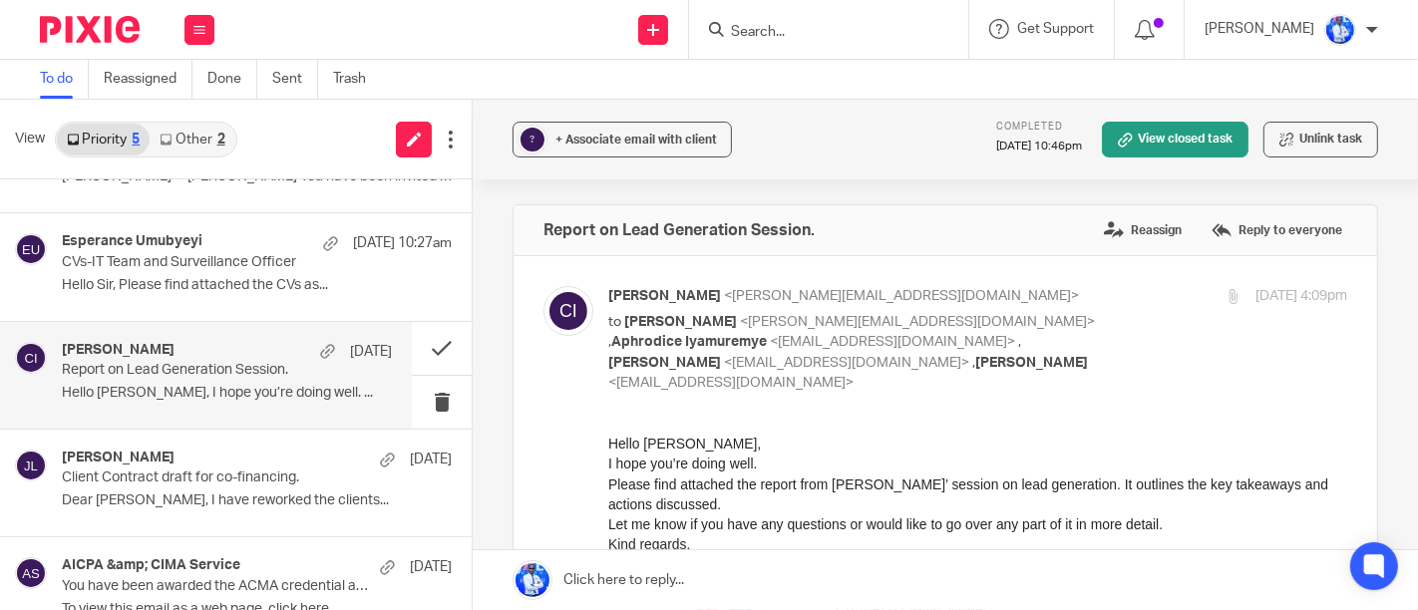
scroll to position [72, 0]
click at [421, 347] on button at bounding box center [442, 350] width 60 height 53
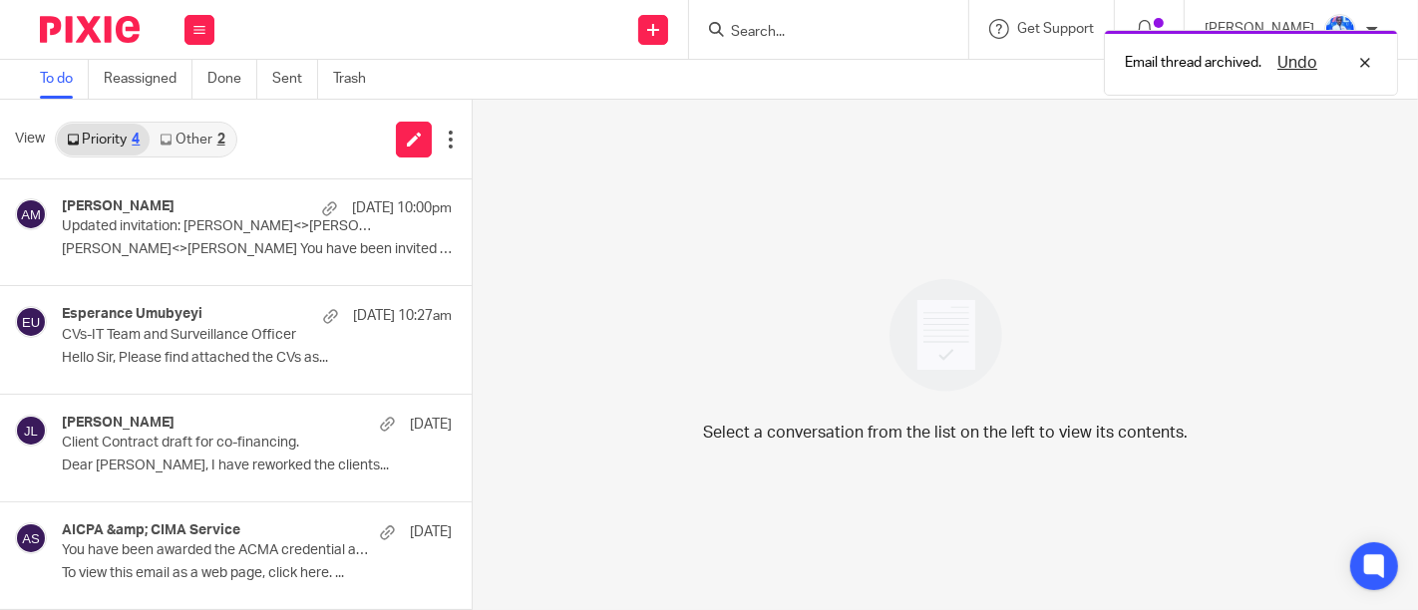
scroll to position [0, 0]
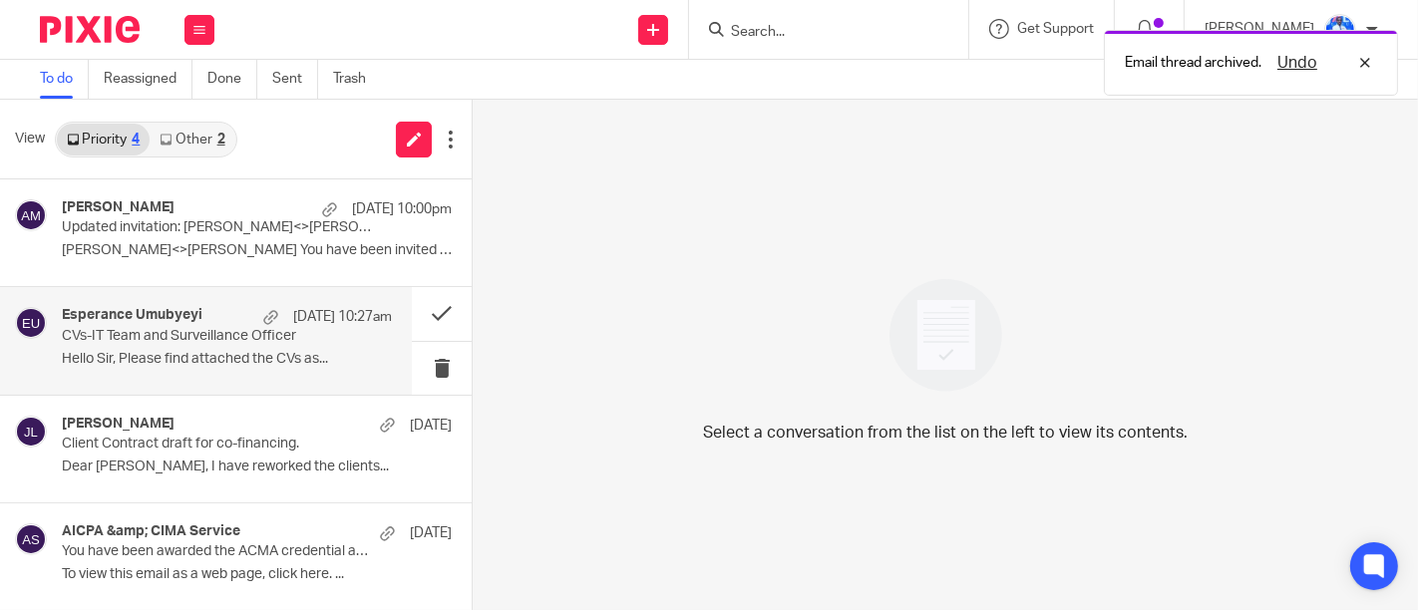
click at [214, 342] on p "CVs-IT Team and Surveillance Officer" at bounding box center [194, 336] width 264 height 17
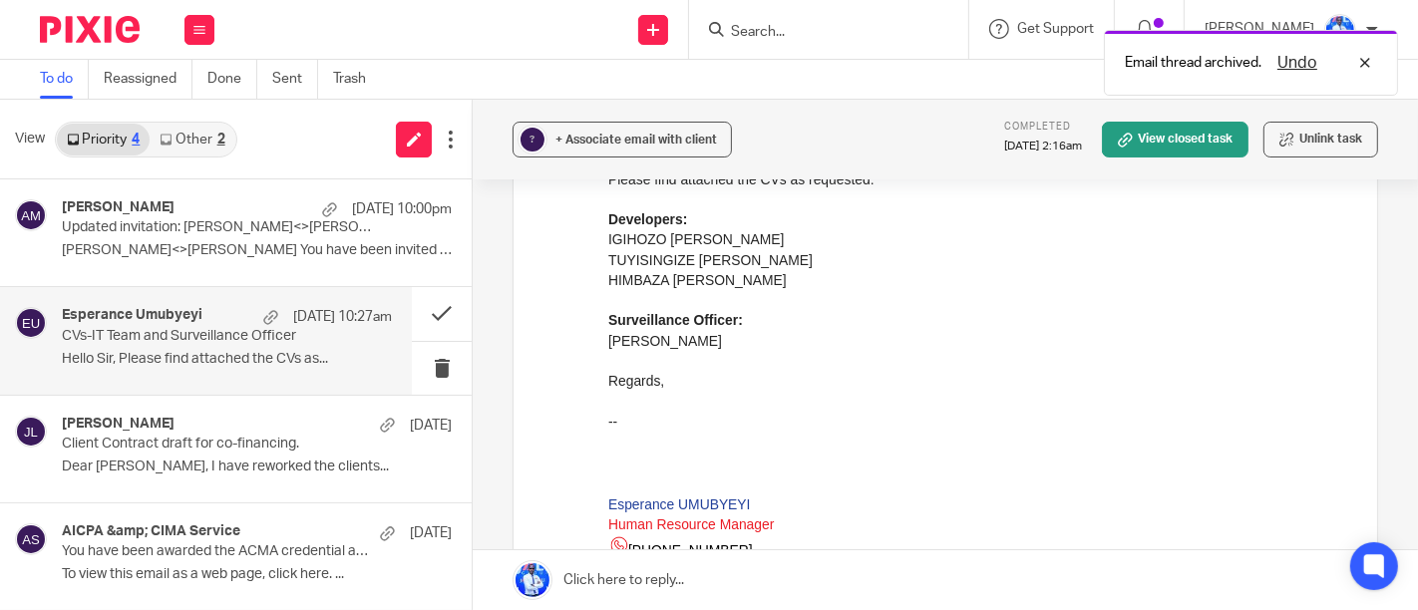
scroll to position [251, 0]
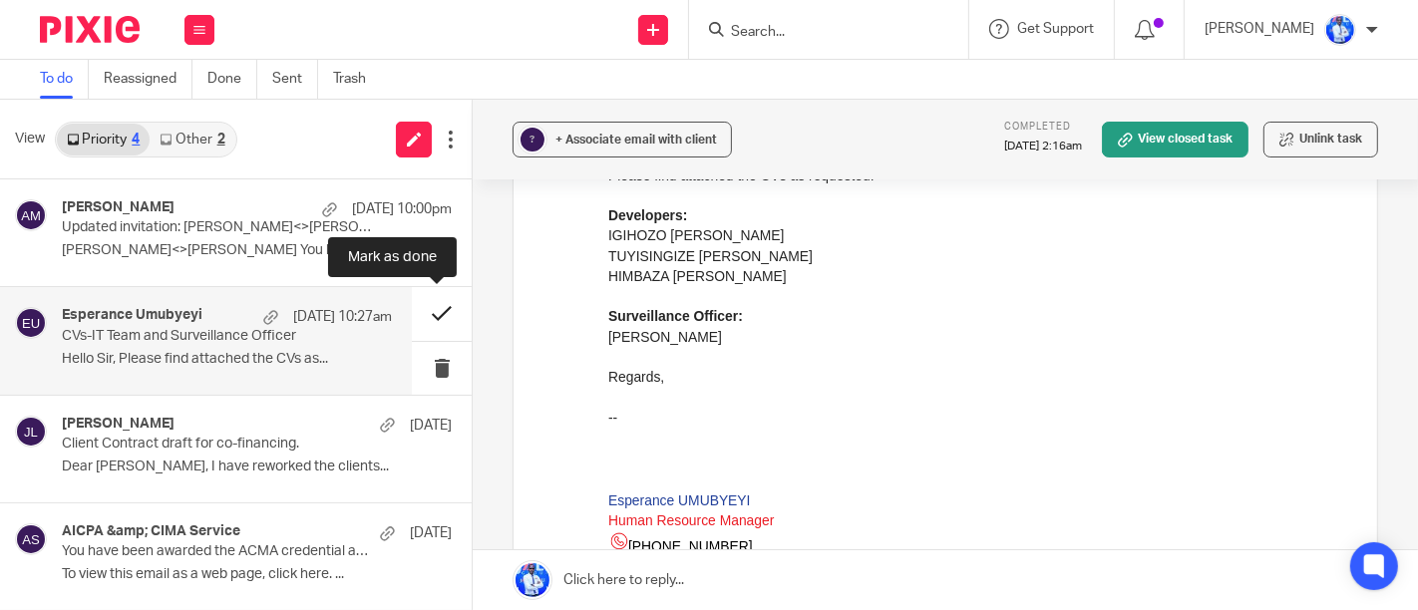
click at [430, 317] on button at bounding box center [442, 313] width 60 height 53
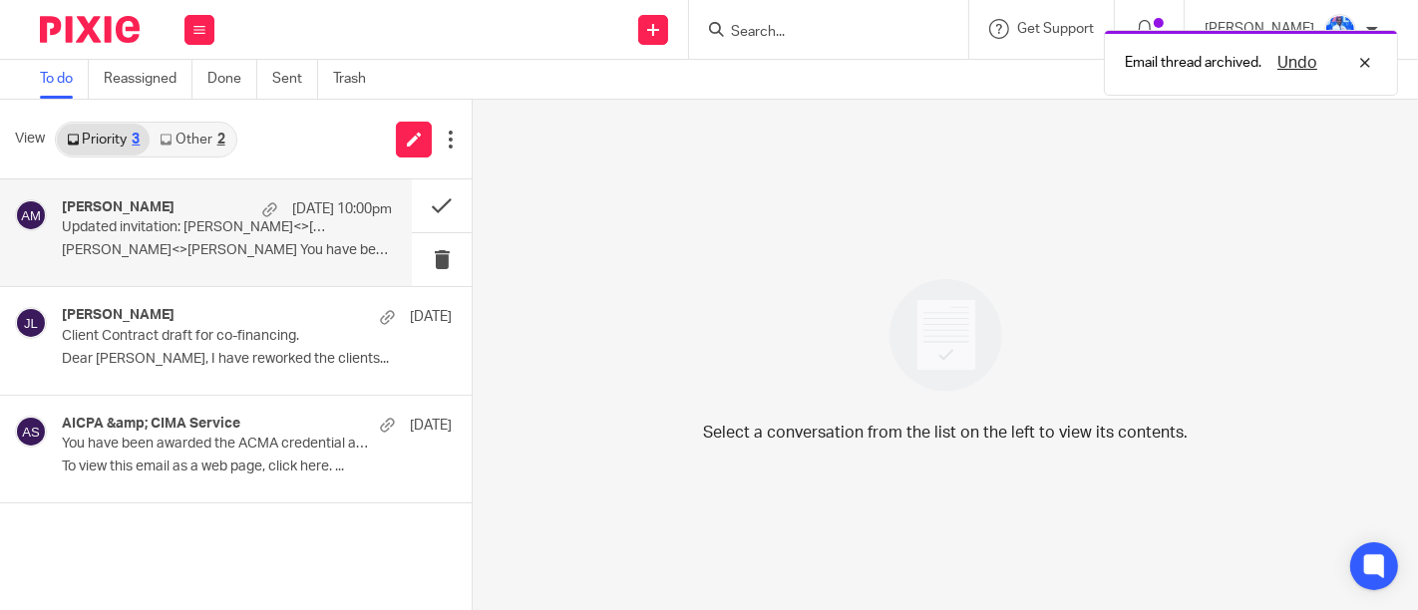
click at [192, 251] on p "Amon<>Felix You have been invited by Amon..." at bounding box center [227, 250] width 330 height 17
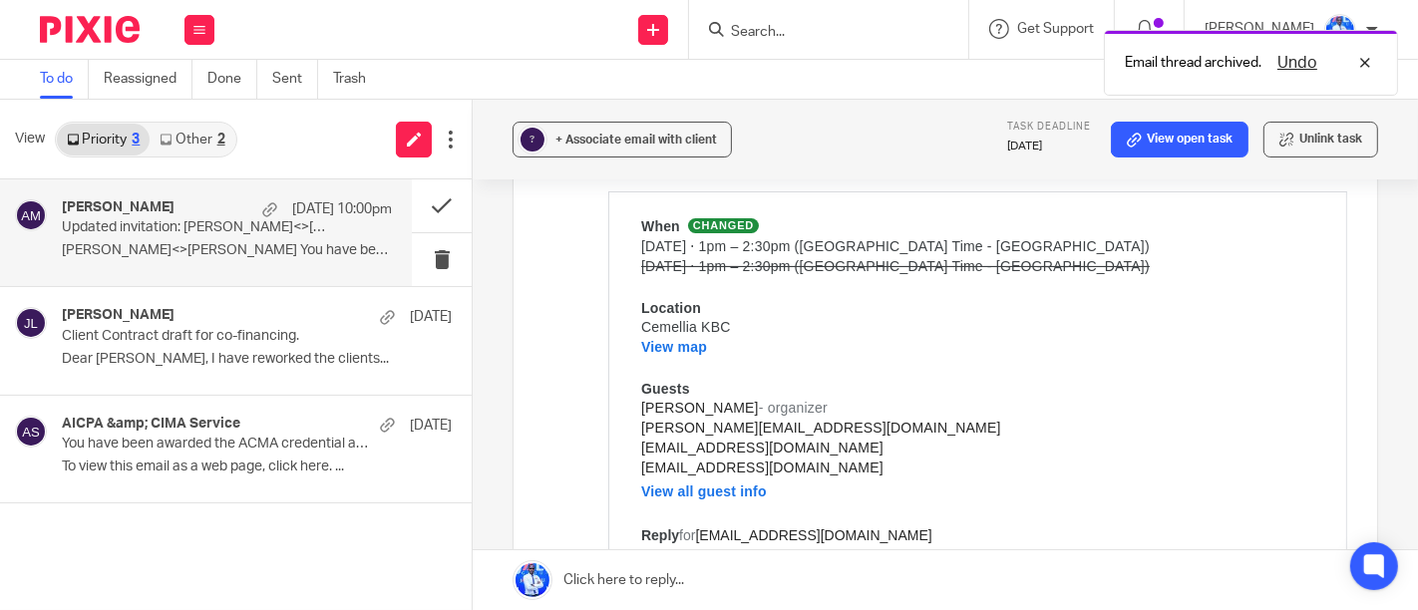
scroll to position [362, 0]
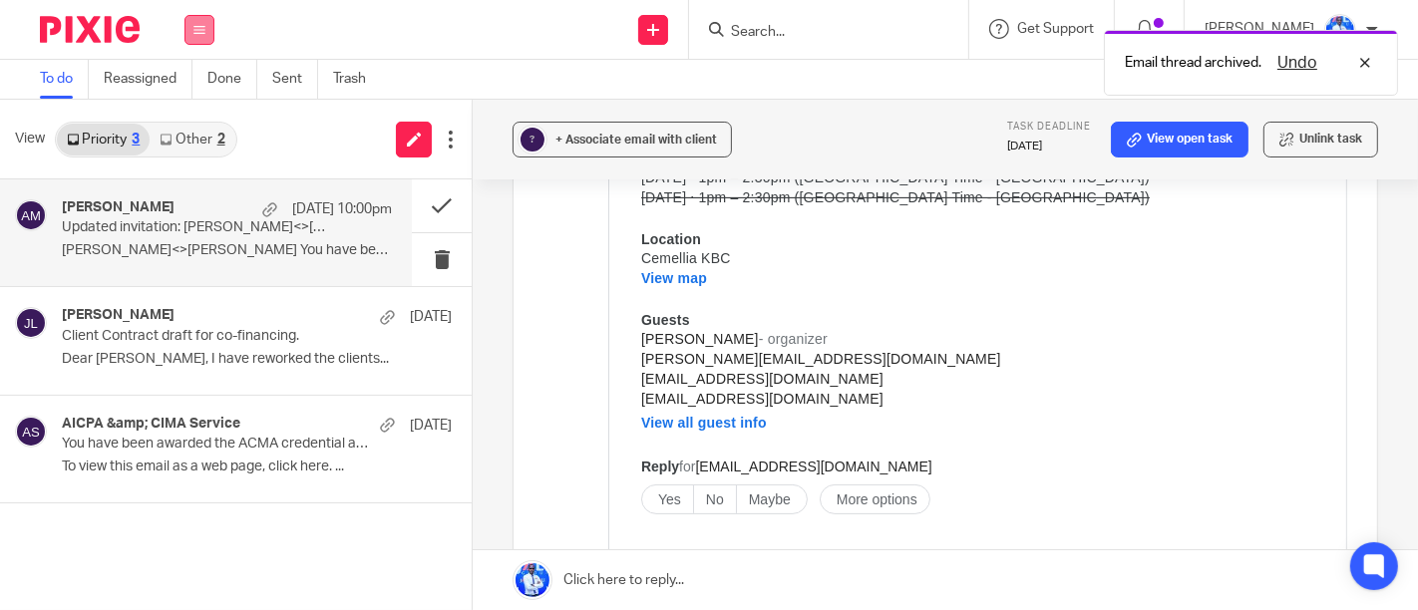
click at [185, 25] on button at bounding box center [199, 30] width 30 height 30
click at [190, 88] on link "Work" at bounding box center [189, 93] width 32 height 14
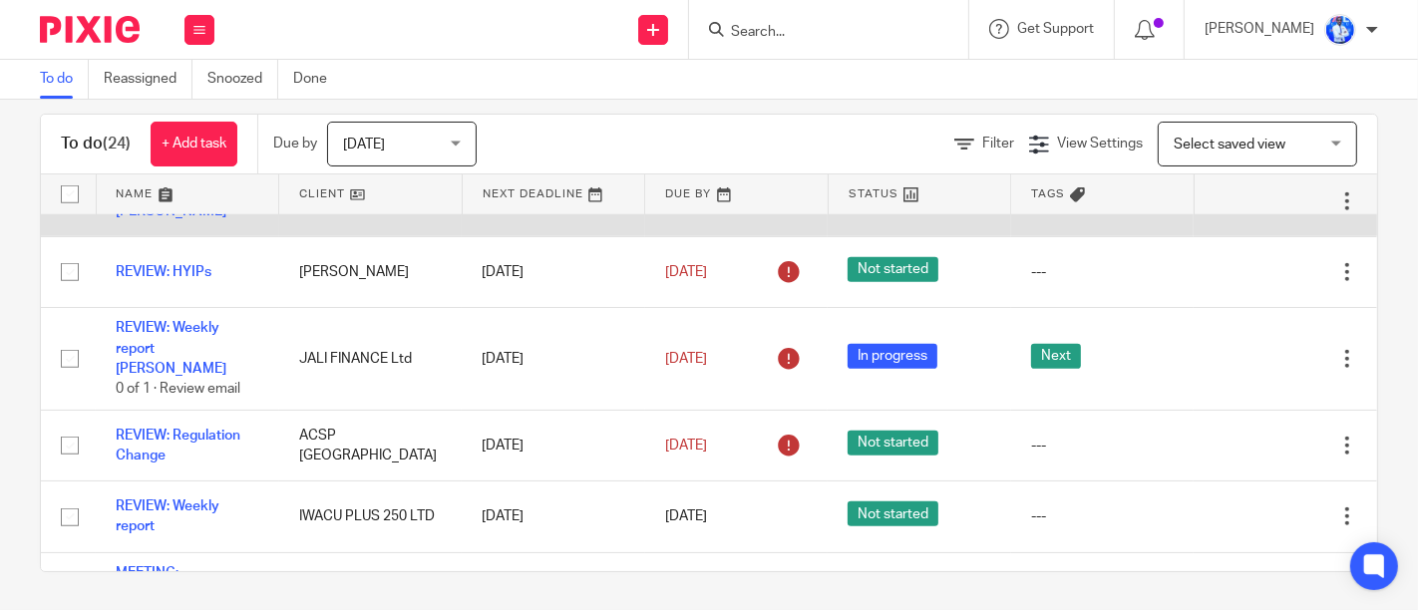
scroll to position [1447, 0]
